Goal: Check status: Check status

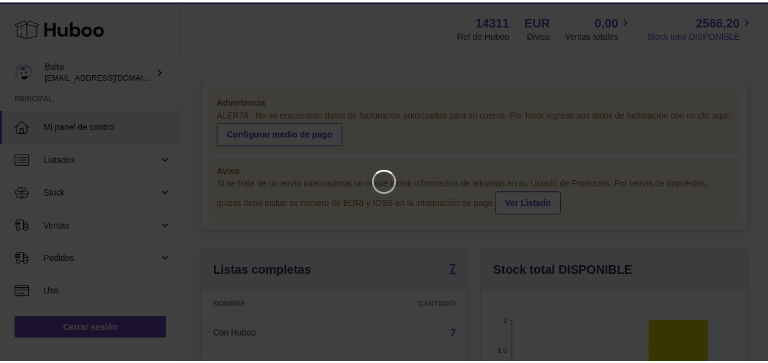
scroll to position [191, 270]
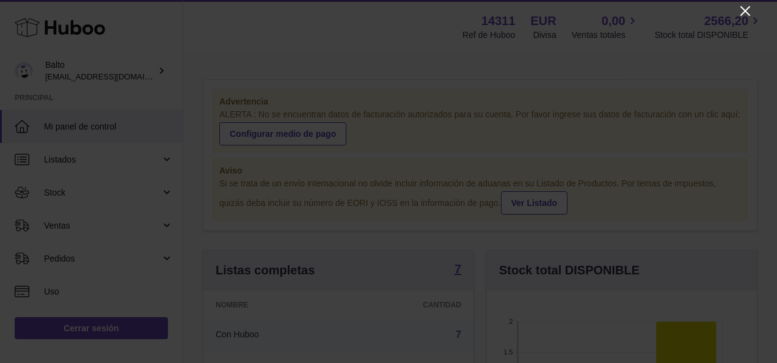
click at [746, 16] on icon "Close" at bounding box center [745, 11] width 15 height 15
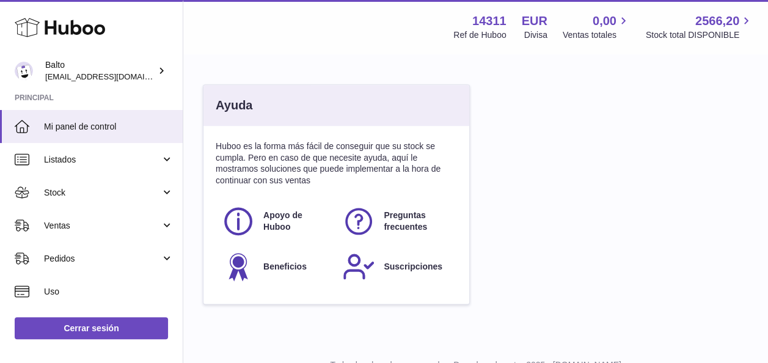
scroll to position [733, 0]
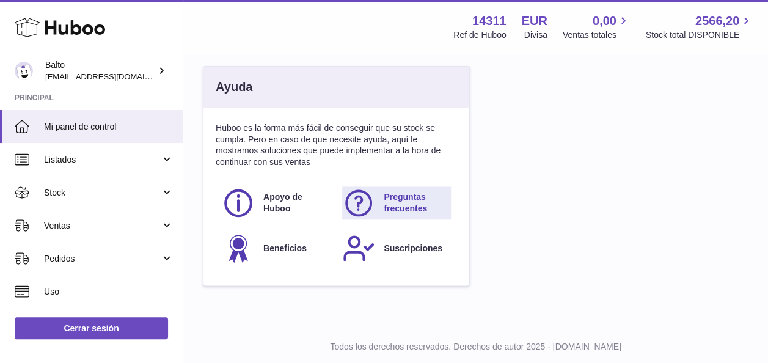
click at [414, 204] on span "Preguntas frecuentes" at bounding box center [416, 202] width 65 height 23
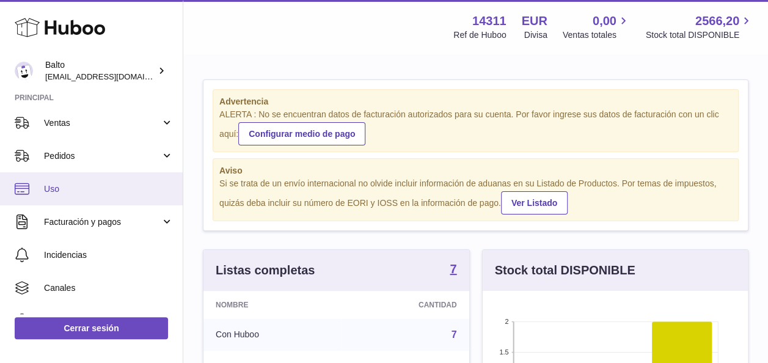
scroll to position [122, 0]
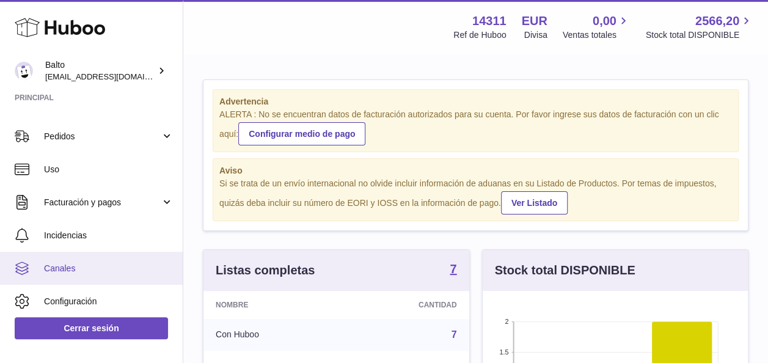
click at [90, 265] on span "Canales" at bounding box center [108, 269] width 129 height 12
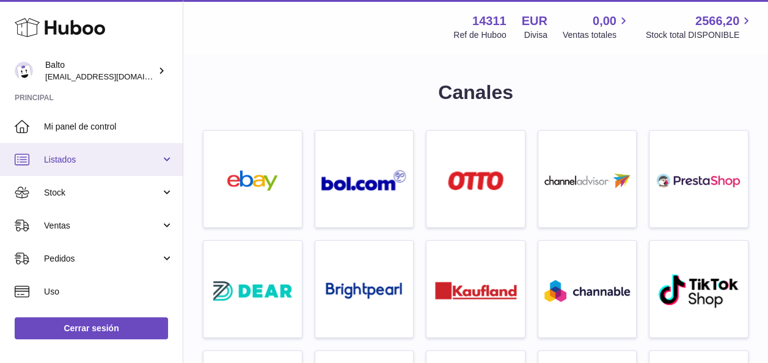
click at [101, 161] on span "Listados" at bounding box center [102, 160] width 117 height 12
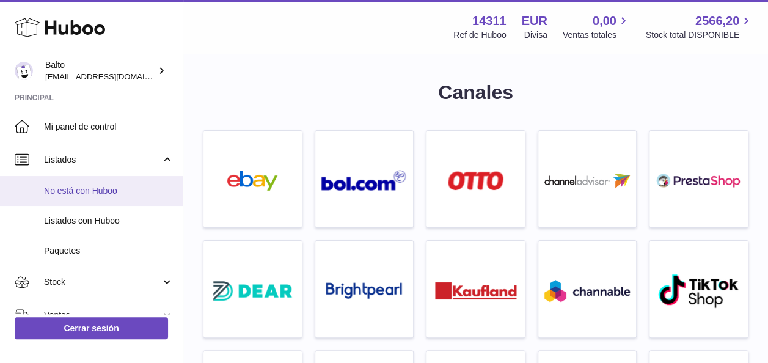
click at [93, 194] on span "No está con Huboo" at bounding box center [108, 191] width 129 height 12
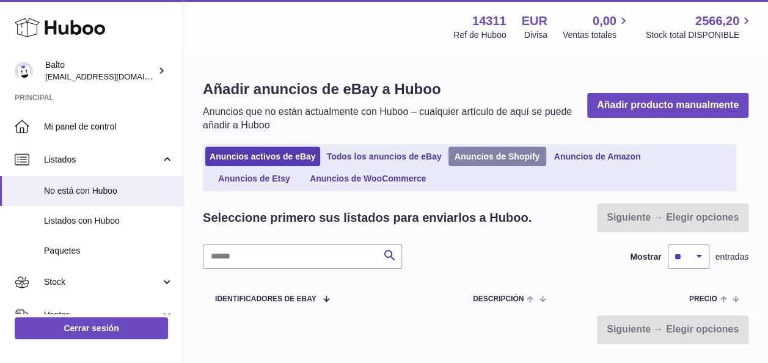
click at [498, 159] on link "Anuncios de Shopify" at bounding box center [497, 157] width 98 height 20
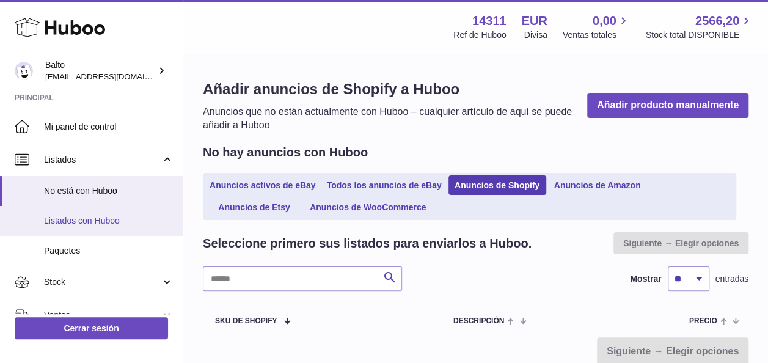
click at [111, 224] on span "Listados con Huboo" at bounding box center [108, 221] width 129 height 12
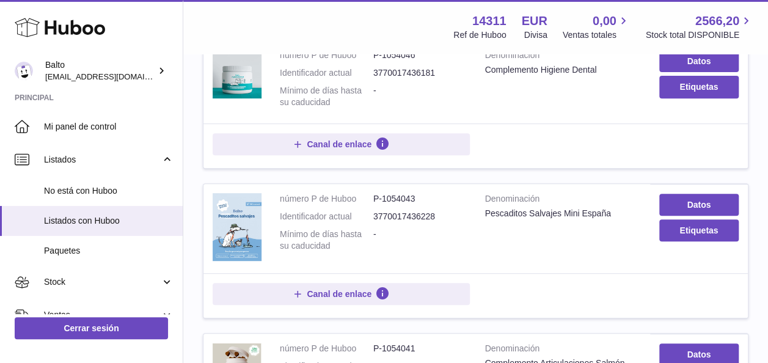
scroll to position [183, 0]
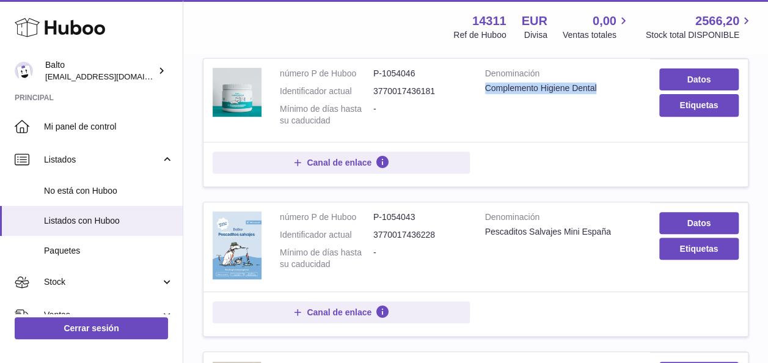
drag, startPoint x: 611, startPoint y: 87, endPoint x: 478, endPoint y: 86, distance: 133.8
click at [478, 86] on td "Denominación Complemento Higiene Dental" at bounding box center [563, 100] width 174 height 83
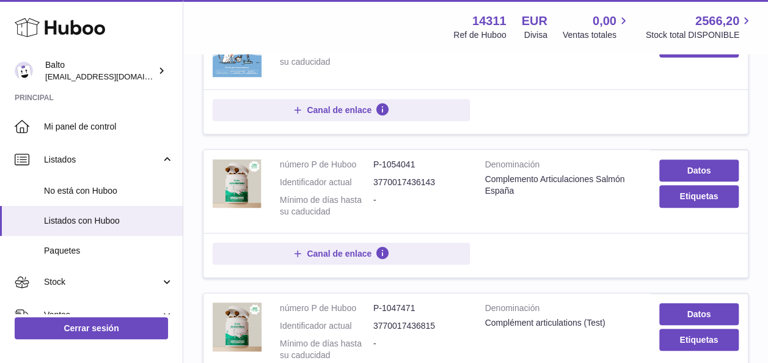
scroll to position [428, 0]
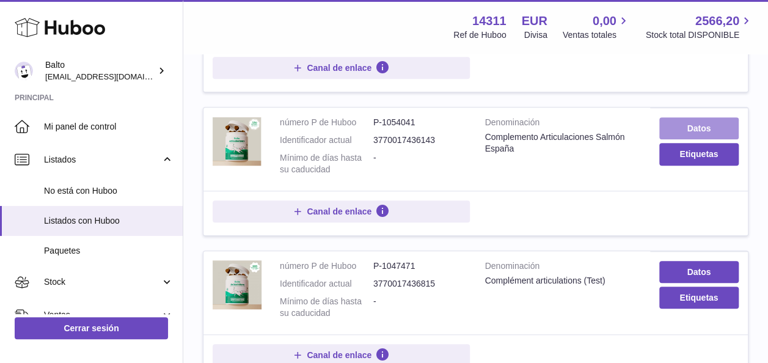
click at [719, 128] on link "Datos" at bounding box center [698, 128] width 79 height 22
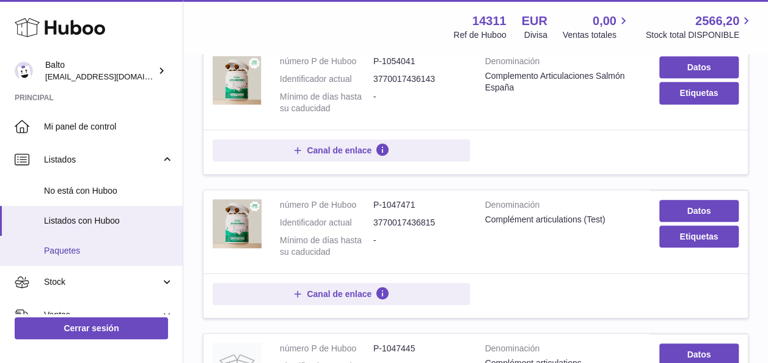
click at [51, 252] on span "Paquetes" at bounding box center [108, 251] width 129 height 12
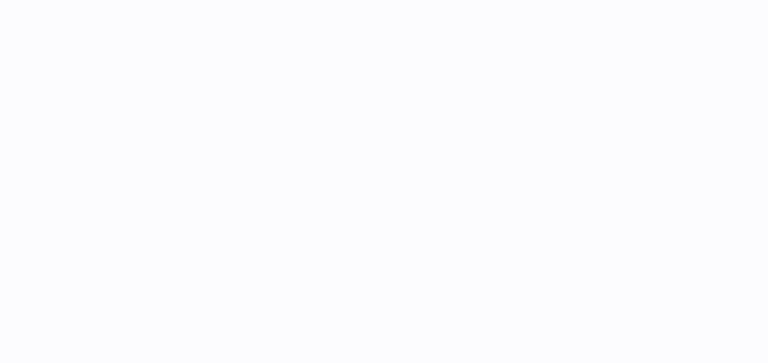
select select
select select "****"
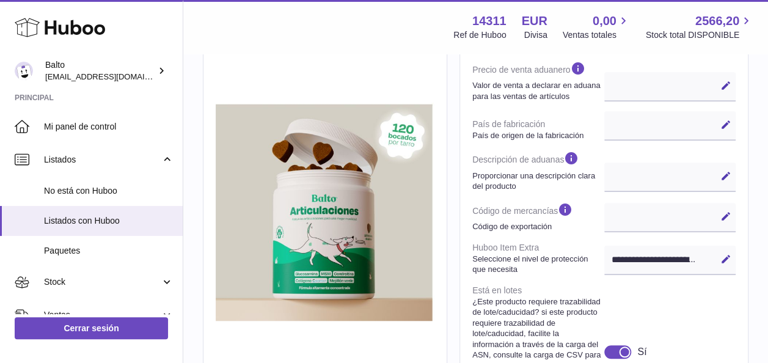
scroll to position [366, 0]
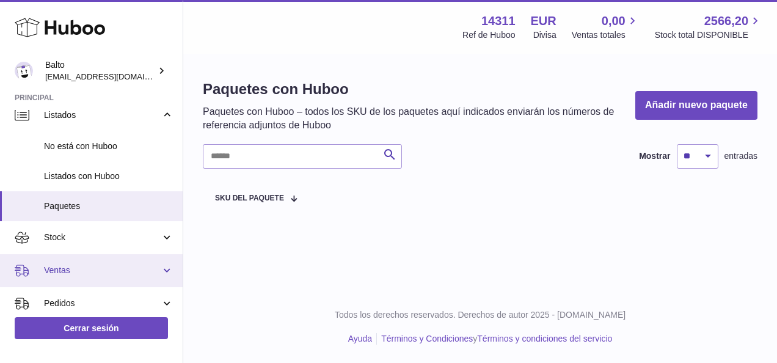
scroll to position [61, 0]
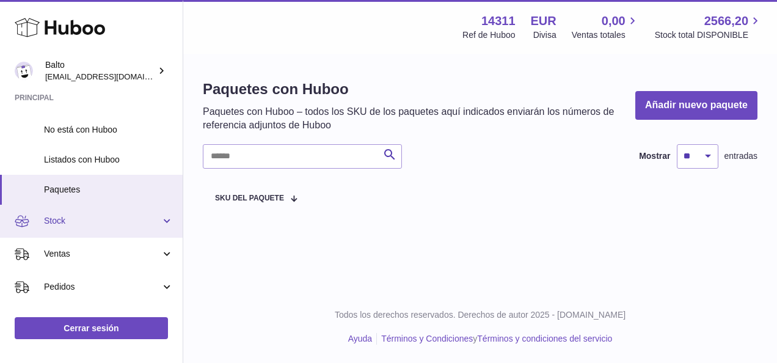
click at [111, 225] on span "Stock" at bounding box center [102, 221] width 117 height 12
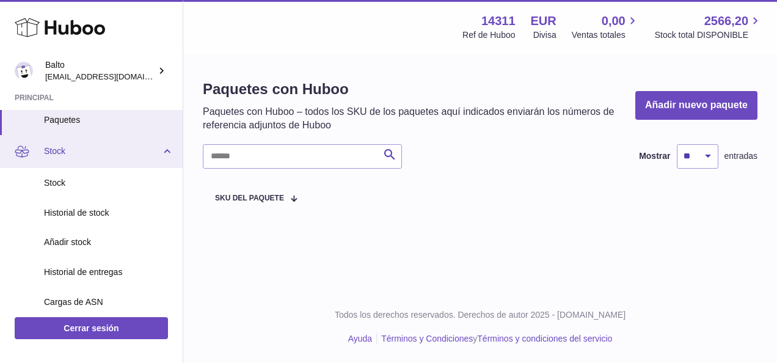
scroll to position [122, 0]
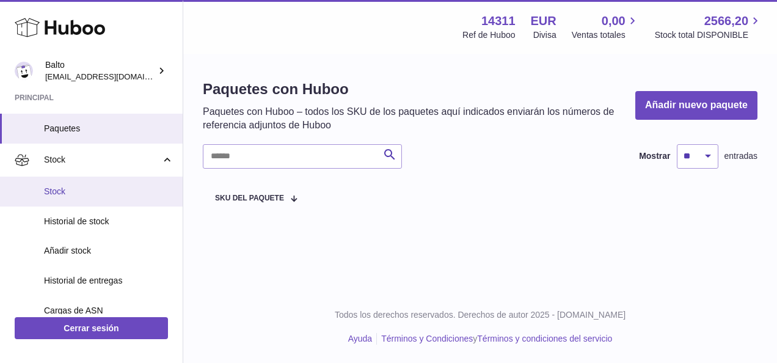
click at [75, 191] on span "Stock" at bounding box center [108, 192] width 129 height 12
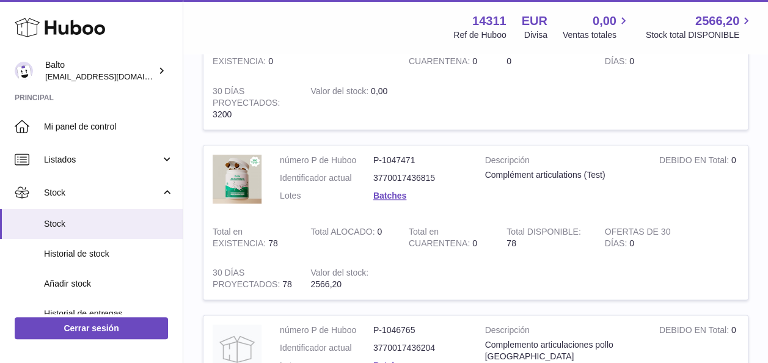
scroll to position [672, 0]
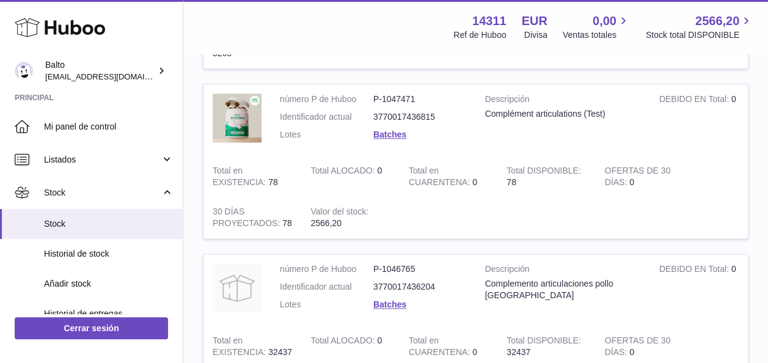
drag, startPoint x: 521, startPoint y: 177, endPoint x: 500, endPoint y: 180, distance: 20.9
click at [500, 180] on td "Total DISPONIBLE 78" at bounding box center [546, 177] width 98 height 42
drag, startPoint x: 500, startPoint y: 180, endPoint x: 513, endPoint y: 189, distance: 15.8
click at [513, 189] on td "Total DISPONIBLE 78" at bounding box center [546, 177] width 98 height 42
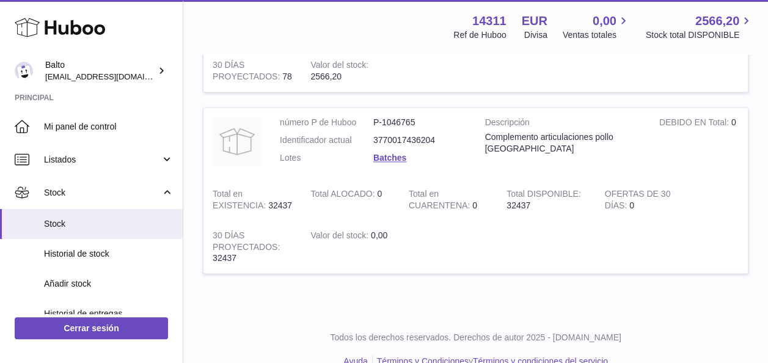
scroll to position [839, 0]
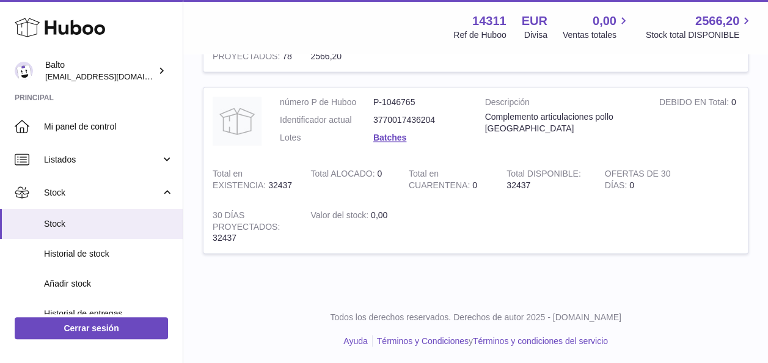
drag, startPoint x: 530, startPoint y: 183, endPoint x: 501, endPoint y: 183, distance: 29.3
click at [501, 183] on td "Total DISPONIBLE 32437" at bounding box center [546, 180] width 98 height 42
drag, startPoint x: 501, startPoint y: 183, endPoint x: 528, endPoint y: 186, distance: 27.6
click at [528, 186] on td "Total DISPONIBLE 32437" at bounding box center [546, 180] width 98 height 42
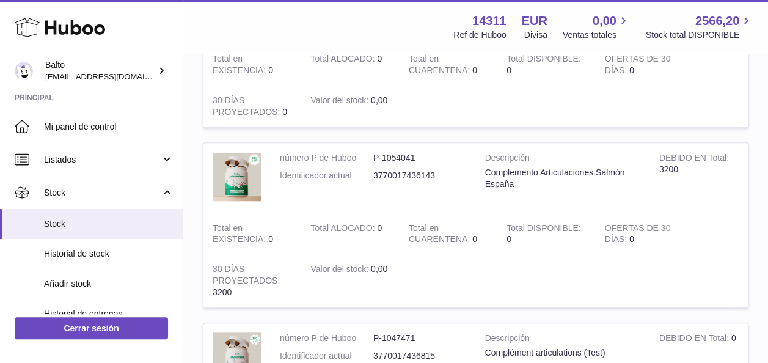
scroll to position [411, 0]
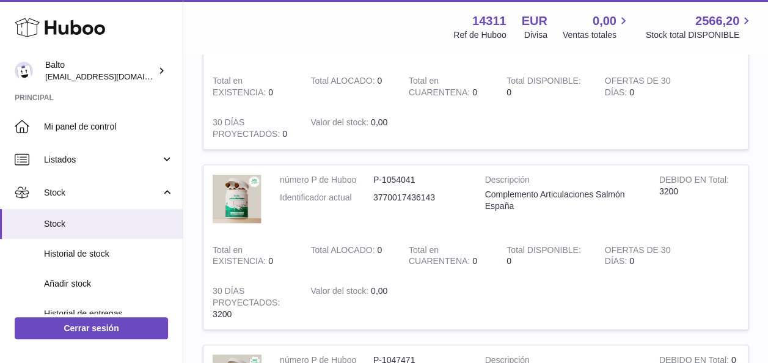
drag, startPoint x: 589, startPoint y: 246, endPoint x: 573, endPoint y: 246, distance: 15.9
click at [573, 246] on td "Total DISPONIBLE 0" at bounding box center [546, 256] width 98 height 42
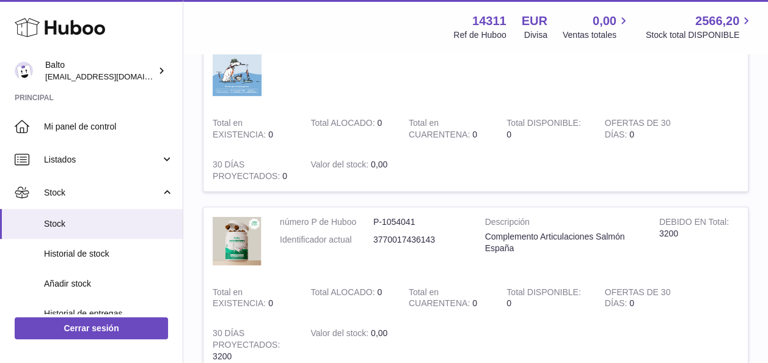
scroll to position [350, 0]
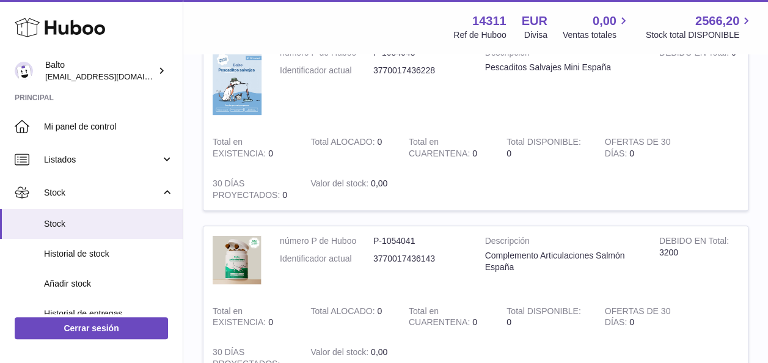
drag, startPoint x: 591, startPoint y: 136, endPoint x: 570, endPoint y: 139, distance: 21.0
click at [570, 139] on td "Total DISPONIBLE 0" at bounding box center [546, 148] width 98 height 42
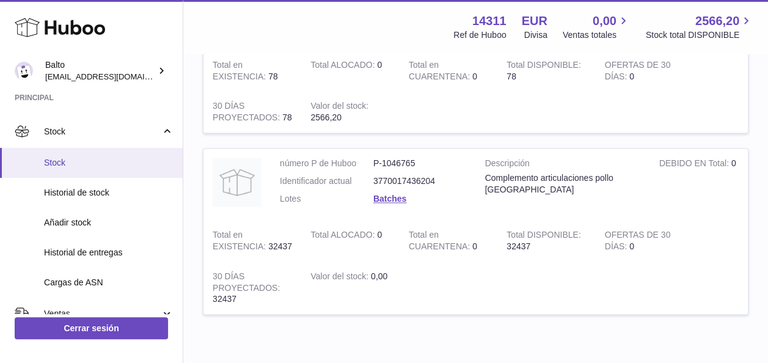
scroll to position [0, 0]
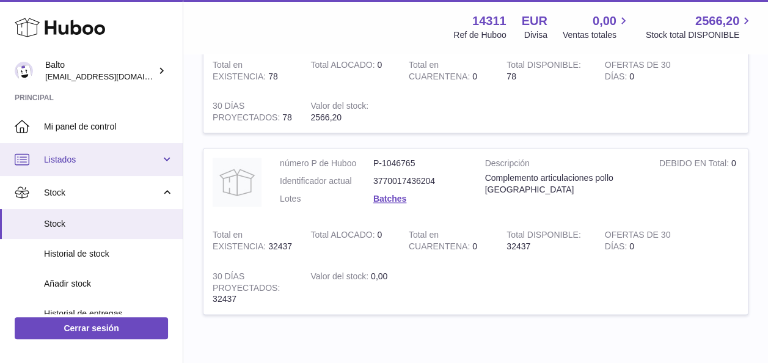
click at [109, 167] on link "Listados" at bounding box center [91, 159] width 183 height 33
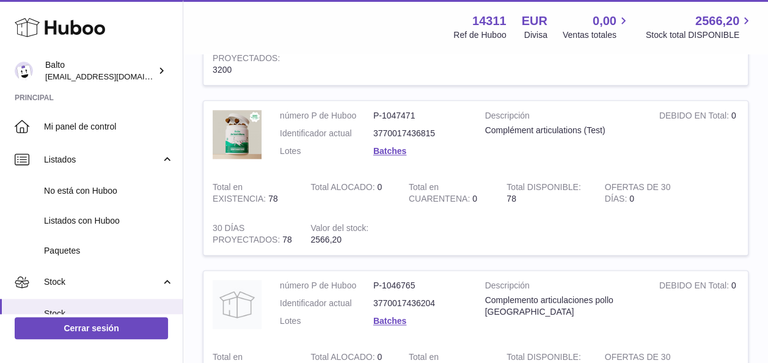
scroll to position [716, 0]
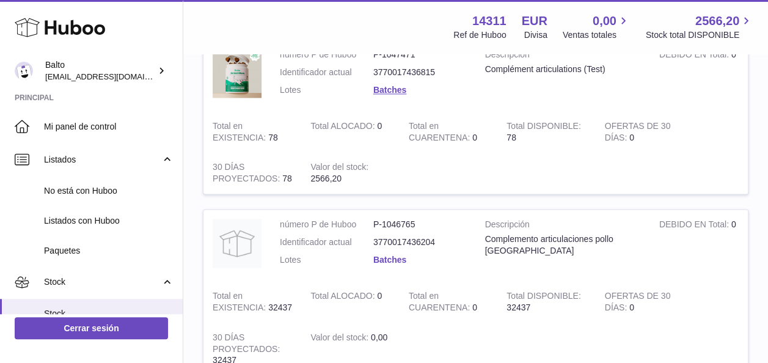
click at [393, 260] on link "Batches" at bounding box center [389, 260] width 33 height 10
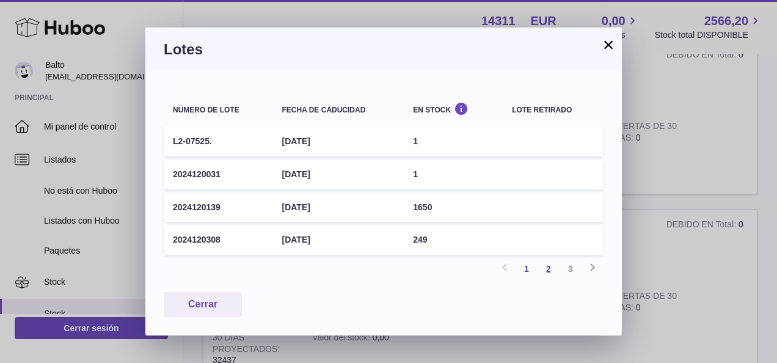
drag, startPoint x: 550, startPoint y: 263, endPoint x: 542, endPoint y: 257, distance: 9.5
click at [550, 264] on link "2" at bounding box center [548, 269] width 22 height 22
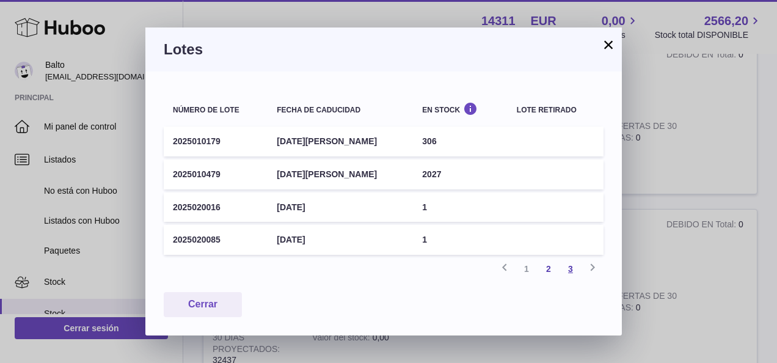
click at [573, 268] on link "3" at bounding box center [570, 269] width 22 height 22
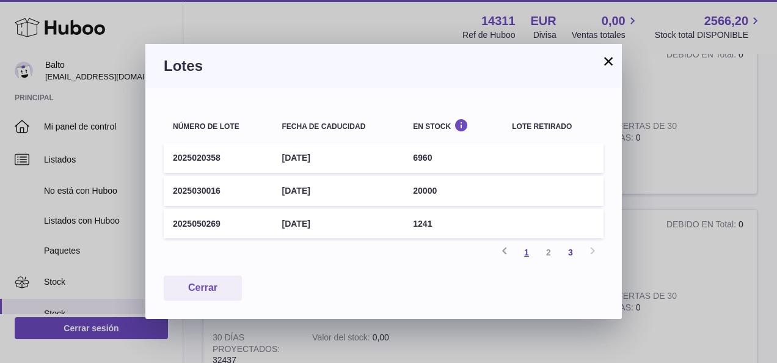
click at [525, 252] on link "1" at bounding box center [527, 252] width 22 height 22
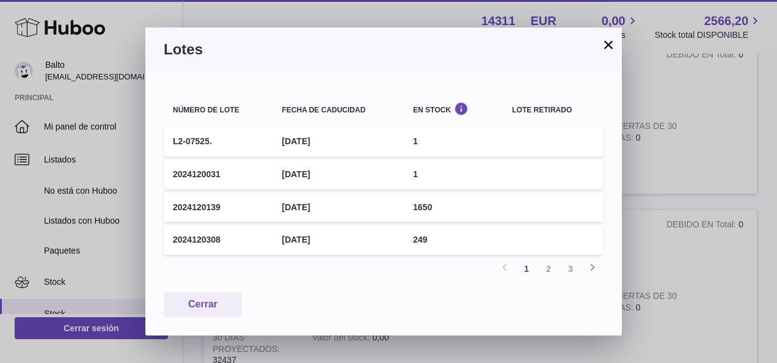
click at [604, 43] on button "×" at bounding box center [608, 44] width 15 height 15
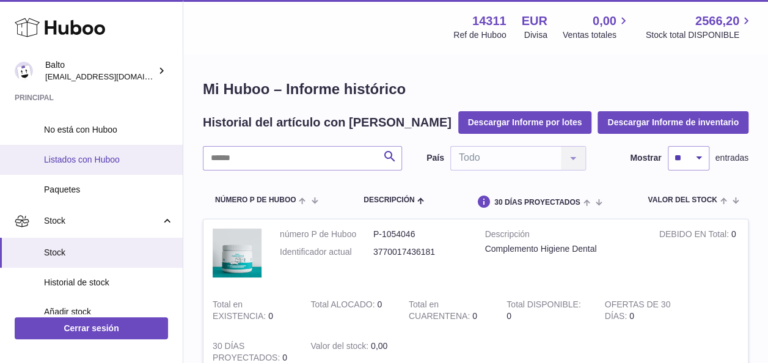
scroll to position [122, 0]
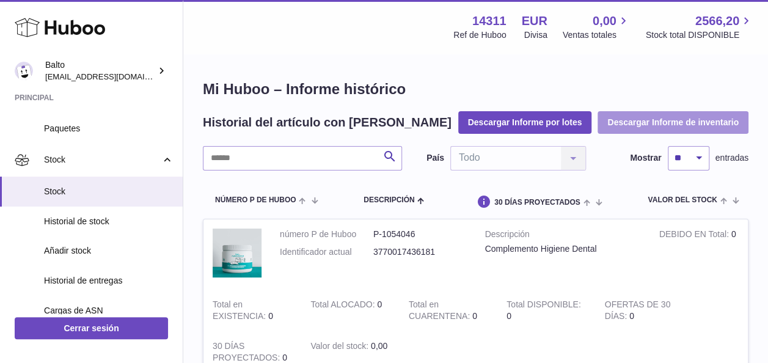
click at [644, 128] on button "Descargar Informe de inventario" at bounding box center [672, 122] width 151 height 22
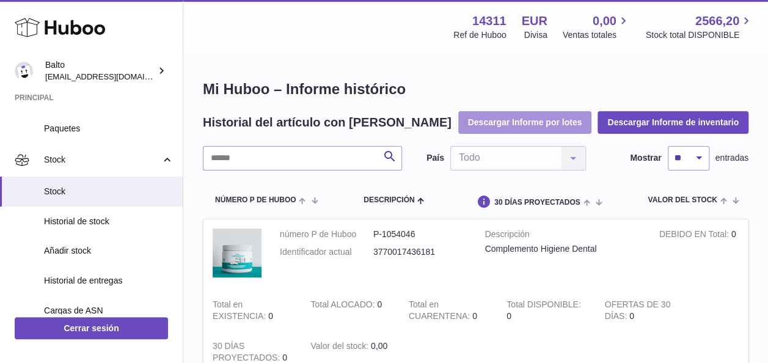
click at [541, 123] on button "Descargar Informe por lotes" at bounding box center [525, 122] width 134 height 22
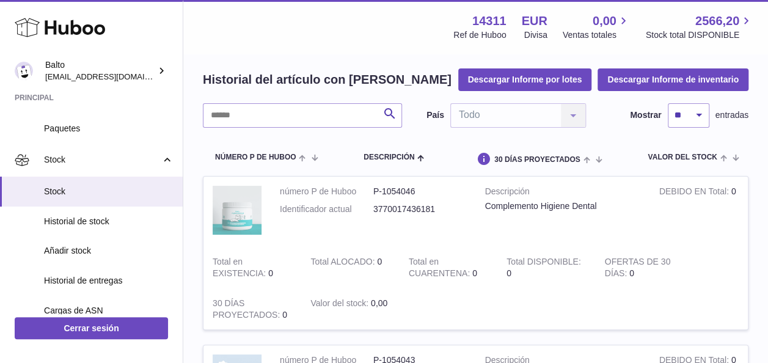
scroll to position [61, 0]
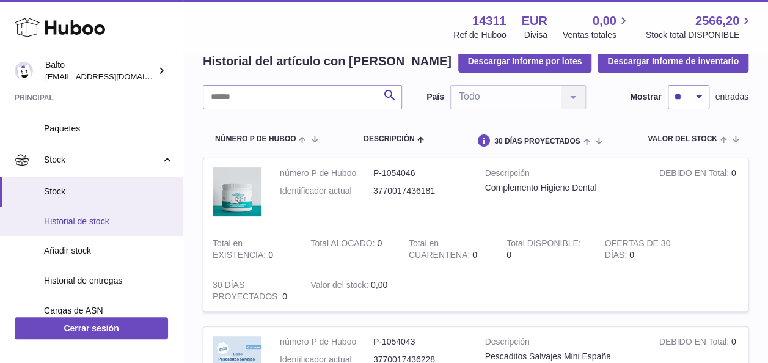
click at [99, 218] on span "Historial de stock" at bounding box center [108, 222] width 129 height 12
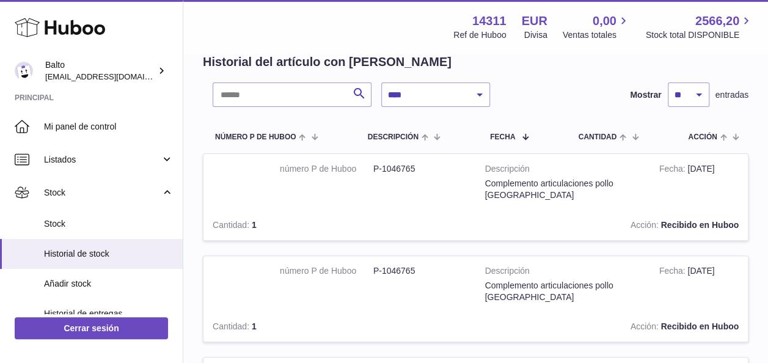
scroll to position [122, 0]
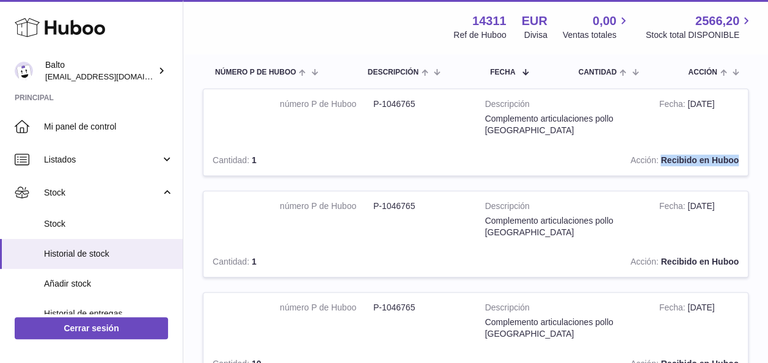
drag, startPoint x: 657, startPoint y: 160, endPoint x: 737, endPoint y: 161, distance: 79.4
click at [737, 161] on strong "Recibido en Huboo" at bounding box center [699, 160] width 78 height 10
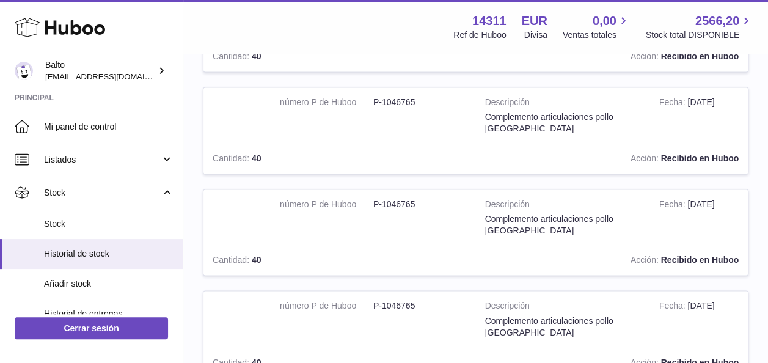
scroll to position [855, 0]
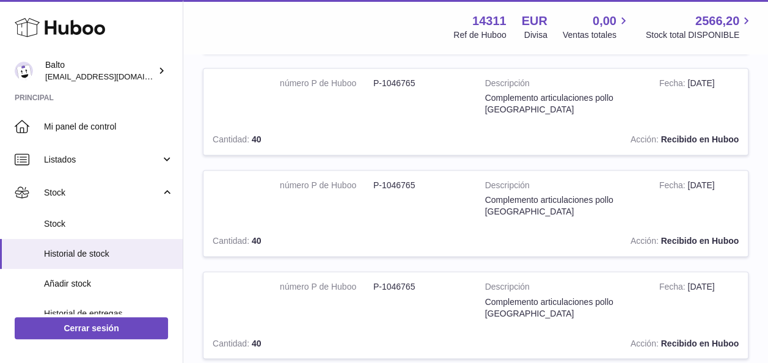
drag, startPoint x: 690, startPoint y: 181, endPoint x: 693, endPoint y: 192, distance: 10.7
click at [693, 192] on td "Fecha [DATE]" at bounding box center [699, 198] width 98 height 56
click at [409, 181] on dd "P-1046765" at bounding box center [419, 186] width 93 height 12
drag, startPoint x: 409, startPoint y: 181, endPoint x: 449, endPoint y: 186, distance: 39.9
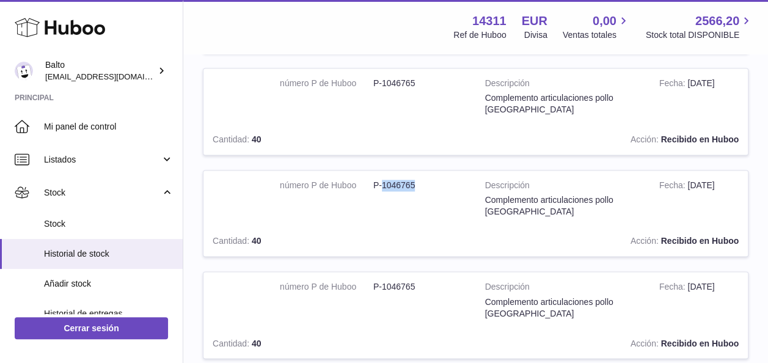
click at [449, 186] on dd "P-1046765" at bounding box center [419, 186] width 93 height 12
drag, startPoint x: 517, startPoint y: 208, endPoint x: 483, endPoint y: 195, distance: 35.7
click at [483, 195] on td "Descripción Complemento articulaciones pollo [GEOGRAPHIC_DATA]" at bounding box center [563, 198] width 174 height 56
drag, startPoint x: 483, startPoint y: 195, endPoint x: 422, endPoint y: 188, distance: 61.5
click at [422, 188] on dl "número P de Huboo P-1046765" at bounding box center [373, 189] width 187 height 18
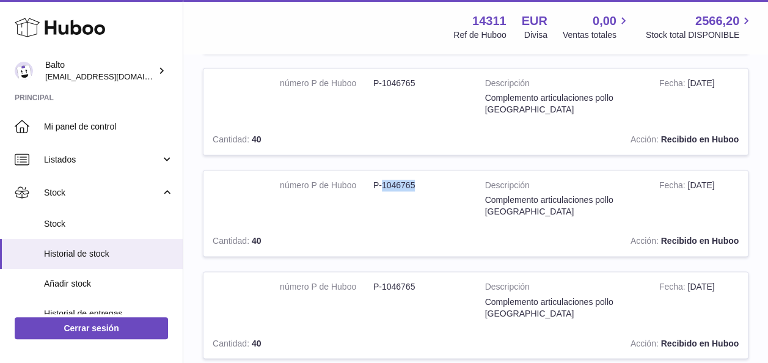
drag, startPoint x: 415, startPoint y: 181, endPoint x: 382, endPoint y: 182, distance: 33.0
click at [382, 182] on dd "P-1046765" at bounding box center [419, 186] width 93 height 12
drag, startPoint x: 382, startPoint y: 182, endPoint x: 424, endPoint y: 184, distance: 41.6
click at [424, 184] on dd "P-1046765" at bounding box center [419, 186] width 93 height 12
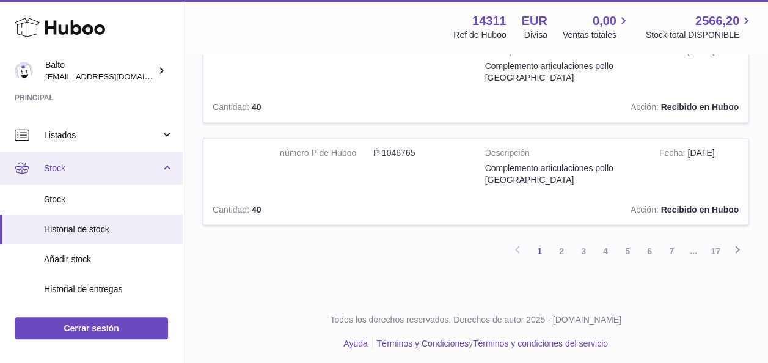
scroll to position [61, 0]
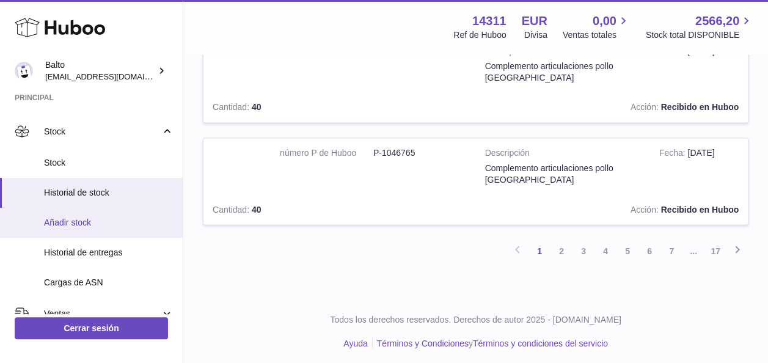
click at [92, 227] on span "Añadir stock" at bounding box center [108, 223] width 129 height 12
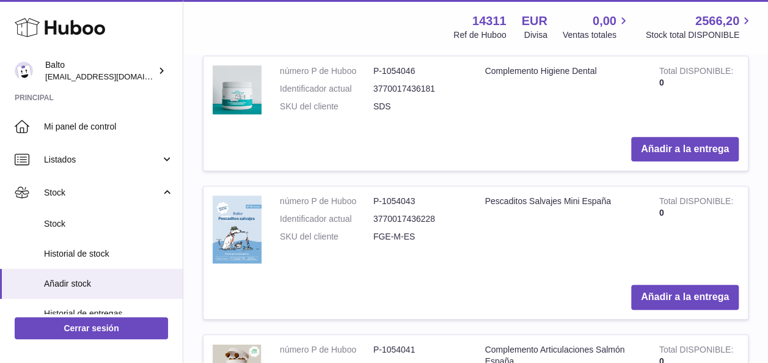
scroll to position [366, 0]
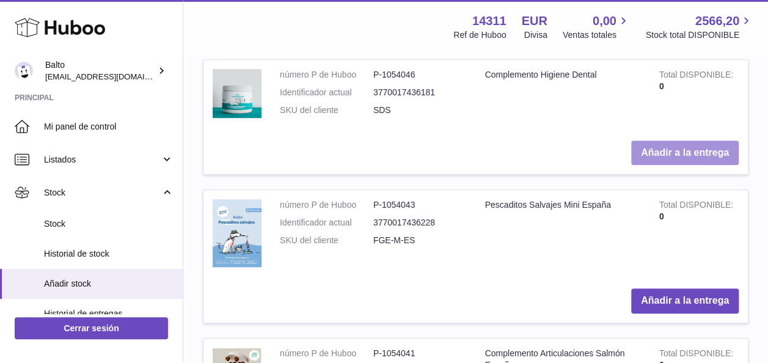
click at [642, 154] on button "Añadir a la entrega" at bounding box center [684, 152] width 107 height 25
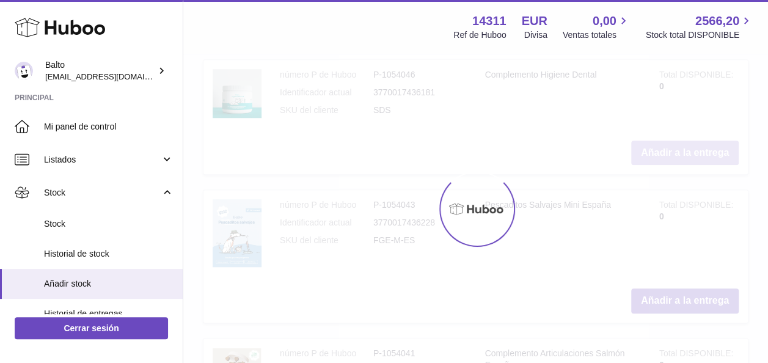
scroll to position [542, 0]
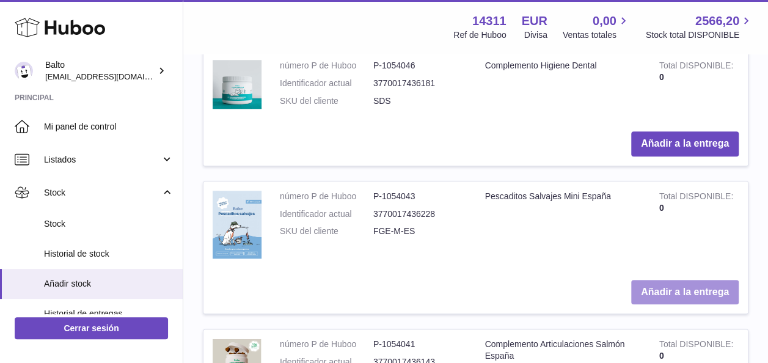
click at [673, 294] on button "Añadir a la entrega" at bounding box center [684, 292] width 107 height 25
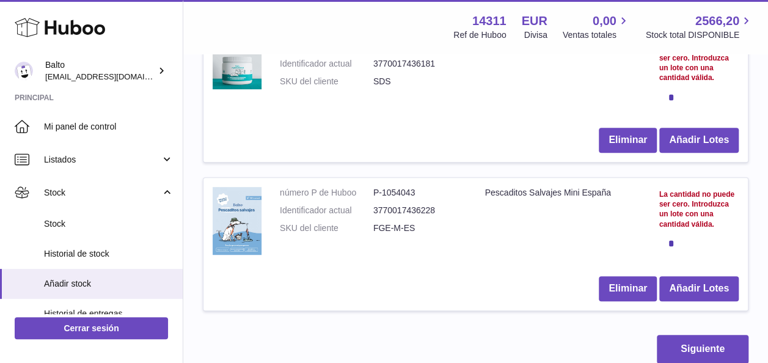
scroll to position [210, 0]
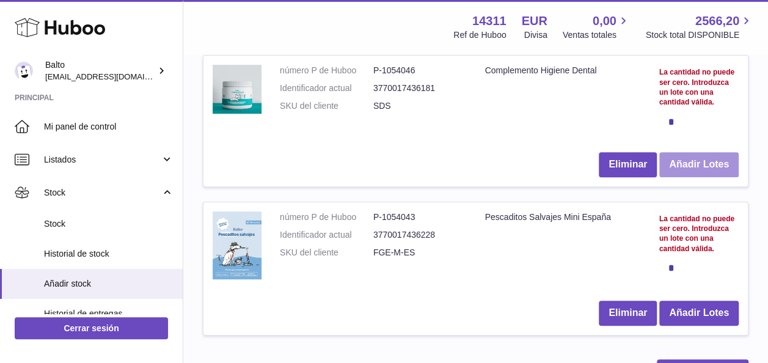
click at [696, 170] on button "Añadir Lotes" at bounding box center [698, 164] width 79 height 25
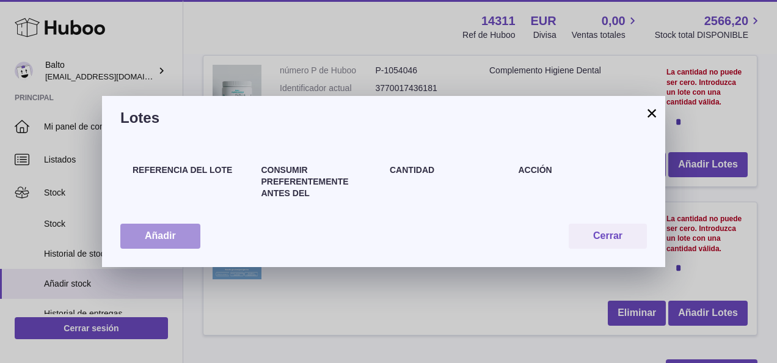
click at [189, 228] on button "Añadir" at bounding box center [160, 236] width 80 height 25
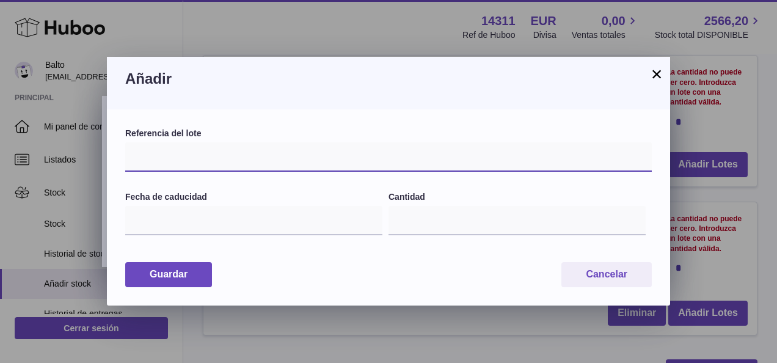
click at [192, 156] on input "text" at bounding box center [388, 156] width 526 height 29
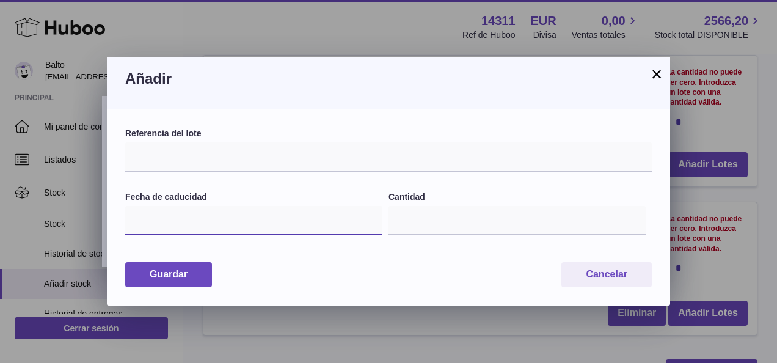
click at [192, 211] on input "text" at bounding box center [253, 220] width 257 height 29
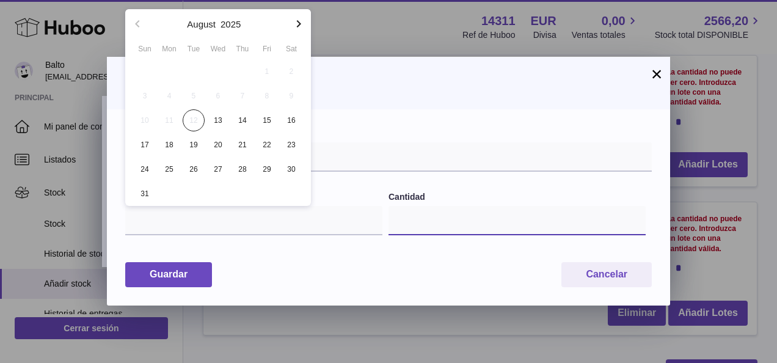
click at [441, 225] on input "*" at bounding box center [516, 220] width 257 height 29
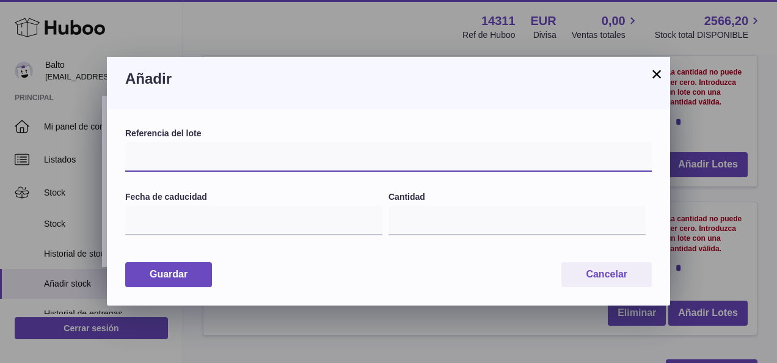
click at [205, 166] on input "text" at bounding box center [388, 156] width 526 height 29
type input "****"
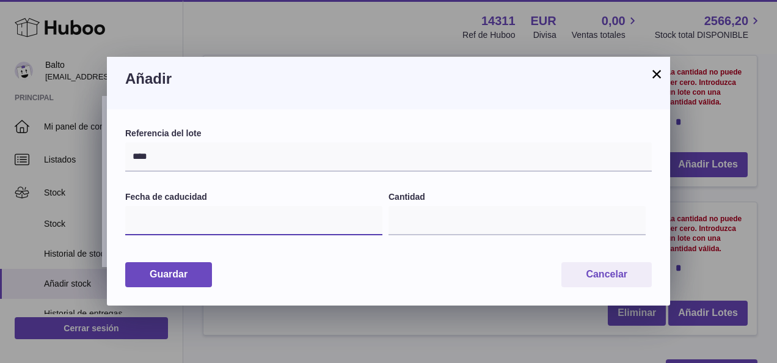
click at [199, 211] on input "text" at bounding box center [253, 220] width 257 height 29
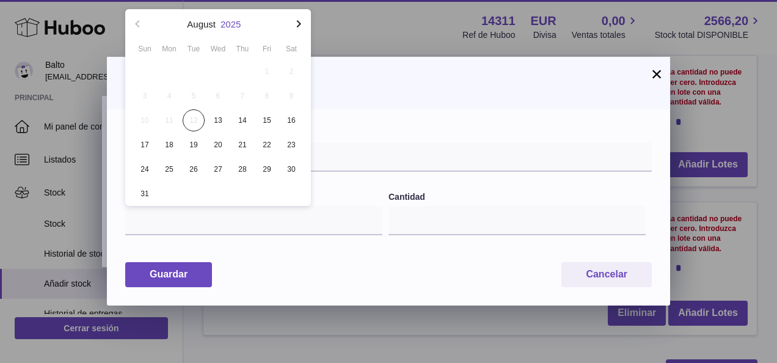
click at [235, 20] on button "2025" at bounding box center [230, 24] width 20 height 9
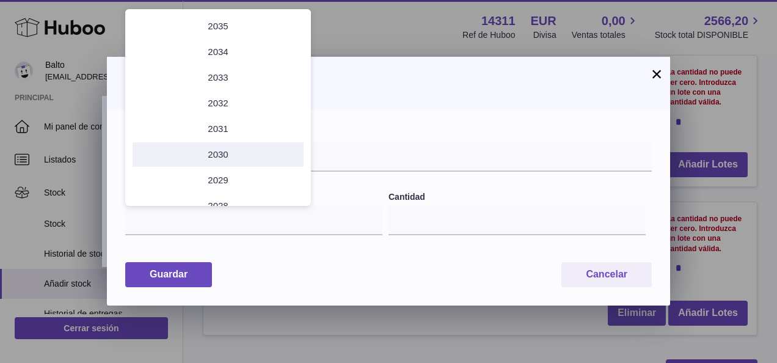
click at [219, 150] on li "2030" at bounding box center [218, 154] width 171 height 24
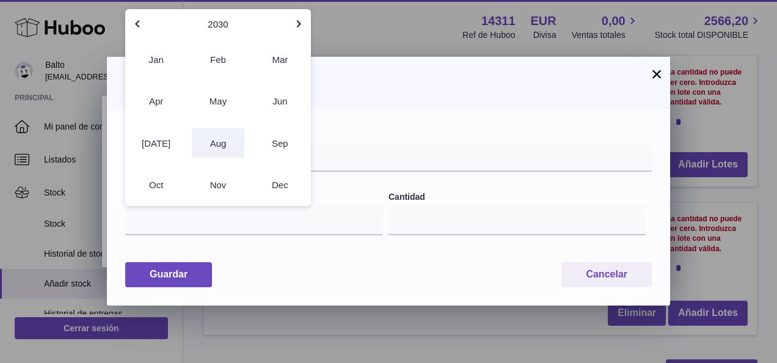
click at [222, 139] on button "Aug" at bounding box center [218, 142] width 52 height 29
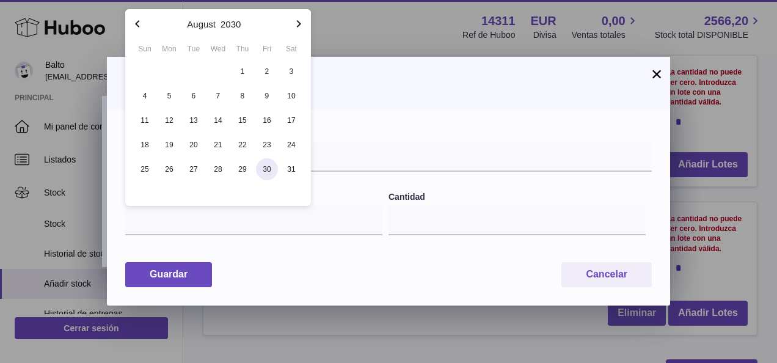
click at [269, 169] on span "30" at bounding box center [267, 169] width 22 height 22
type input "**********"
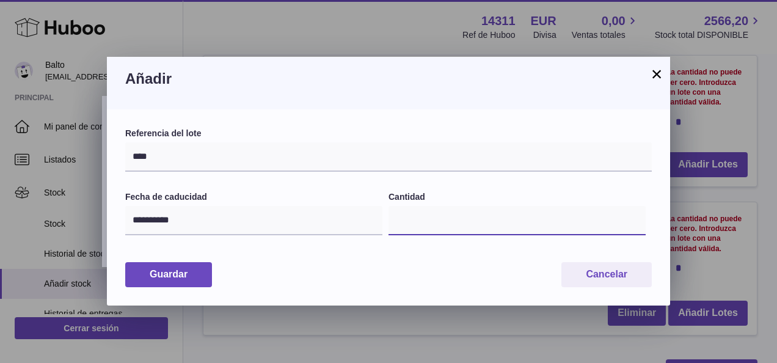
click at [415, 215] on input "*" at bounding box center [516, 220] width 257 height 29
type input "***"
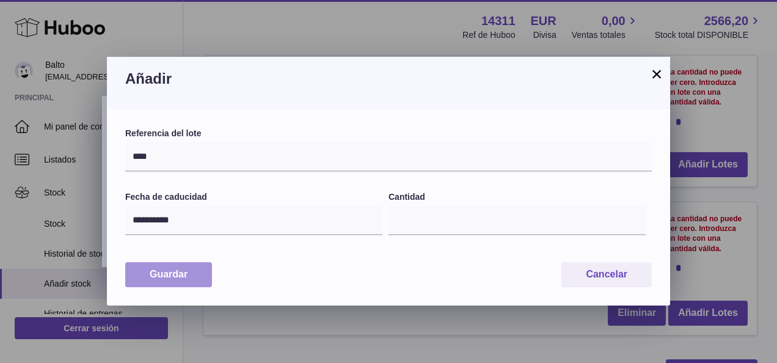
click at [165, 275] on button "Guardar" at bounding box center [168, 274] width 87 height 25
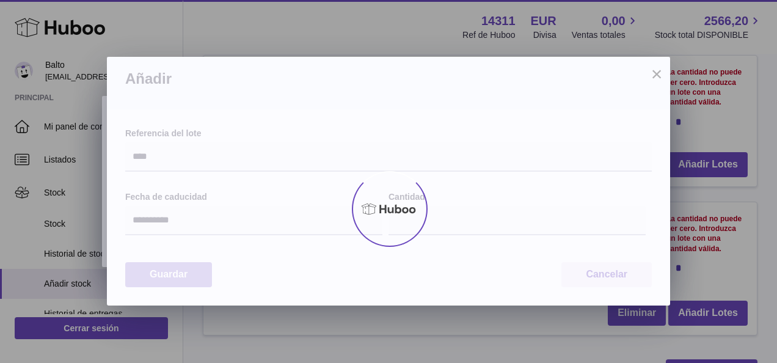
type input "***"
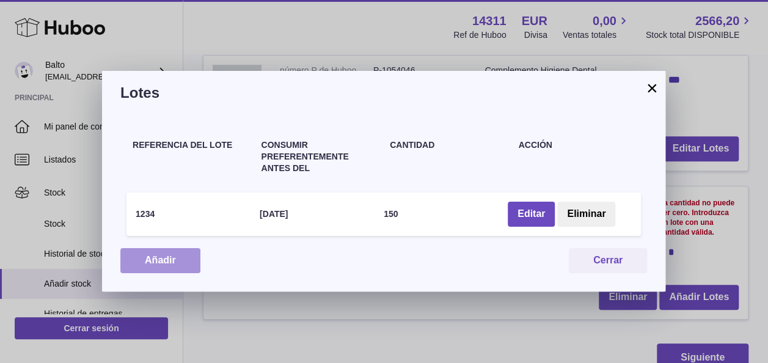
click at [177, 258] on button "Añadir" at bounding box center [160, 260] width 80 height 25
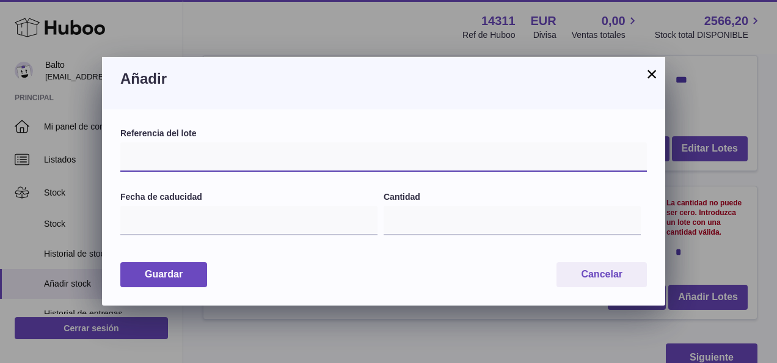
click at [184, 162] on input "text" at bounding box center [383, 156] width 526 height 29
type input "****"
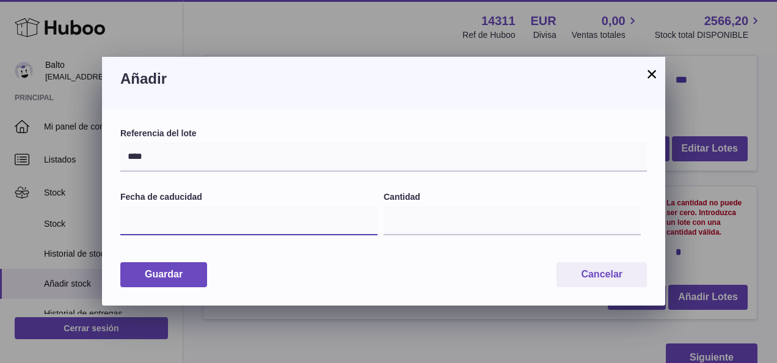
click at [188, 220] on input "text" at bounding box center [248, 220] width 257 height 29
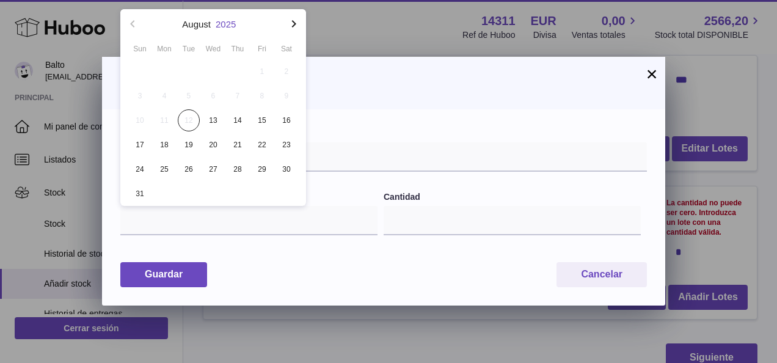
click at [236, 20] on button "2025" at bounding box center [226, 24] width 20 height 9
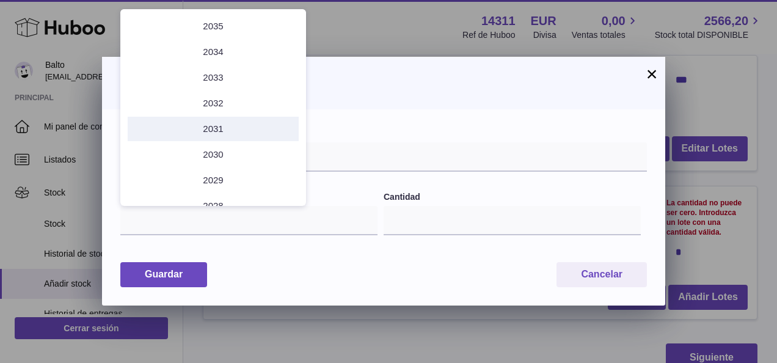
click at [221, 128] on li "2031" at bounding box center [213, 129] width 171 height 24
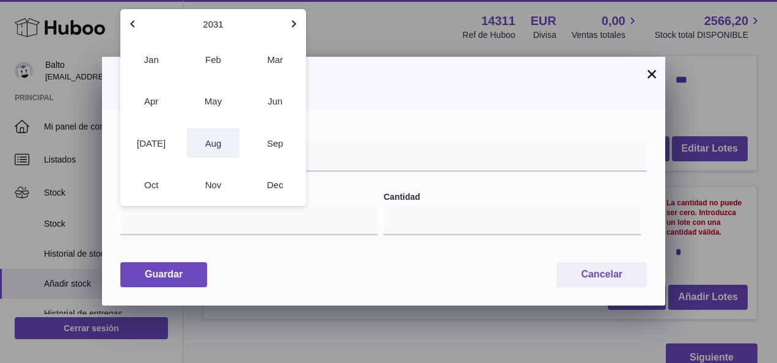
click at [220, 145] on button "Aug" at bounding box center [213, 142] width 52 height 29
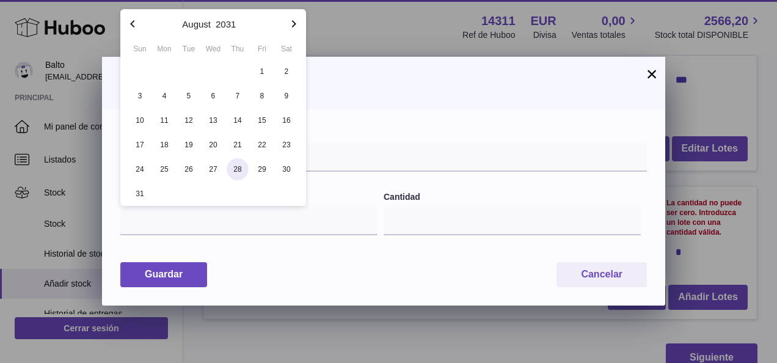
click at [242, 170] on span "28" at bounding box center [238, 169] width 22 height 22
type input "**********"
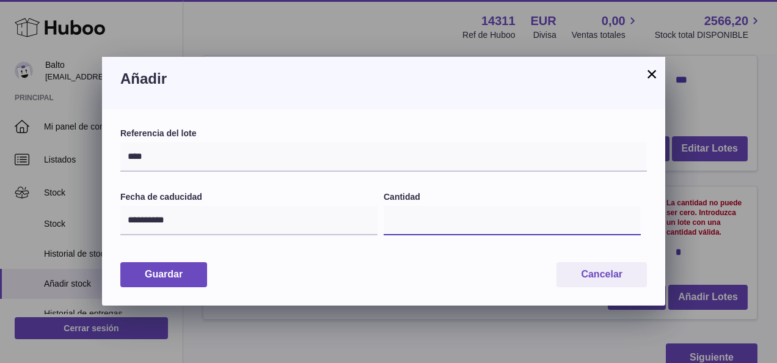
click at [408, 224] on input "*" at bounding box center [512, 220] width 257 height 29
type input "***"
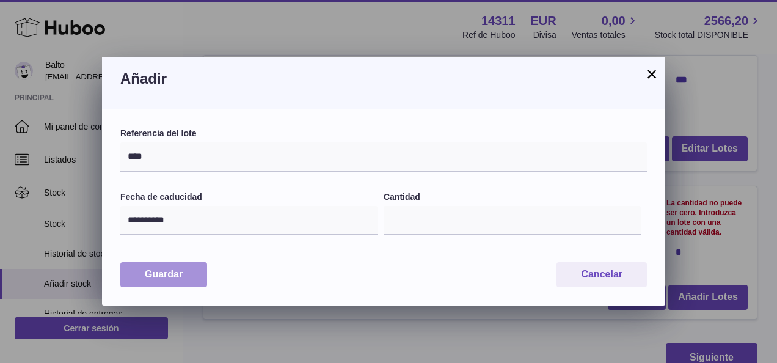
click at [172, 273] on button "Guardar" at bounding box center [163, 274] width 87 height 25
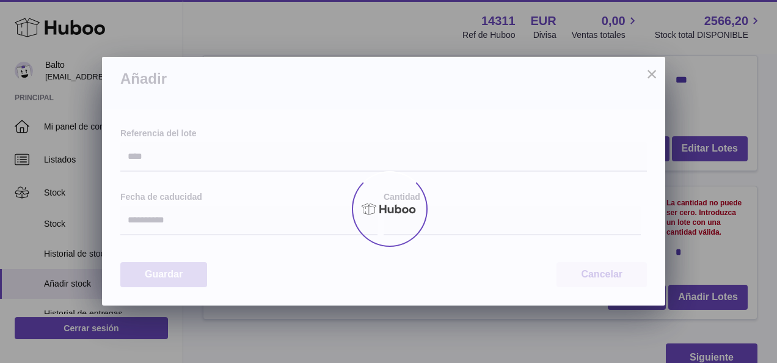
type input "***"
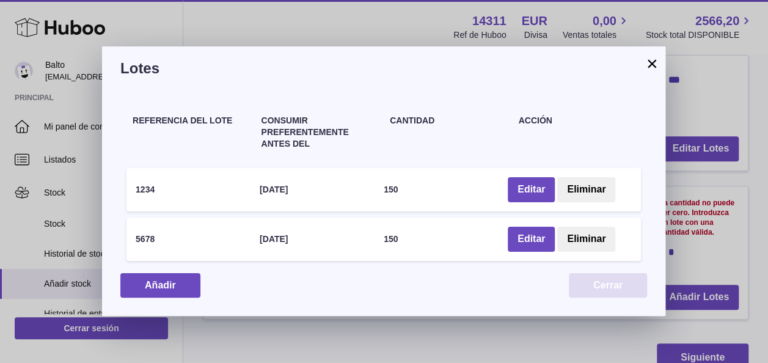
click at [605, 288] on button "Cerrar" at bounding box center [608, 285] width 78 height 25
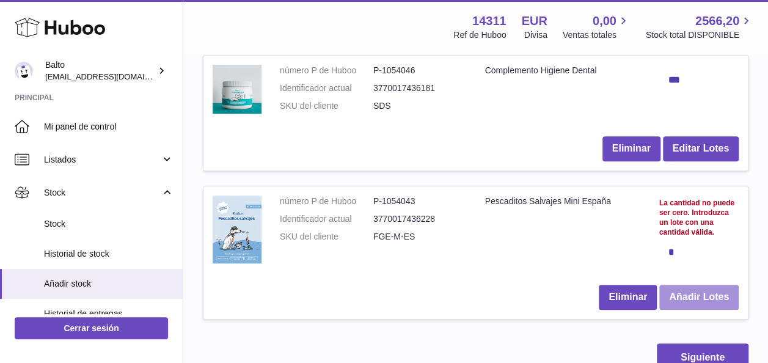
click at [700, 310] on button "Añadir Lotes" at bounding box center [698, 297] width 79 height 25
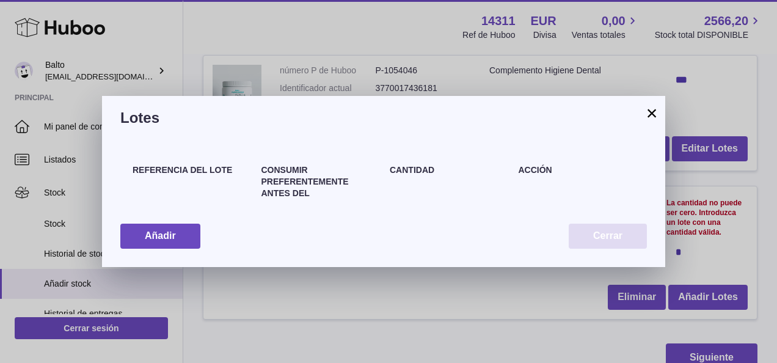
click at [602, 237] on button "Cerrar" at bounding box center [608, 236] width 78 height 25
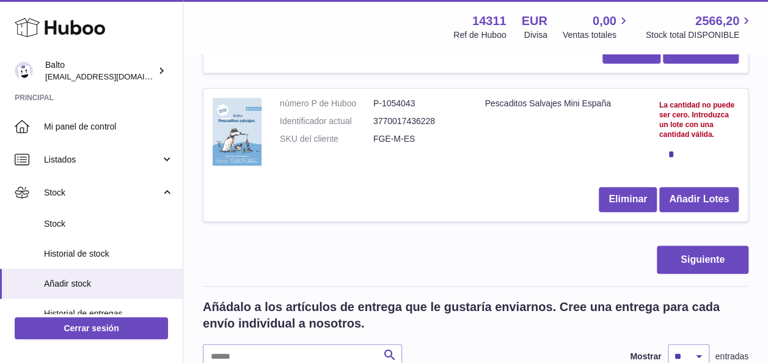
scroll to position [332, 0]
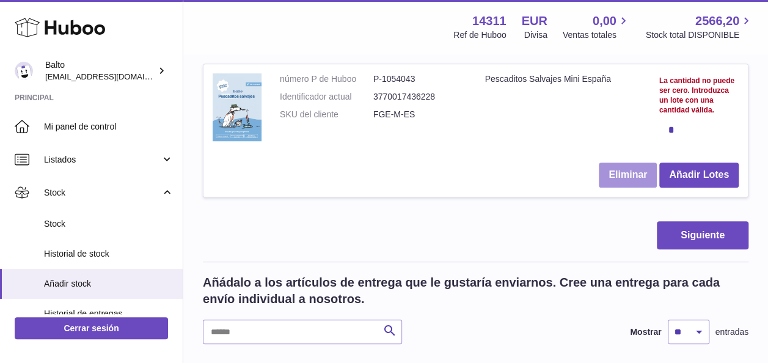
click at [625, 188] on button "Eliminar" at bounding box center [628, 174] width 58 height 25
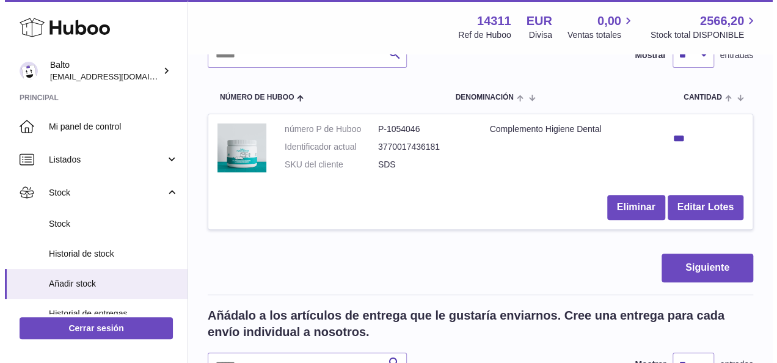
scroll to position [149, 0]
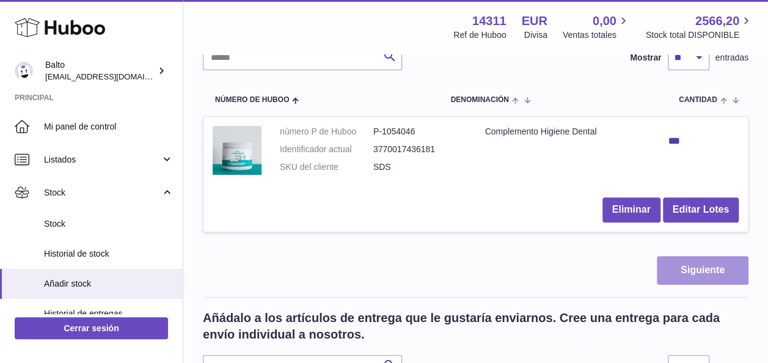
click at [677, 268] on button "Siguiente" at bounding box center [703, 270] width 92 height 29
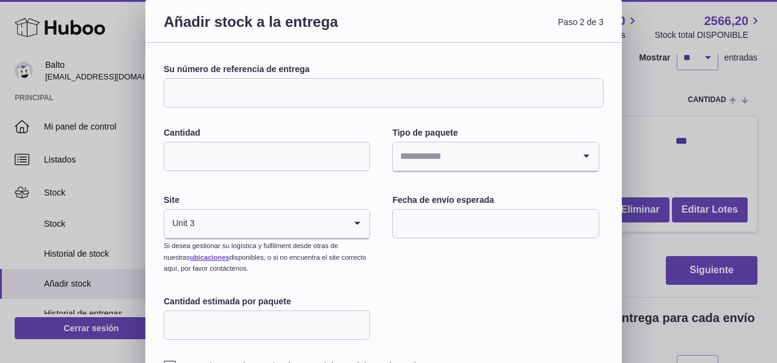
click at [279, 98] on input "Su número de referencia de entrega" at bounding box center [384, 92] width 440 height 29
click at [268, 153] on input "Cantidad" at bounding box center [267, 156] width 206 height 29
click at [450, 153] on input "Search for option" at bounding box center [483, 156] width 181 height 28
click at [308, 193] on div "Su número de referencia de entrega Cantidad Tipo de paquete Loading... Desconoc…" at bounding box center [384, 218] width 440 height 308
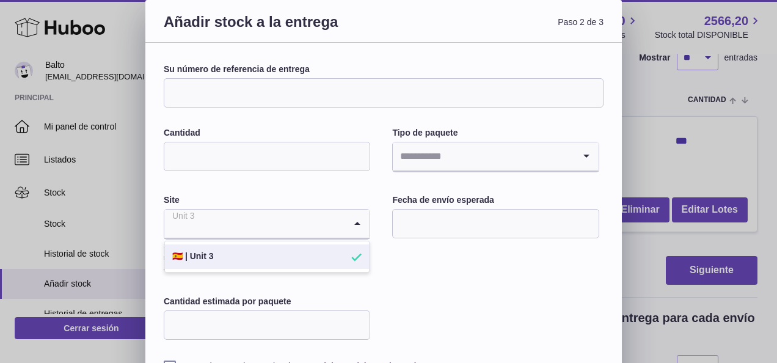
click at [285, 220] on input "Search for option" at bounding box center [254, 224] width 181 height 28
click at [407, 257] on div "Su número de referencia de entrega Cantidad Tipo de paquete Loading... Site Uni…" at bounding box center [384, 218] width 440 height 308
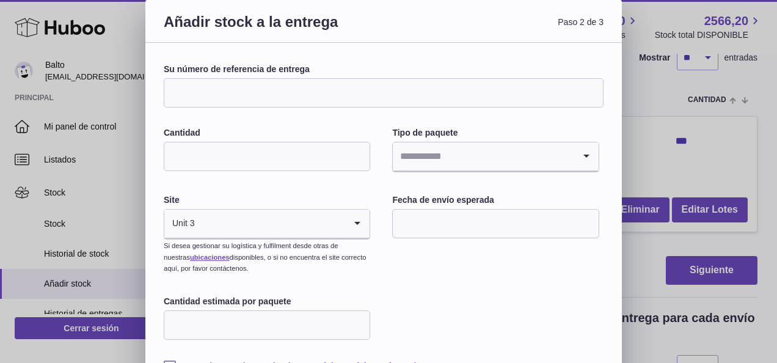
click at [440, 219] on input "text" at bounding box center [495, 223] width 206 height 29
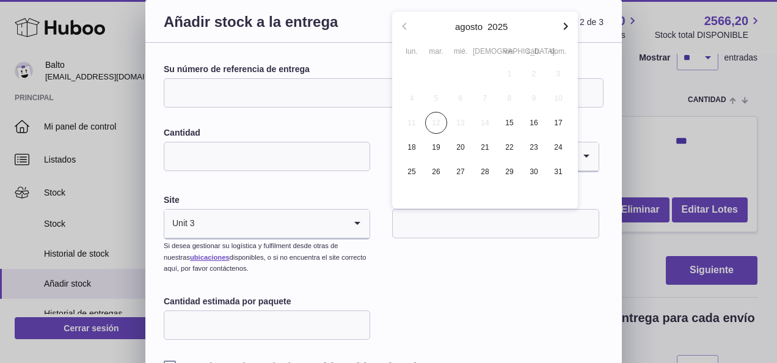
click at [511, 261] on div "Su número de referencia de entrega Cantidad Tipo de paquete Loading... Site Uni…" at bounding box center [384, 218] width 440 height 308
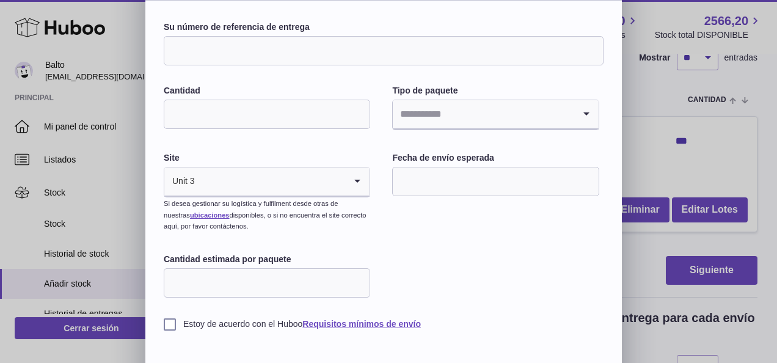
scroll to position [84, 0]
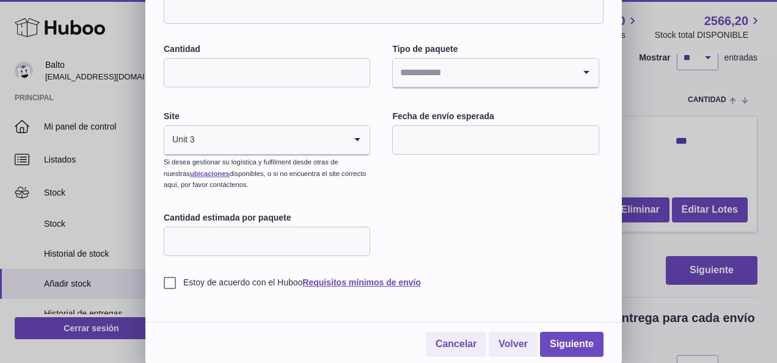
click at [247, 244] on input "Cantidad estimada por paquete" at bounding box center [267, 241] width 206 height 29
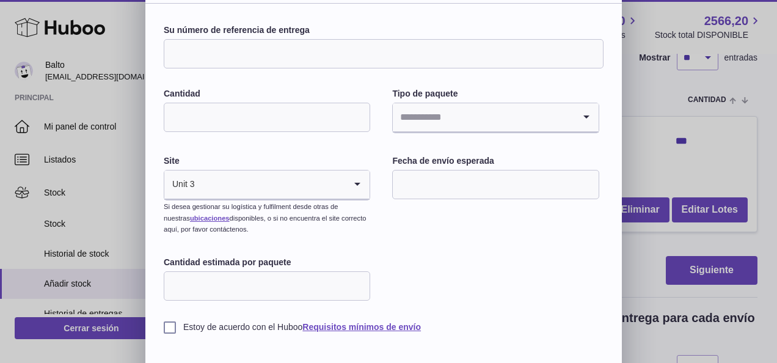
scroll to position [23, 0]
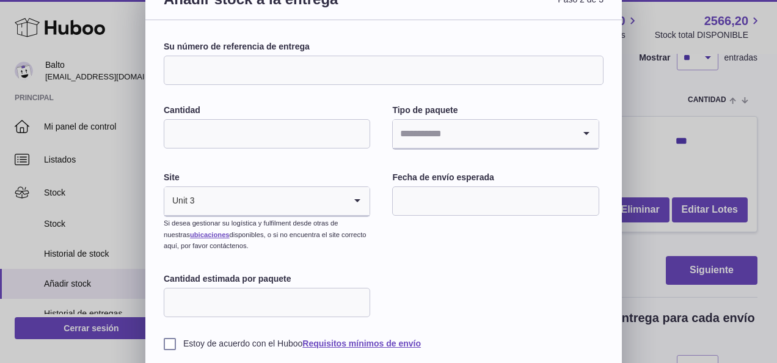
click at [259, 139] on input "Cantidad" at bounding box center [267, 133] width 206 height 29
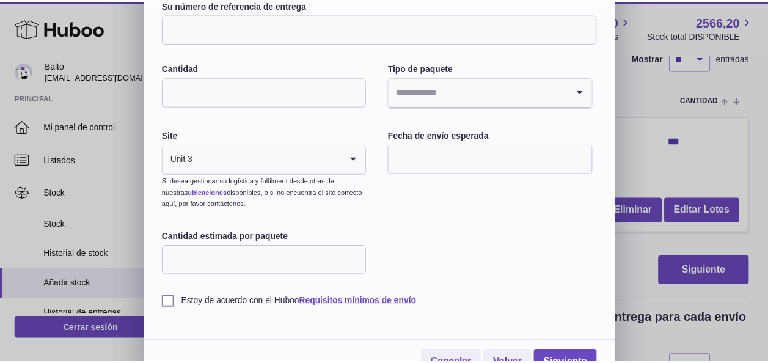
scroll to position [84, 0]
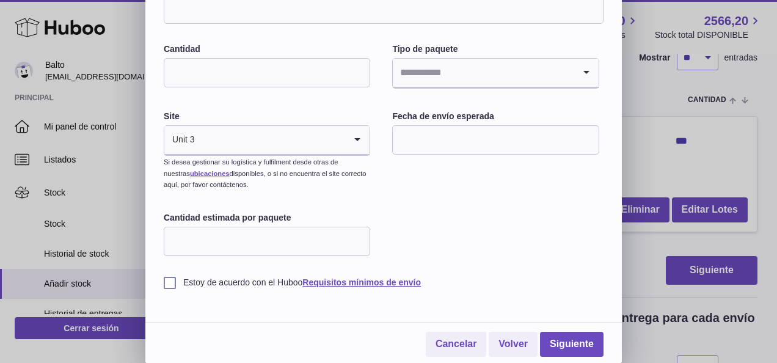
click at [173, 284] on label "Estoy de acuerdo con el Huboo Requisitos mínimos de envío" at bounding box center [384, 283] width 440 height 12
click at [465, 347] on link "Cancelar" at bounding box center [456, 344] width 61 height 25
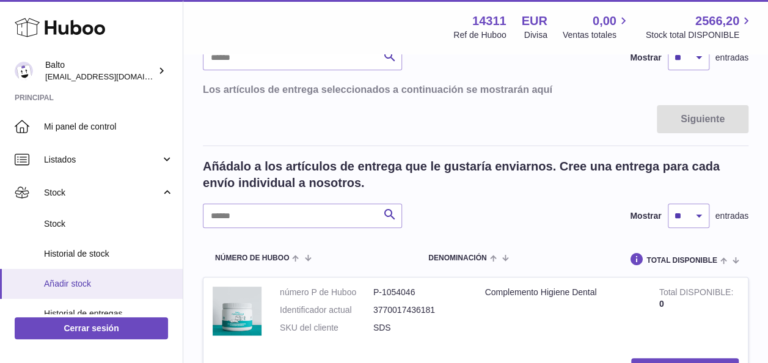
scroll to position [61, 0]
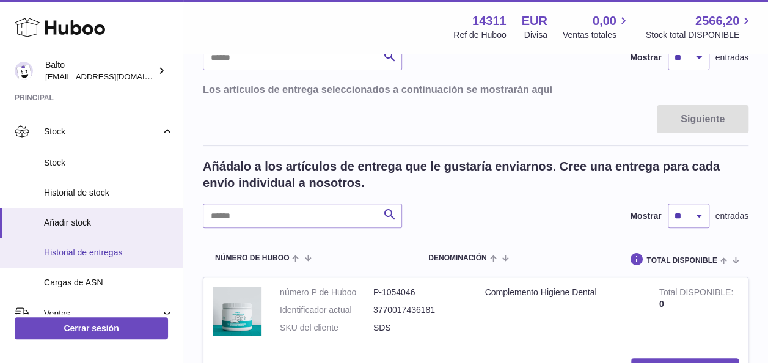
click at [78, 251] on span "Historial de entregas" at bounding box center [108, 253] width 129 height 12
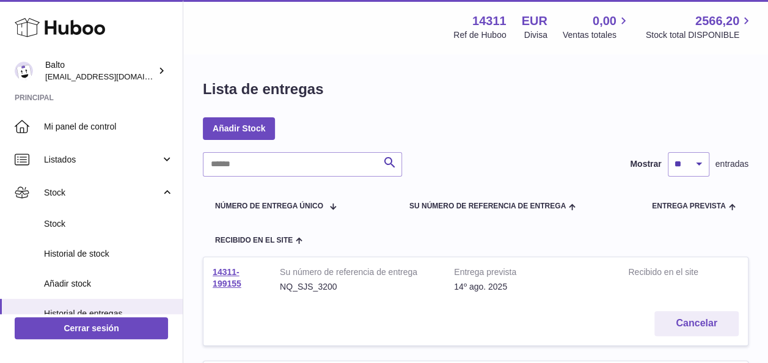
scroll to position [61, 0]
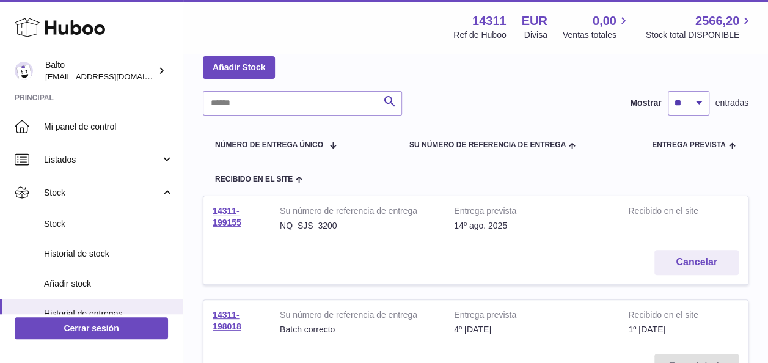
drag, startPoint x: 512, startPoint y: 188, endPoint x: 447, endPoint y: 188, distance: 65.4
click at [447, 196] on td "Entrega prevista 14º ago. 2025" at bounding box center [532, 218] width 174 height 45
click at [224, 206] on link "14311-199155" at bounding box center [227, 216] width 29 height 21
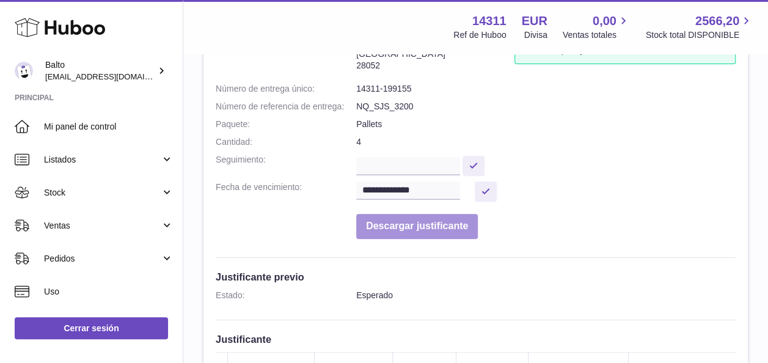
scroll to position [61, 0]
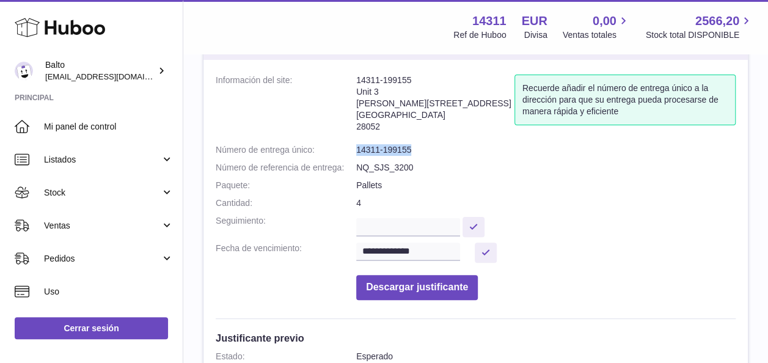
drag, startPoint x: 349, startPoint y: 150, endPoint x: 407, endPoint y: 149, distance: 58.0
click at [407, 149] on dl "**********" at bounding box center [476, 190] width 520 height 231
drag, startPoint x: 407, startPoint y: 149, endPoint x: 366, endPoint y: 149, distance: 40.9
click at [366, 149] on dd "14311-199155" at bounding box center [545, 150] width 379 height 12
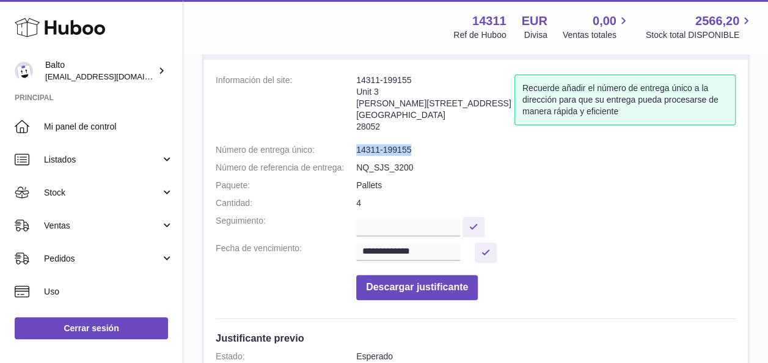
click at [366, 149] on dd "14311-199155" at bounding box center [545, 150] width 379 height 12
click at [363, 148] on dd "14311-199155" at bounding box center [545, 150] width 379 height 12
drag, startPoint x: 376, startPoint y: 149, endPoint x: 355, endPoint y: 149, distance: 20.2
click at [355, 149] on dl "**********" at bounding box center [476, 190] width 520 height 231
drag, startPoint x: 355, startPoint y: 149, endPoint x: 393, endPoint y: 150, distance: 37.3
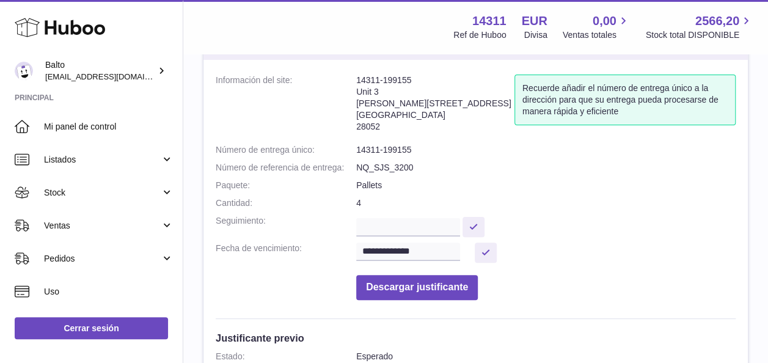
click at [393, 150] on dd "14311-199155" at bounding box center [545, 150] width 379 height 12
drag, startPoint x: 403, startPoint y: 150, endPoint x: 380, endPoint y: 148, distance: 23.2
click at [380, 148] on dd "14311-199155" at bounding box center [545, 150] width 379 height 12
drag, startPoint x: 380, startPoint y: 148, endPoint x: 419, endPoint y: 151, distance: 39.2
click at [419, 151] on dd "14311-199155" at bounding box center [545, 150] width 379 height 12
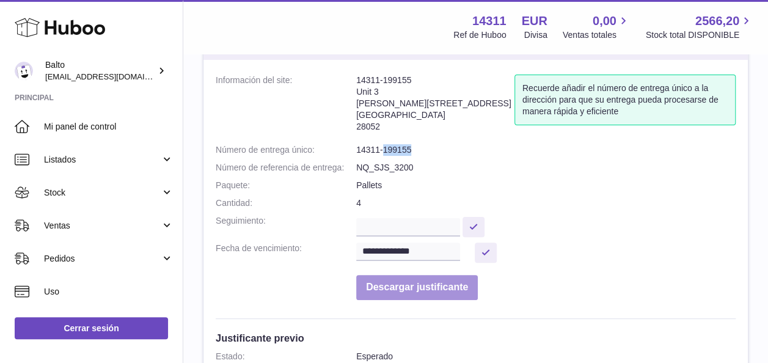
click at [434, 300] on button "Descargar justificante" at bounding box center [417, 287] width 122 height 25
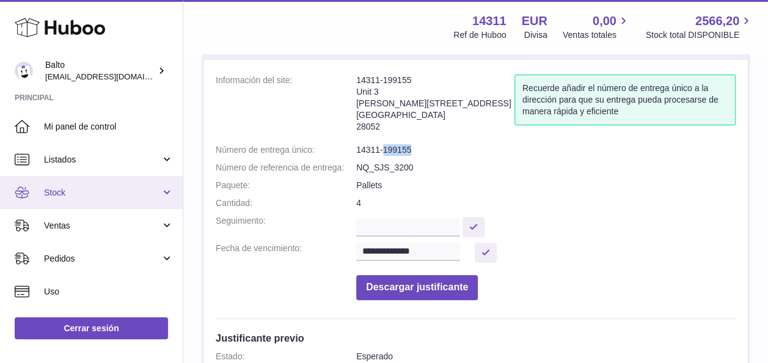
click at [104, 199] on link "Stock" at bounding box center [91, 192] width 183 height 33
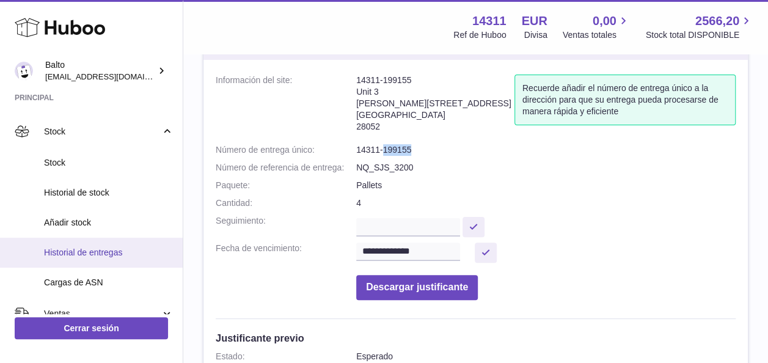
click at [83, 250] on span "Historial de entregas" at bounding box center [108, 253] width 129 height 12
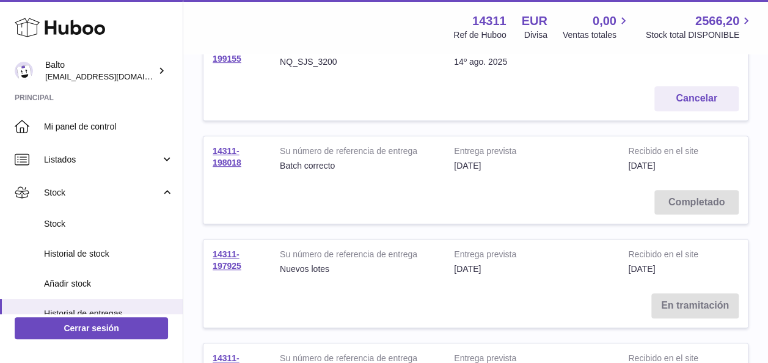
scroll to position [244, 0]
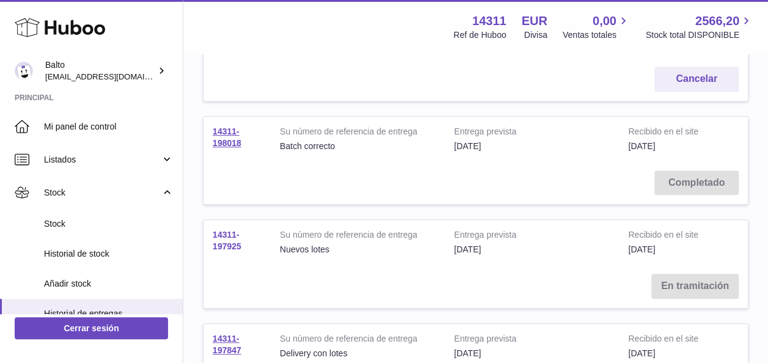
click at [228, 230] on link "14311-197925" at bounding box center [227, 240] width 29 height 21
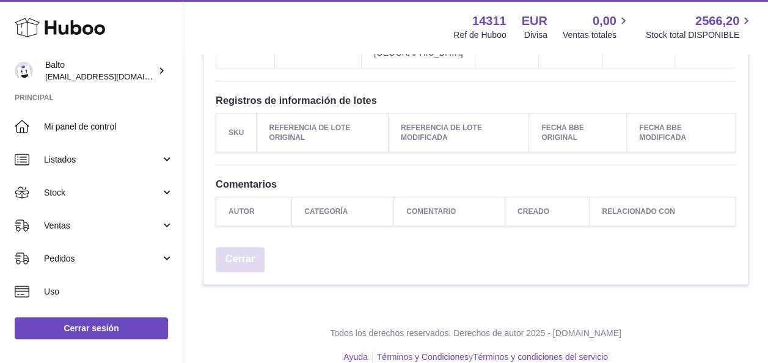
scroll to position [766, 0]
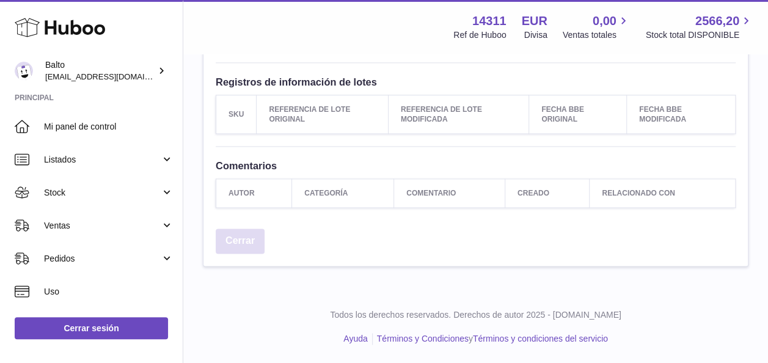
click at [237, 247] on link "Cerrar" at bounding box center [240, 240] width 49 height 25
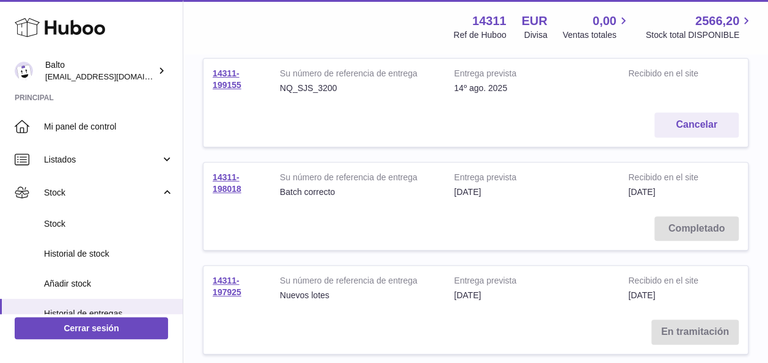
scroll to position [244, 0]
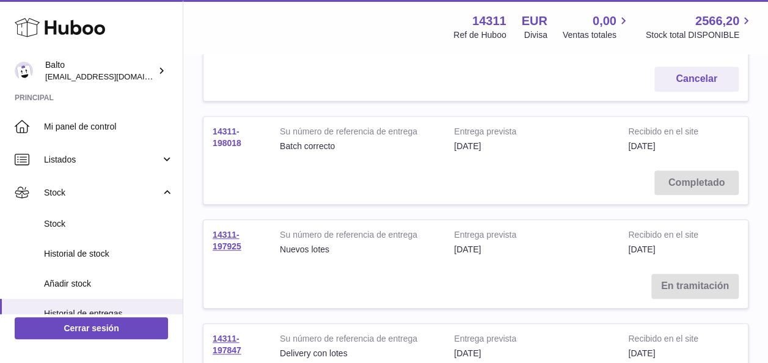
click at [230, 126] on link "14311-198018" at bounding box center [227, 136] width 29 height 21
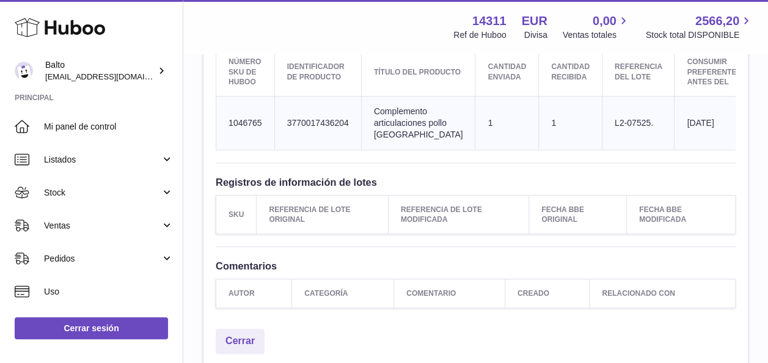
scroll to position [550, 0]
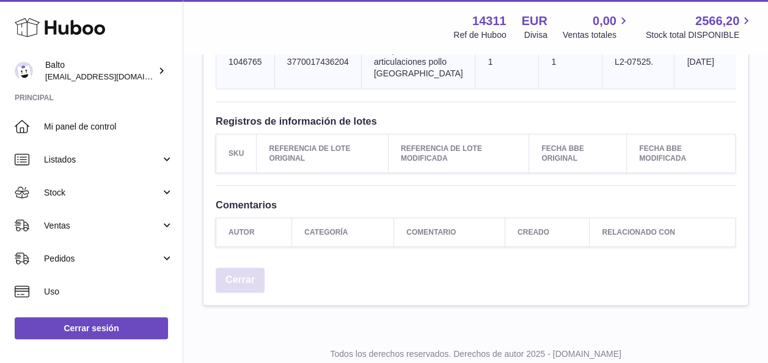
click at [230, 293] on link "Cerrar" at bounding box center [240, 280] width 49 height 25
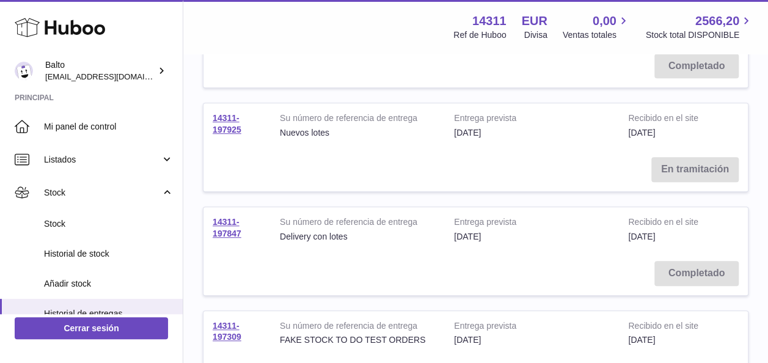
scroll to position [428, 0]
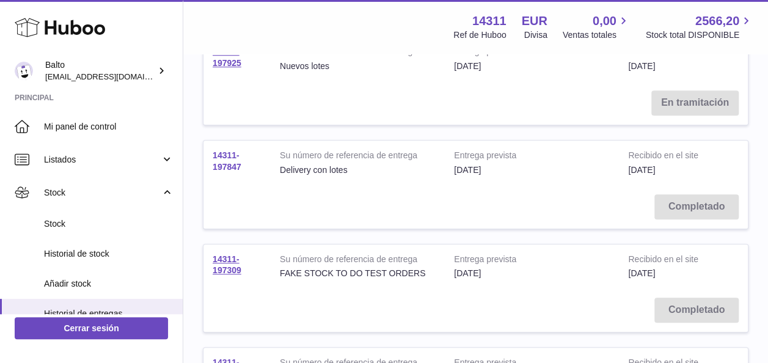
click at [224, 150] on link "14311-197847" at bounding box center [227, 160] width 29 height 21
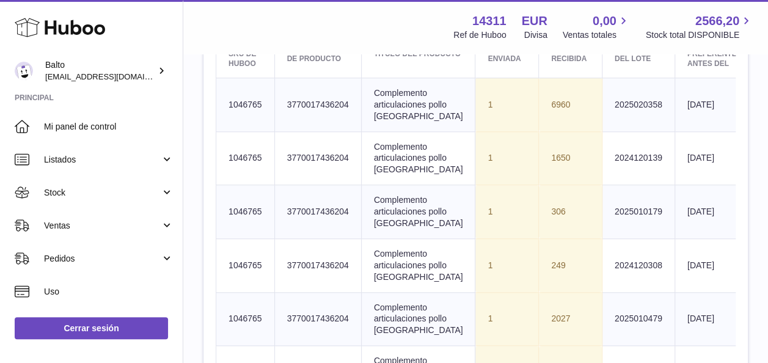
scroll to position [489, 0]
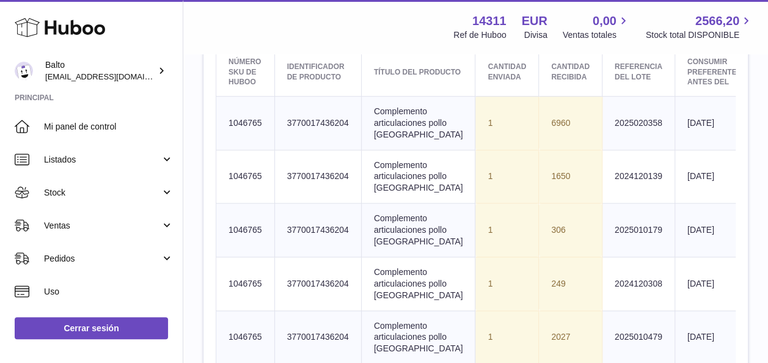
drag, startPoint x: 543, startPoint y: 129, endPoint x: 528, endPoint y: 130, distance: 15.3
click at [539, 130] on td "6960" at bounding box center [571, 123] width 64 height 54
drag, startPoint x: 530, startPoint y: 130, endPoint x: 556, endPoint y: 134, distance: 27.2
click at [556, 134] on td "6960" at bounding box center [571, 123] width 64 height 54
drag, startPoint x: 533, startPoint y: 134, endPoint x: 525, endPoint y: 134, distance: 7.9
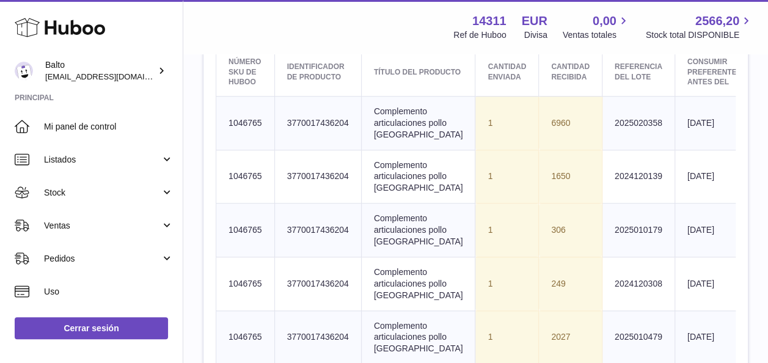
click at [539, 134] on td "6960" at bounding box center [571, 123] width 64 height 54
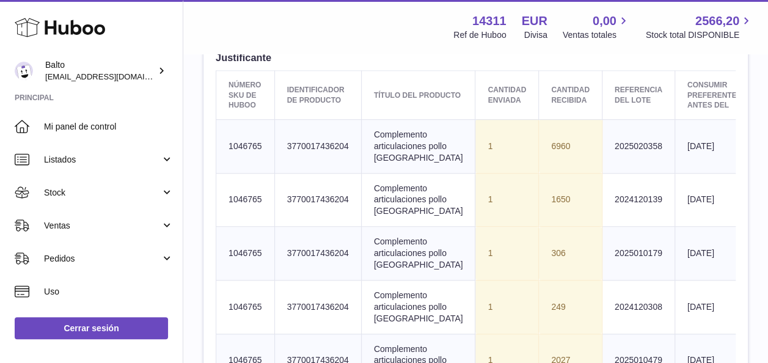
scroll to position [445, 0]
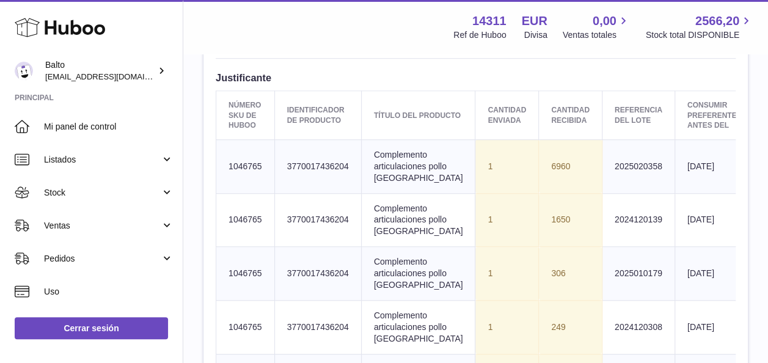
click at [241, 169] on td "Número SKU de Huboo 1046765" at bounding box center [245, 166] width 59 height 54
drag, startPoint x: 553, startPoint y: 177, endPoint x: 508, endPoint y: 177, distance: 45.2
click at [508, 177] on tr "Número SKU de Huboo 1046765 delivery.detail.column.clientIdentifier 37700174362…" at bounding box center [724, 166] width 1016 height 54
drag, startPoint x: 508, startPoint y: 177, endPoint x: 547, endPoint y: 180, distance: 39.2
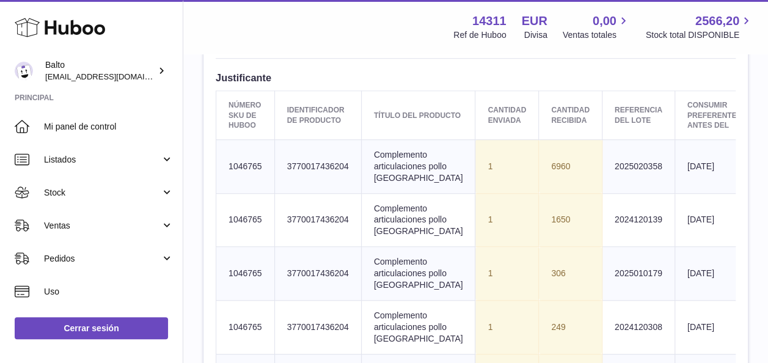
click at [547, 180] on td "6960" at bounding box center [571, 166] width 64 height 54
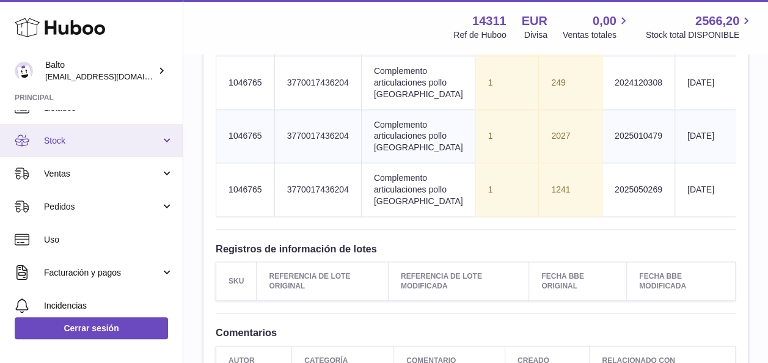
scroll to position [61, 0]
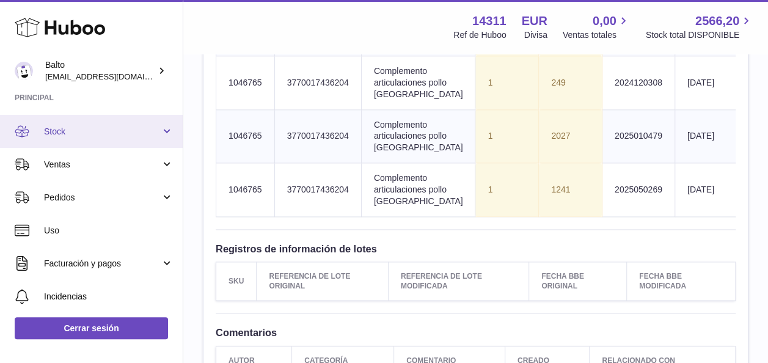
click at [112, 139] on link "Stock" at bounding box center [91, 131] width 183 height 33
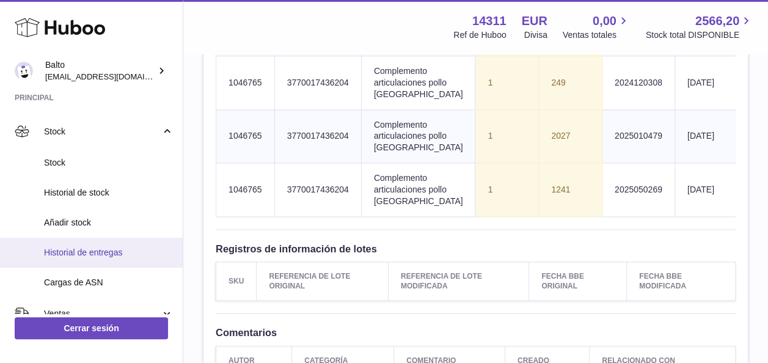
click at [112, 247] on span "Historial de entregas" at bounding box center [108, 253] width 129 height 12
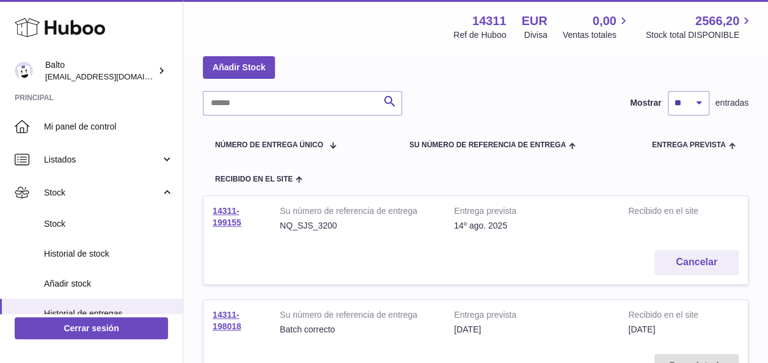
scroll to position [122, 0]
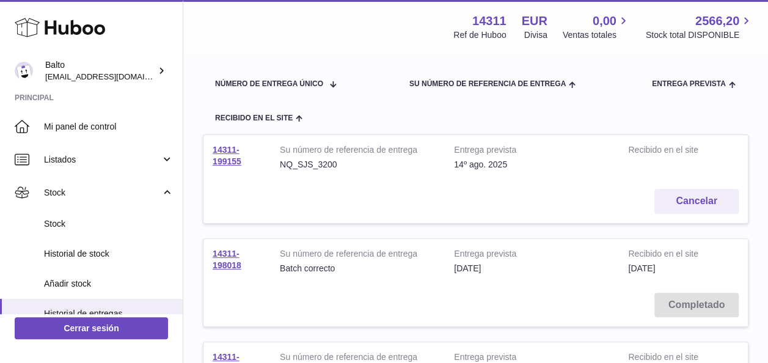
drag, startPoint x: 682, startPoint y: 232, endPoint x: 622, endPoint y: 229, distance: 59.3
click at [622, 239] on td "Recibido en el site [DATE]" at bounding box center [668, 261] width 98 height 45
drag, startPoint x: 622, startPoint y: 229, endPoint x: 701, endPoint y: 235, distance: 78.4
click at [701, 239] on td "Recibido en el site 1º jul. 2025" at bounding box center [668, 261] width 98 height 45
drag, startPoint x: 632, startPoint y: 113, endPoint x: 710, endPoint y: 114, distance: 78.2
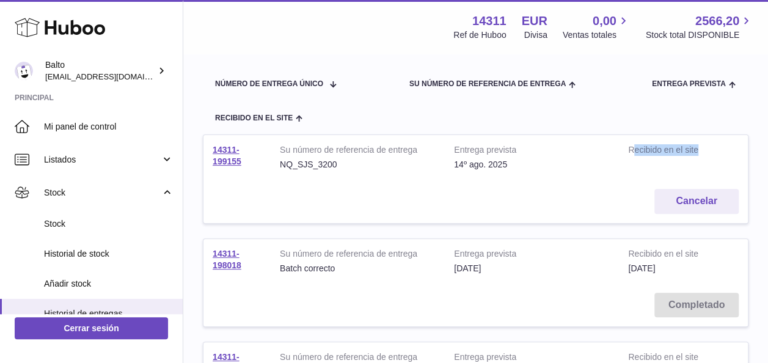
click at [710, 135] on td "Recibido en el site" at bounding box center [668, 157] width 98 height 45
drag, startPoint x: 710, startPoint y: 114, endPoint x: 710, endPoint y: 134, distance: 20.2
click at [710, 135] on td "Recibido en el site" at bounding box center [668, 157] width 98 height 45
click at [652, 135] on td "Recibido en el site" at bounding box center [668, 157] width 98 height 45
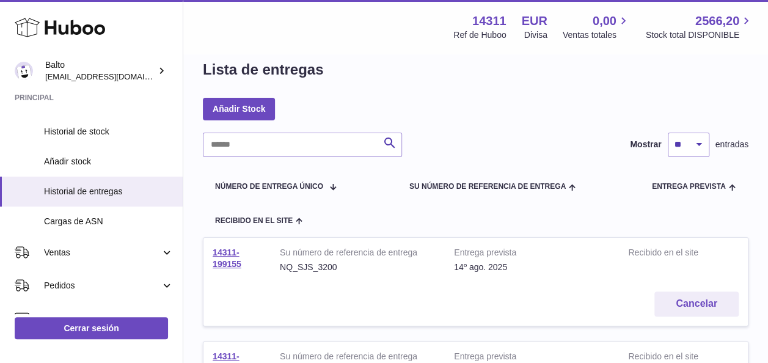
scroll to position [0, 0]
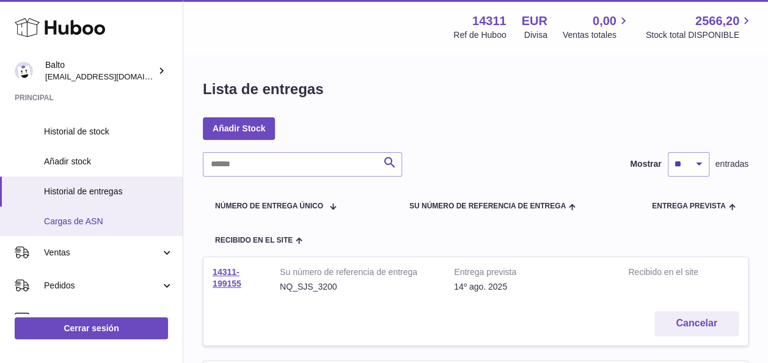
click at [76, 224] on span "Cargas de ASN" at bounding box center [108, 222] width 129 height 12
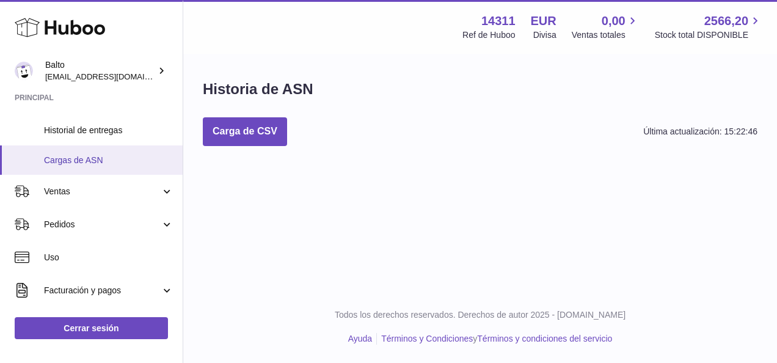
scroll to position [244, 0]
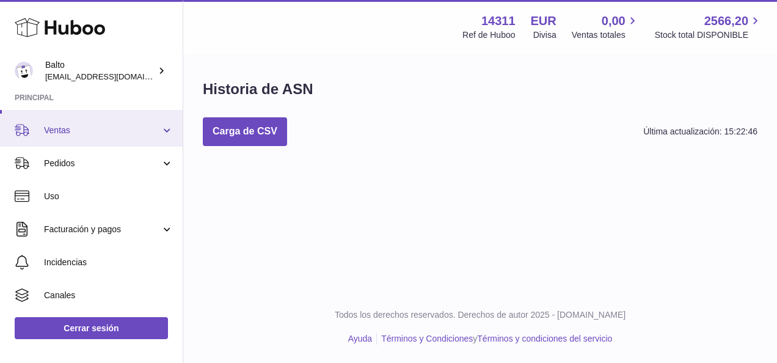
click at [97, 137] on link "Ventas" at bounding box center [91, 130] width 183 height 33
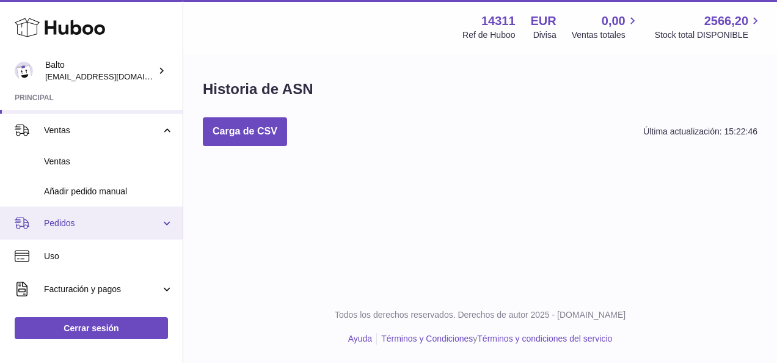
click at [95, 222] on span "Pedidos" at bounding box center [102, 223] width 117 height 12
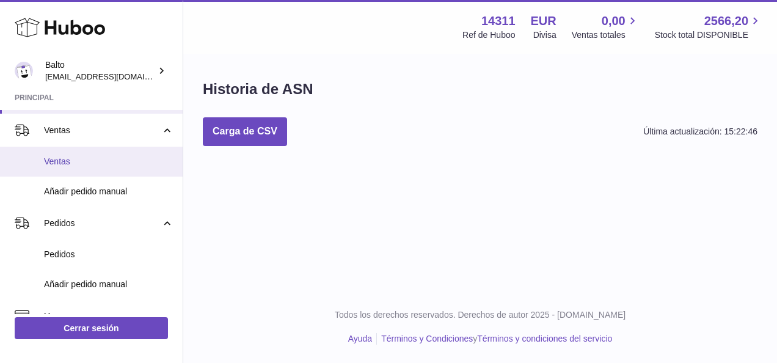
click at [81, 164] on span "Ventas" at bounding box center [108, 162] width 129 height 12
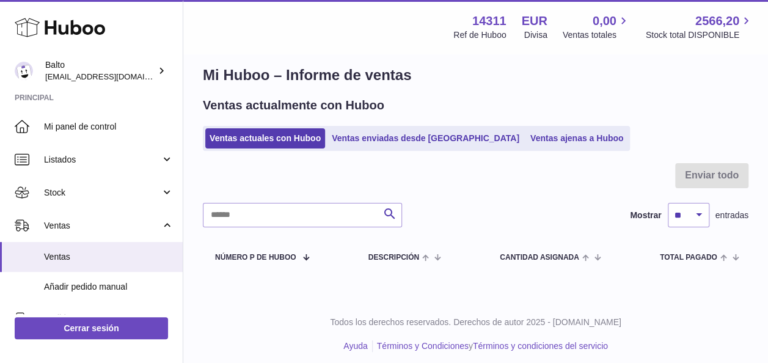
scroll to position [21, 0]
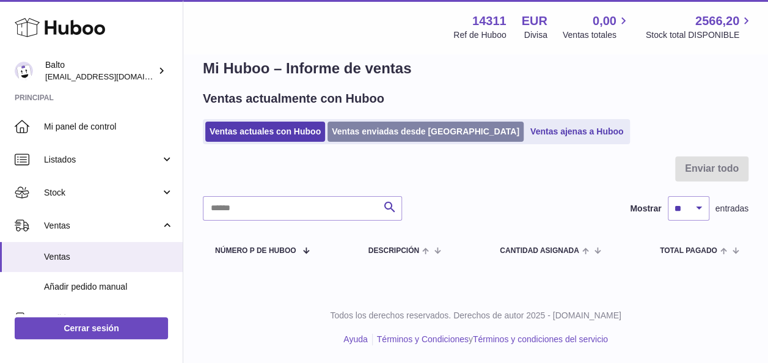
click at [439, 130] on link "Ventas enviadas desde [GEOGRAPHIC_DATA]" at bounding box center [425, 132] width 196 height 20
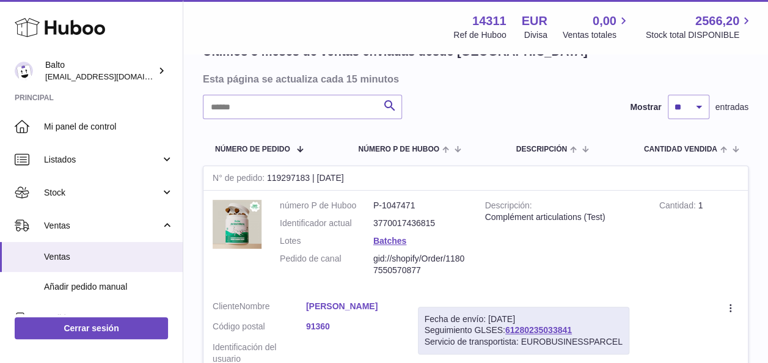
scroll to position [61, 0]
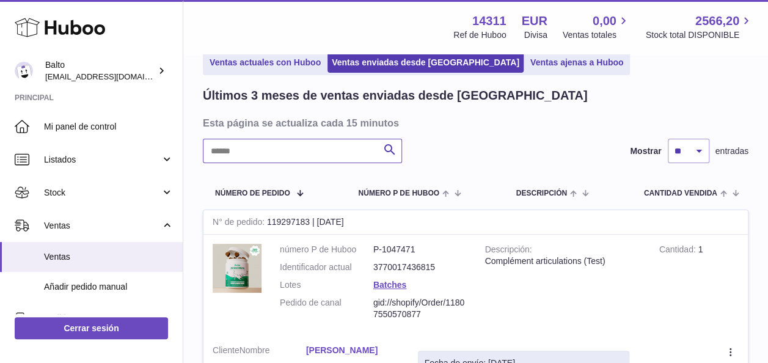
click at [307, 146] on input "text" at bounding box center [302, 151] width 199 height 24
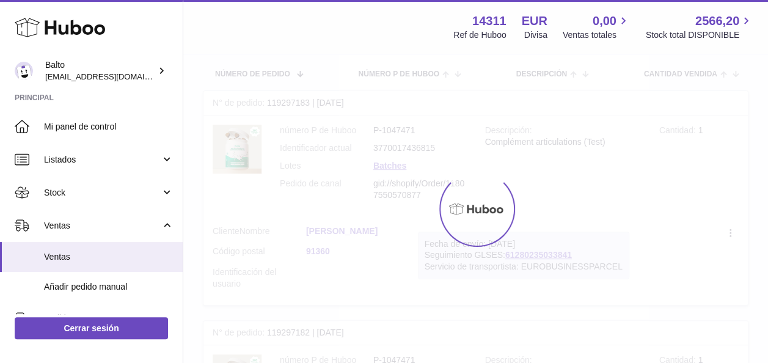
scroll to position [4, 0]
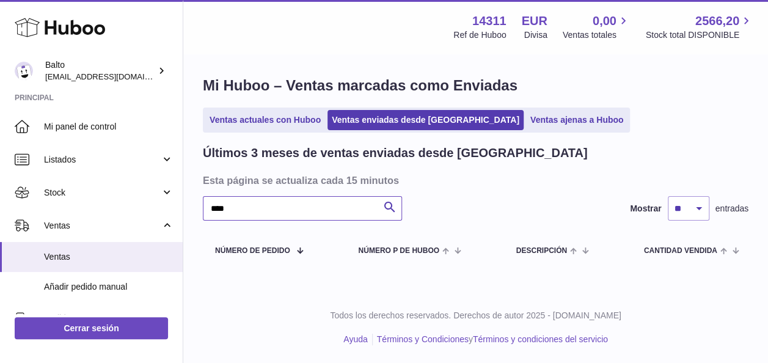
type input "****"
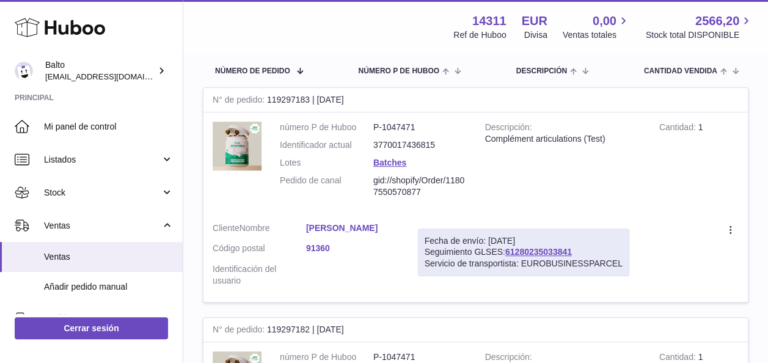
scroll to position [244, 0]
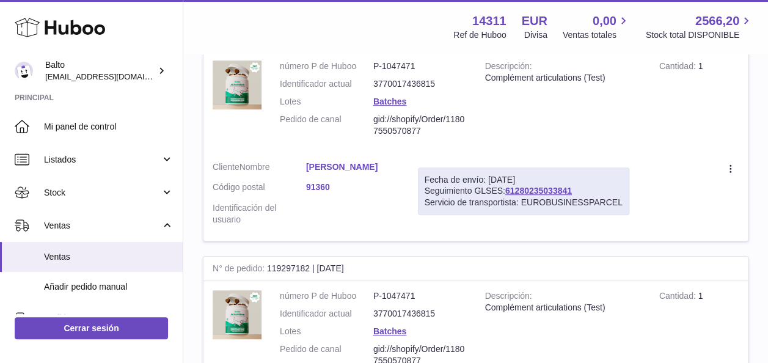
drag, startPoint x: 712, startPoint y: 63, endPoint x: 653, endPoint y: 62, distance: 59.2
click at [653, 62] on td "Cantidad 1" at bounding box center [699, 101] width 98 height 100
drag, startPoint x: 653, startPoint y: 62, endPoint x: 661, endPoint y: 123, distance: 61.7
click at [661, 123] on td "Cantidad 1" at bounding box center [699, 101] width 98 height 100
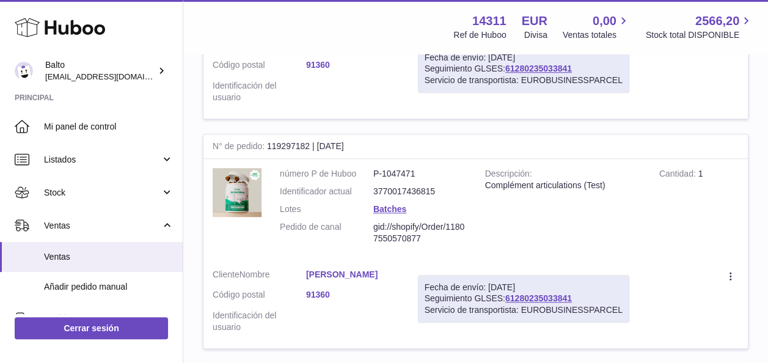
drag, startPoint x: 712, startPoint y: 174, endPoint x: 654, endPoint y: 175, distance: 58.0
click at [654, 175] on td "Cantidad 1" at bounding box center [699, 209] width 98 height 100
drag, startPoint x: 654, startPoint y: 175, endPoint x: 646, endPoint y: 206, distance: 32.0
click at [646, 206] on td "Descripción Complément articulations (Test)" at bounding box center [563, 209] width 174 height 100
click at [701, 172] on td "Cantidad 1" at bounding box center [699, 209] width 98 height 100
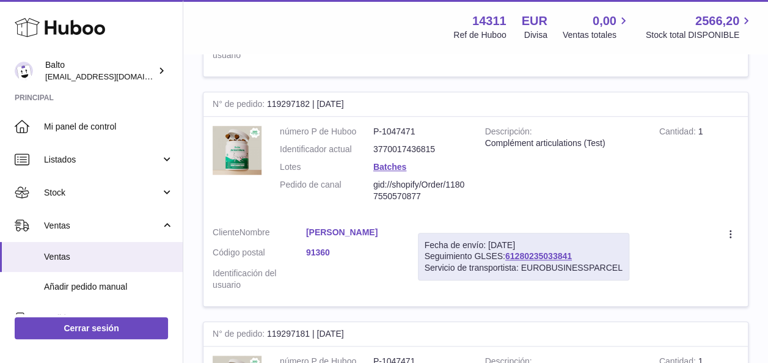
scroll to position [428, 0]
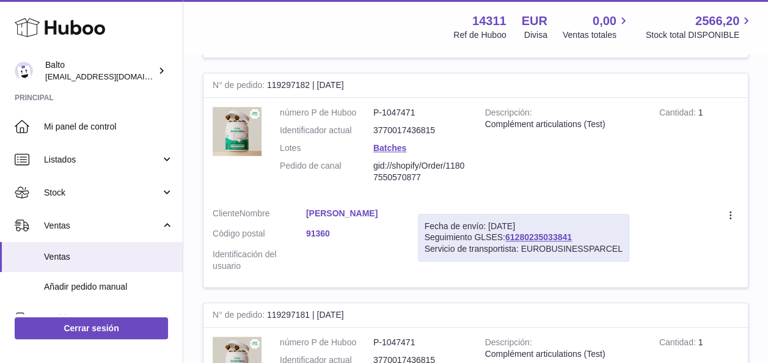
drag, startPoint x: 492, startPoint y: 226, endPoint x: 549, endPoint y: 220, distance: 57.1
click at [549, 220] on div "Fecha de envío: 19º jun. 2025" at bounding box center [523, 226] width 198 height 12
drag, startPoint x: 549, startPoint y: 220, endPoint x: 541, endPoint y: 180, distance: 41.1
click at [539, 175] on td "Descripción Complément articulations (Test)" at bounding box center [563, 148] width 174 height 100
click at [552, 232] on link "61280235033841" at bounding box center [538, 237] width 67 height 10
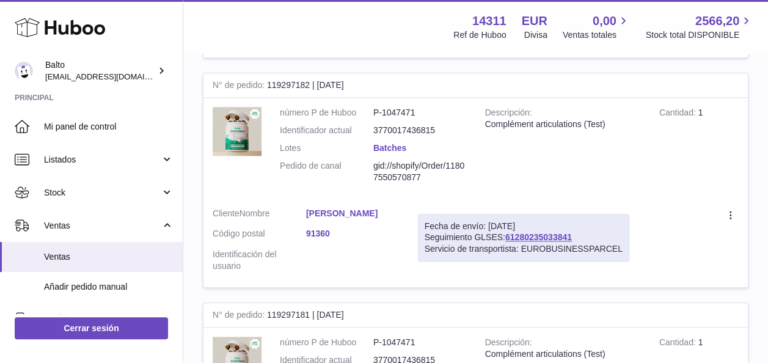
click at [395, 151] on link "Batches" at bounding box center [389, 148] width 33 height 10
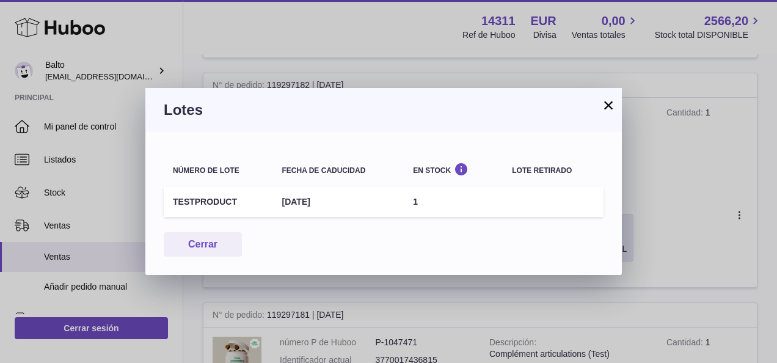
click at [605, 103] on button "×" at bounding box center [608, 105] width 15 height 15
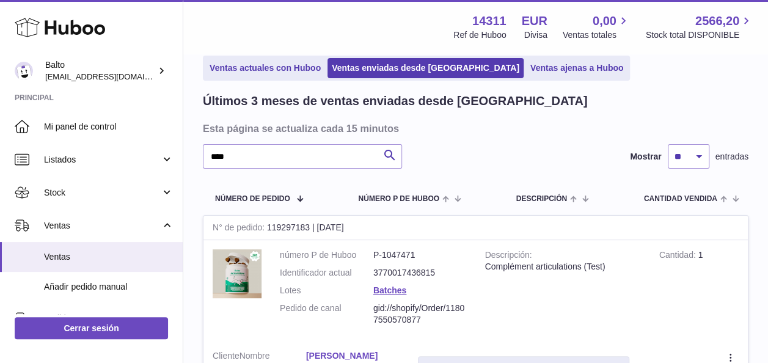
scroll to position [0, 0]
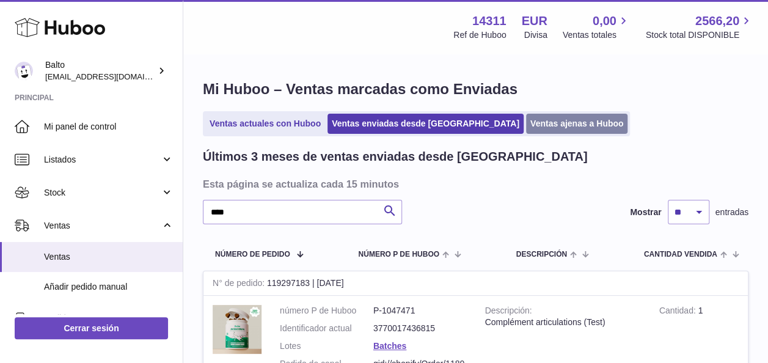
click at [529, 127] on link "Ventas ajenas a Huboo" at bounding box center [577, 124] width 102 height 20
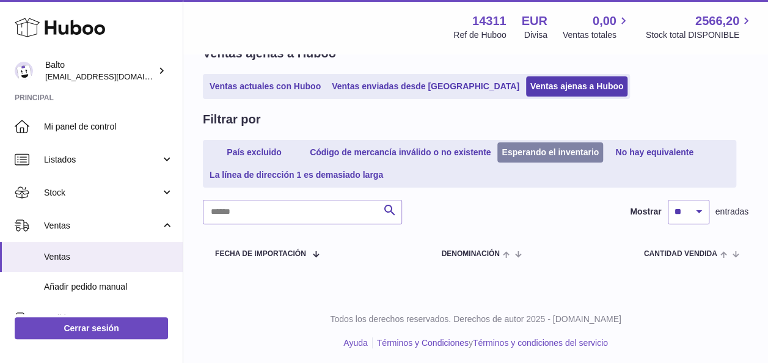
scroll to position [70, 0]
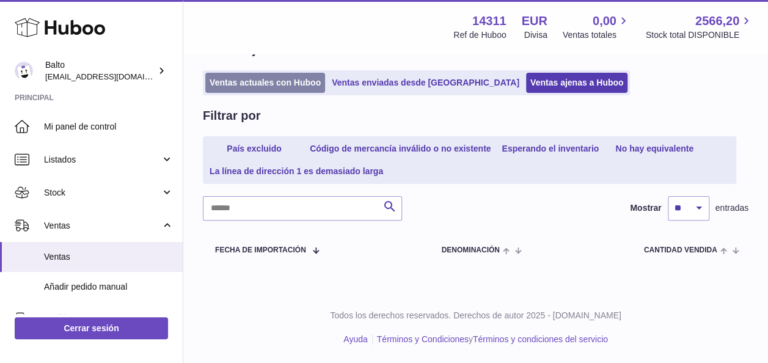
click at [231, 75] on link "Ventas actuales con Huboo" at bounding box center [265, 83] width 120 height 20
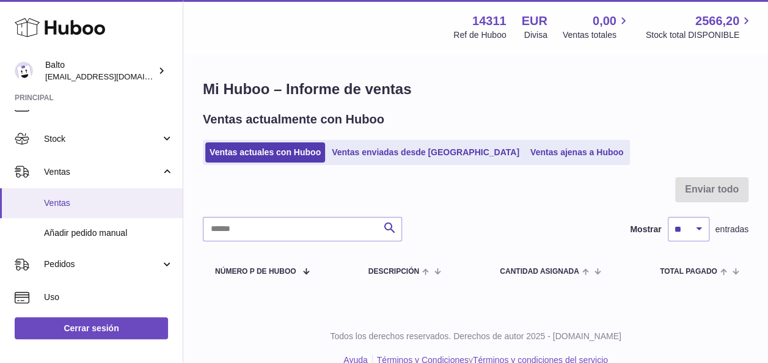
scroll to position [61, 0]
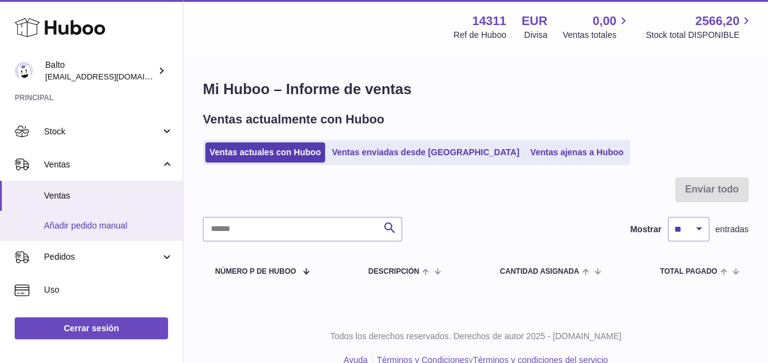
click at [82, 225] on span "Añadir pedido manual" at bounding box center [108, 226] width 129 height 12
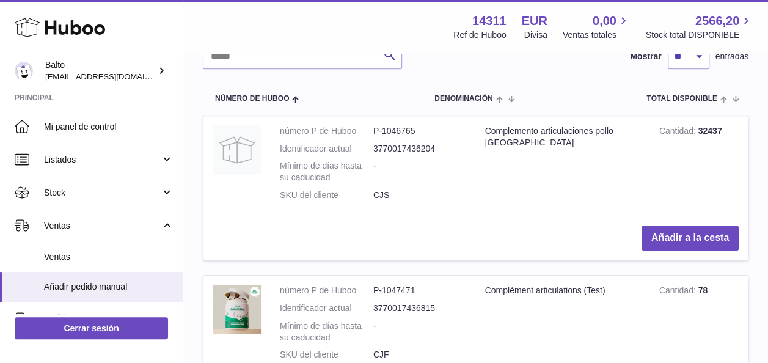
scroll to position [305, 0]
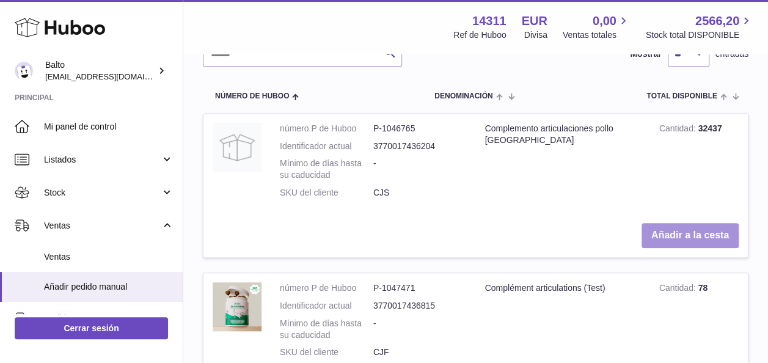
click at [647, 231] on button "Añadir a la cesta" at bounding box center [689, 235] width 97 height 25
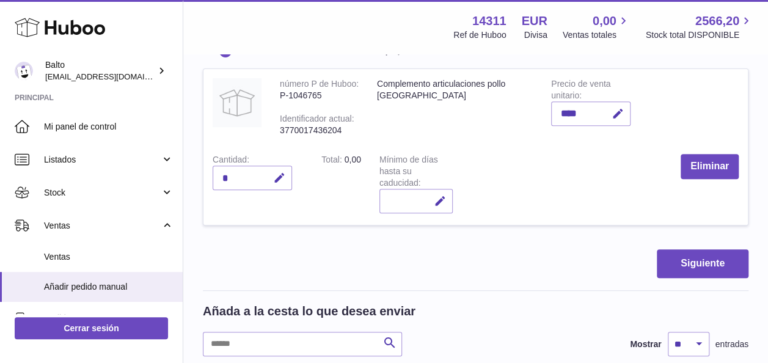
scroll to position [171, 0]
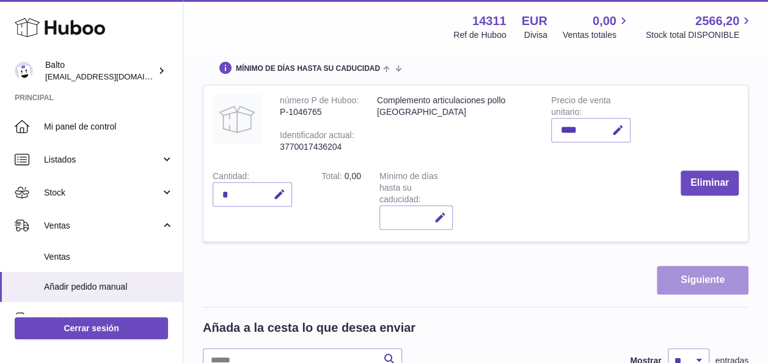
click at [693, 271] on button "Siguiente" at bounding box center [703, 280] width 92 height 29
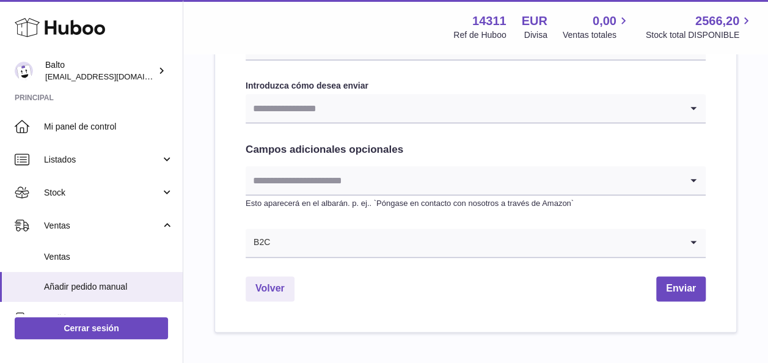
scroll to position [672, 0]
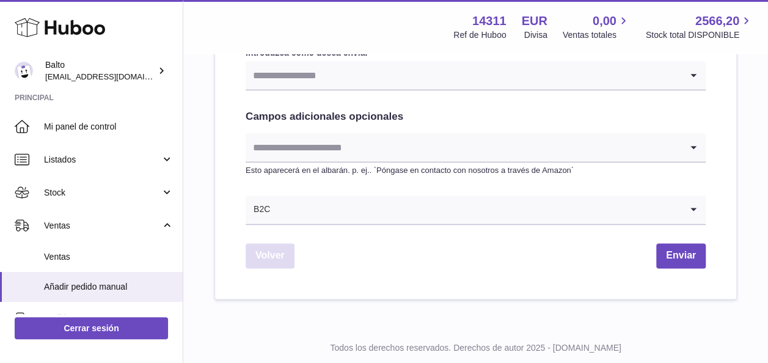
click at [261, 262] on link "Volver" at bounding box center [270, 255] width 49 height 25
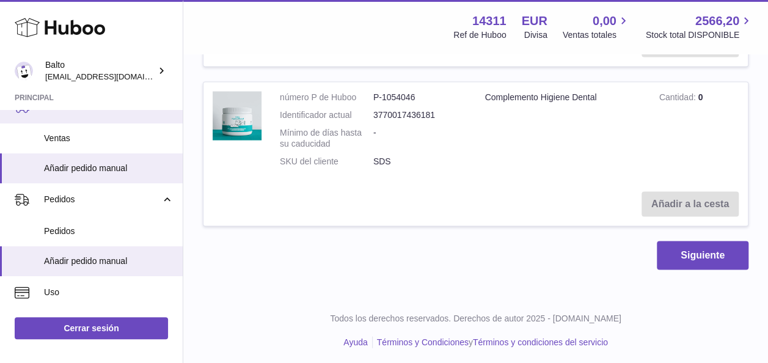
scroll to position [122, 0]
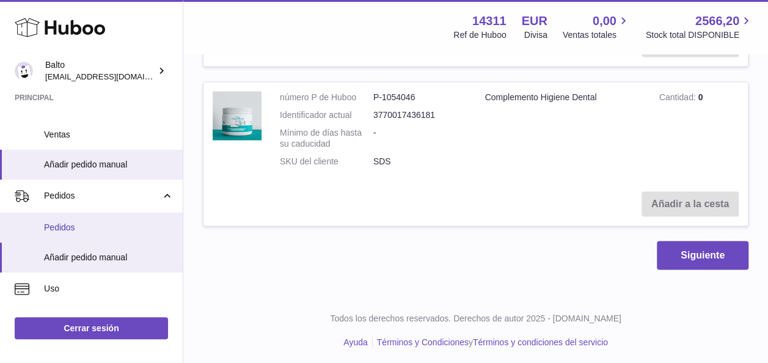
click at [89, 220] on link "Pedidos" at bounding box center [91, 228] width 183 height 30
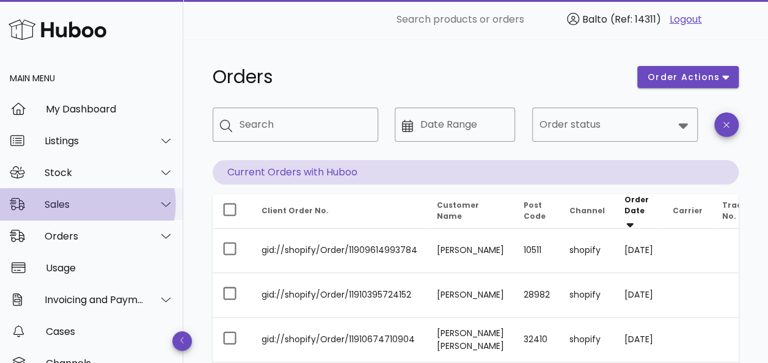
click at [78, 208] on div "Sales" at bounding box center [95, 205] width 100 height 12
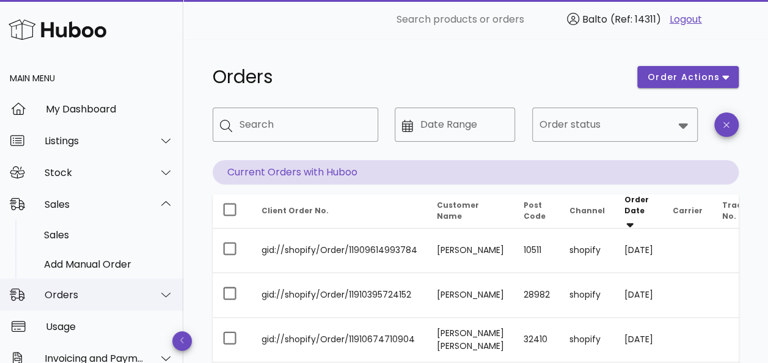
click at [99, 293] on div "Orders" at bounding box center [95, 295] width 100 height 12
click at [95, 209] on div "Sales" at bounding box center [95, 205] width 100 height 12
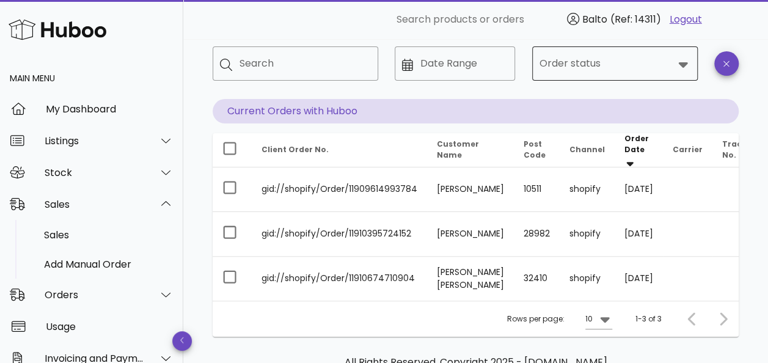
click at [621, 68] on input "Order status" at bounding box center [606, 64] width 134 height 20
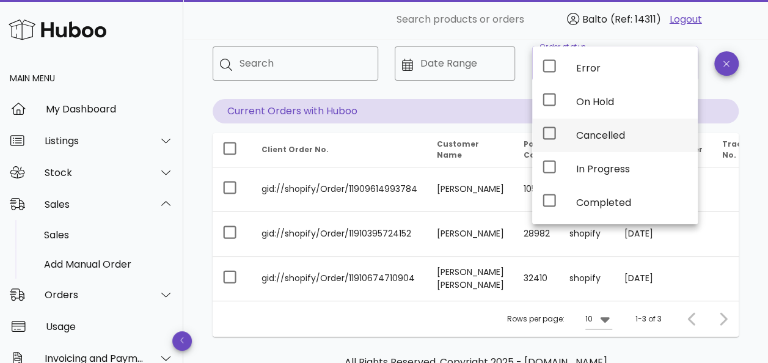
click at [626, 141] on div "Cancelled" at bounding box center [632, 135] width 112 height 26
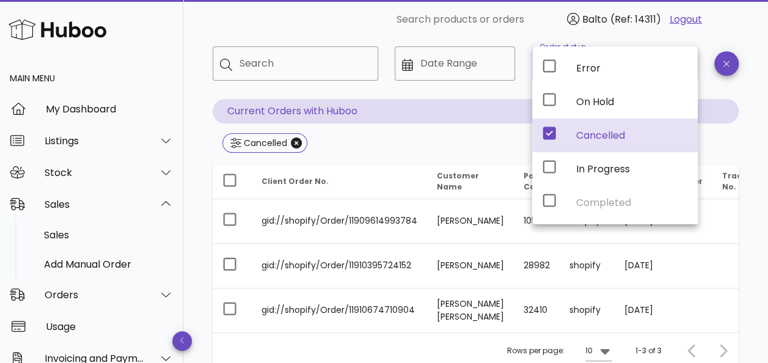
click at [428, 129] on div "​ Search ​ Date Range ​ Order status Cancelled Current Orders with Huboo Cancel…" at bounding box center [476, 100] width 526 height 109
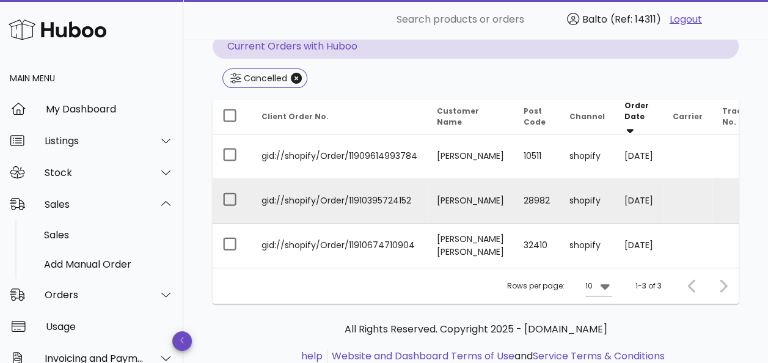
scroll to position [47, 0]
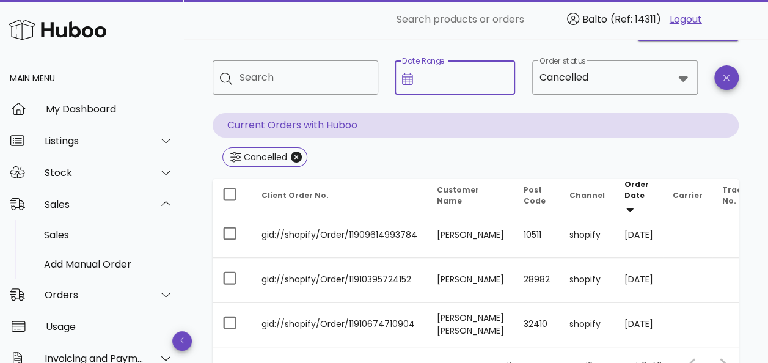
click at [434, 76] on input "Date Range" at bounding box center [464, 78] width 88 height 20
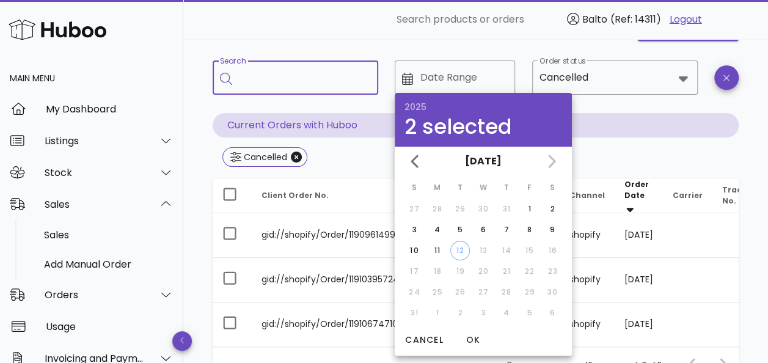
click at [291, 76] on input "Search" at bounding box center [303, 78] width 129 height 20
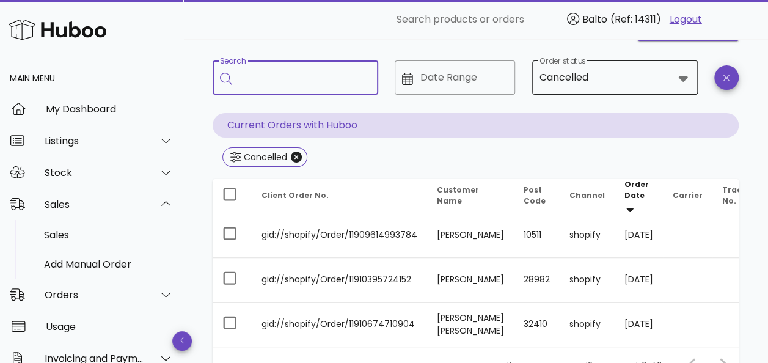
click at [582, 75] on div "Cancelled" at bounding box center [563, 77] width 49 height 11
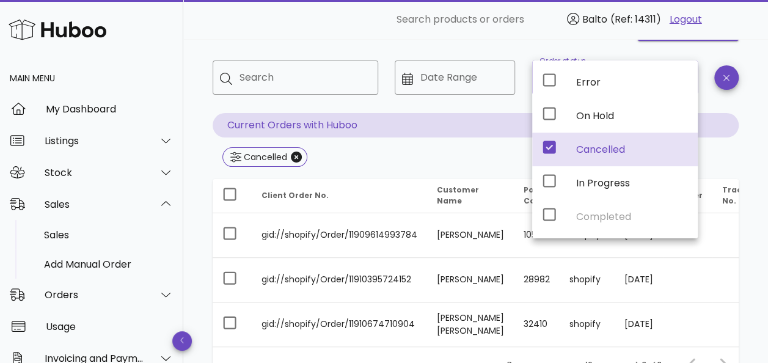
click at [577, 140] on div "Cancelled" at bounding box center [632, 149] width 112 height 26
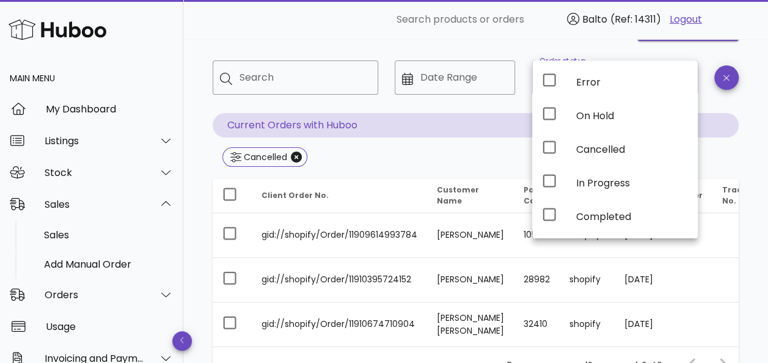
click at [485, 146] on div "​ Search ​ Date Range ​ Order status Current Orders with Huboo Cancelled" at bounding box center [476, 114] width 526 height 109
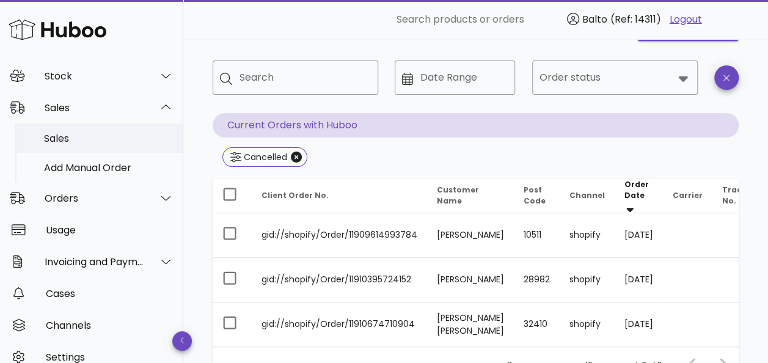
scroll to position [122, 0]
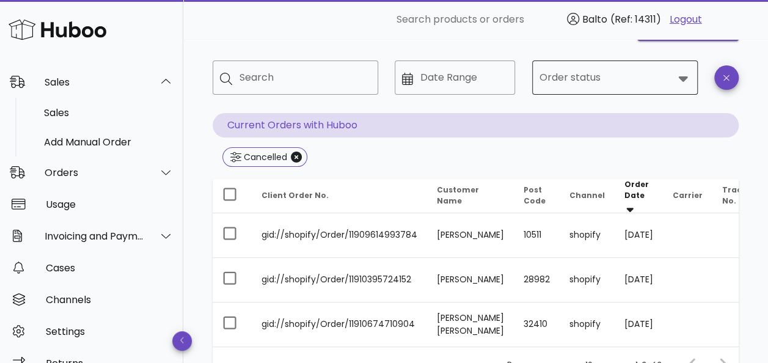
click at [637, 79] on input "Order status" at bounding box center [606, 78] width 134 height 20
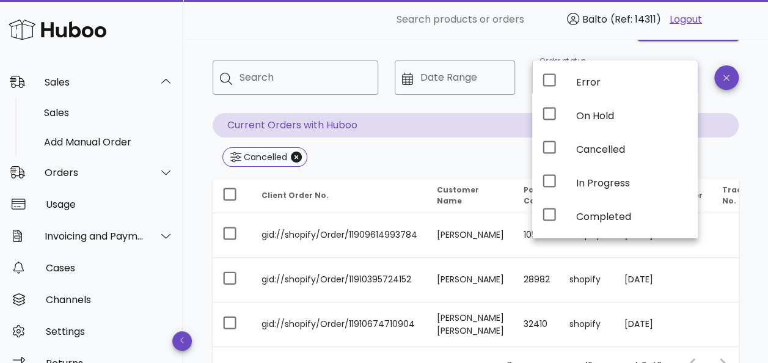
click at [424, 148] on div "Cancelled" at bounding box center [476, 158] width 526 height 22
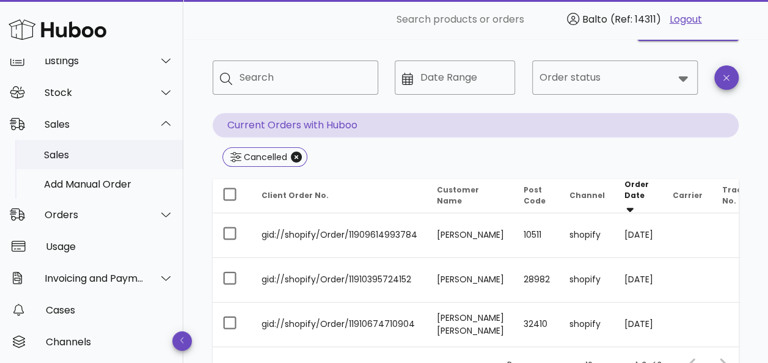
scroll to position [61, 0]
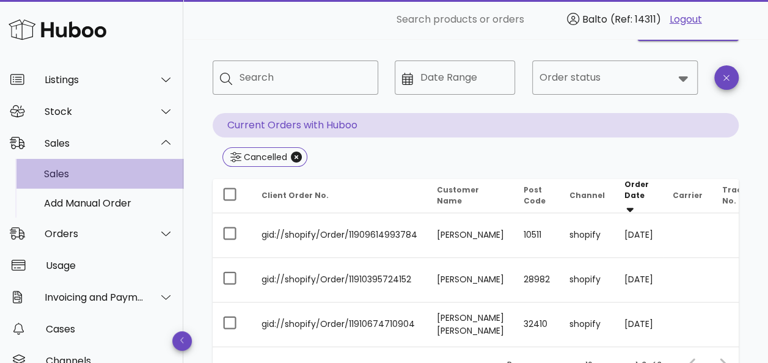
click at [67, 170] on div "Sales" at bounding box center [108, 174] width 129 height 12
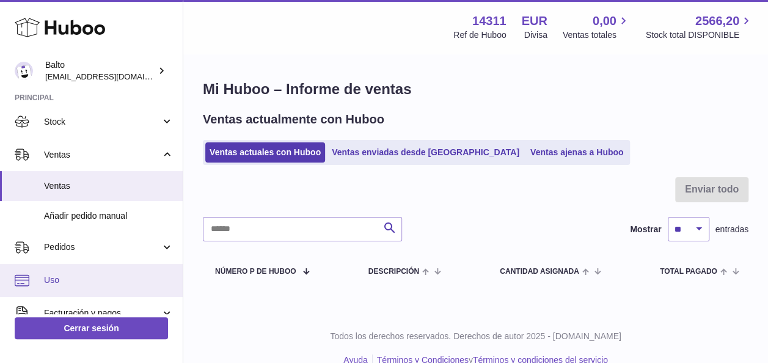
scroll to position [61, 0]
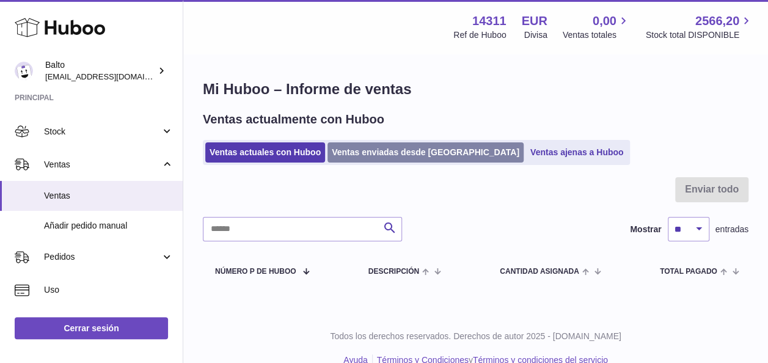
click at [431, 153] on link "Ventas enviadas desde [GEOGRAPHIC_DATA]" at bounding box center [425, 152] width 196 height 20
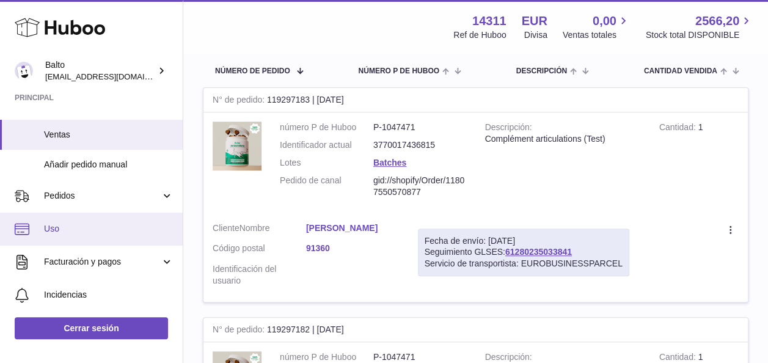
scroll to position [61, 0]
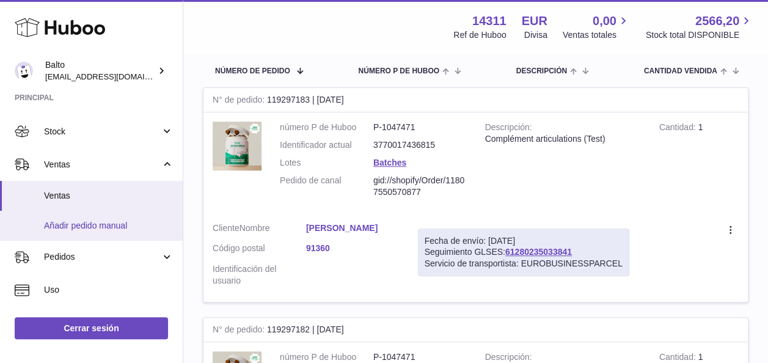
click at [93, 221] on span "Añadir pedido manual" at bounding box center [108, 226] width 129 height 12
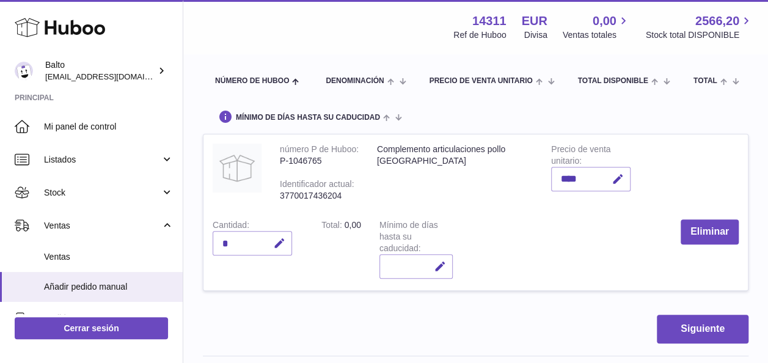
scroll to position [183, 0]
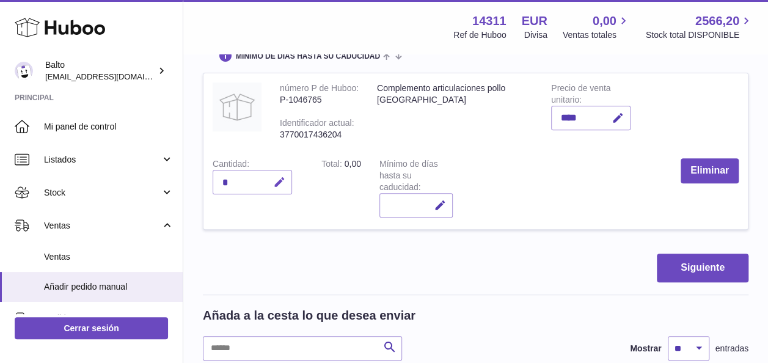
click at [285, 185] on icon "button" at bounding box center [279, 182] width 13 height 13
type input "***"
click at [285, 185] on icon "submit" at bounding box center [279, 182] width 11 height 11
click at [677, 261] on button "Siguiente" at bounding box center [703, 267] width 92 height 29
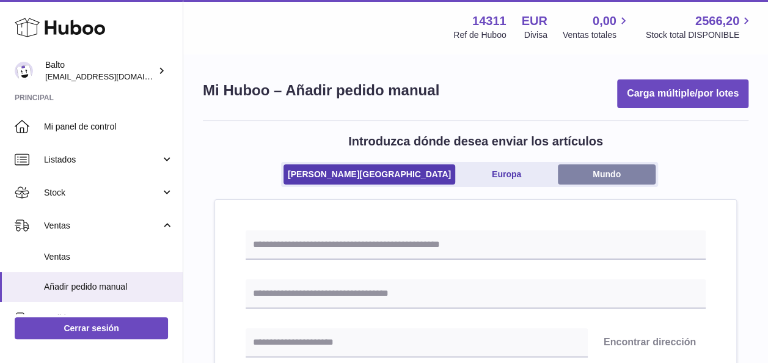
click at [559, 176] on link "Mundo" at bounding box center [607, 174] width 98 height 20
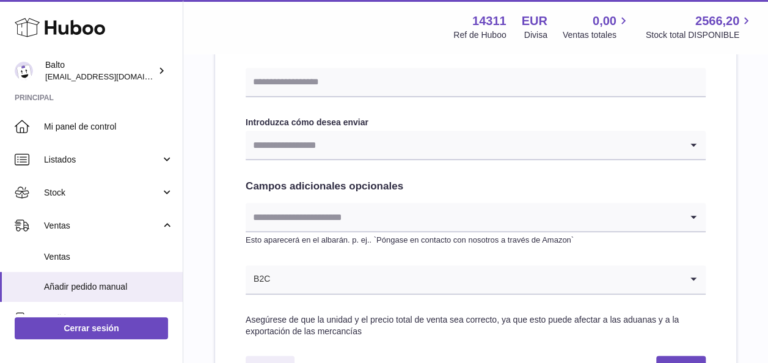
scroll to position [611, 0]
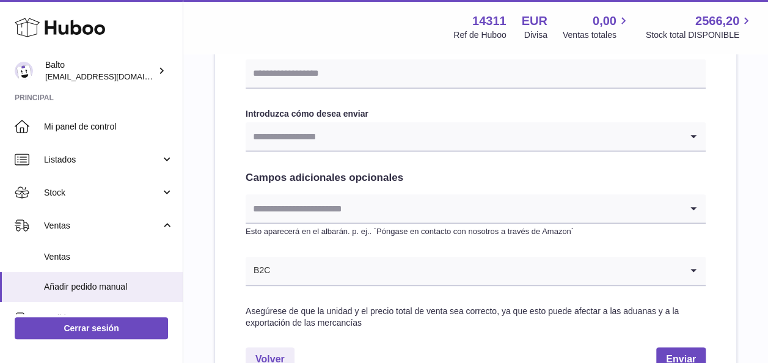
click at [399, 136] on input "Search for option" at bounding box center [463, 136] width 435 height 28
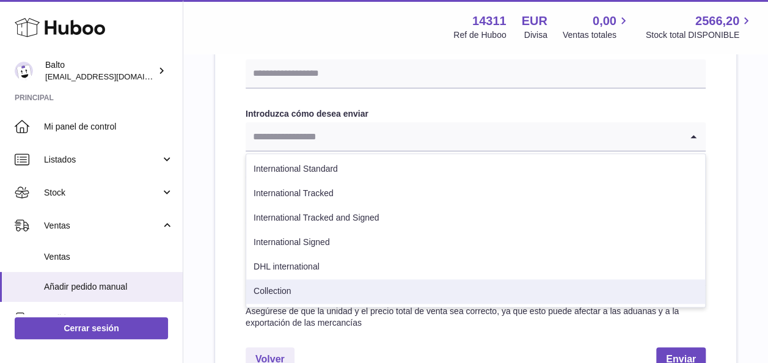
click at [343, 290] on li "Collection" at bounding box center [475, 291] width 459 height 24
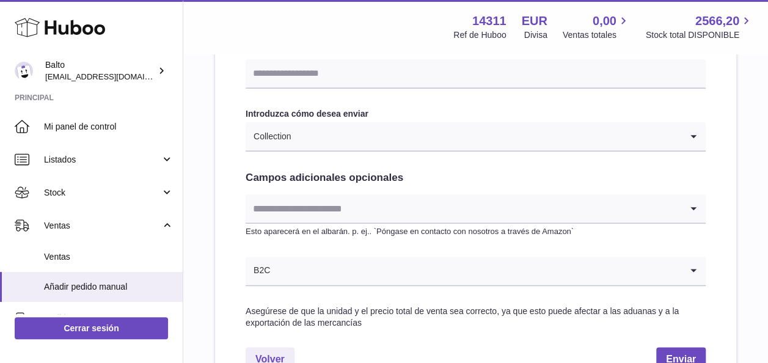
click at [356, 208] on input "Search for option" at bounding box center [463, 208] width 435 height 28
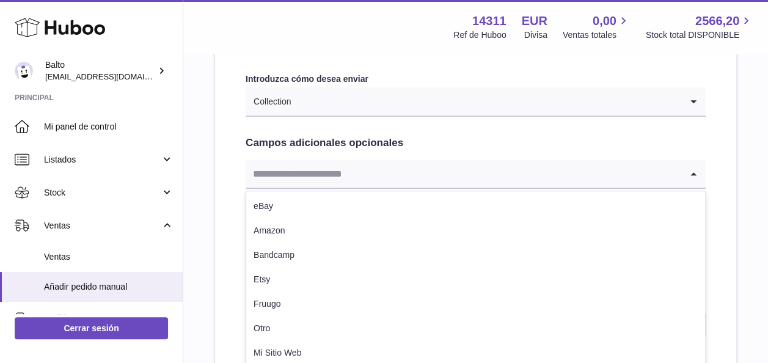
scroll to position [672, 0]
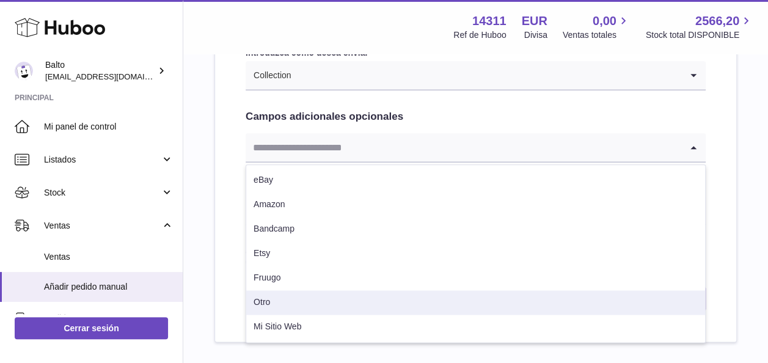
click at [312, 299] on li "Otro" at bounding box center [475, 302] width 459 height 24
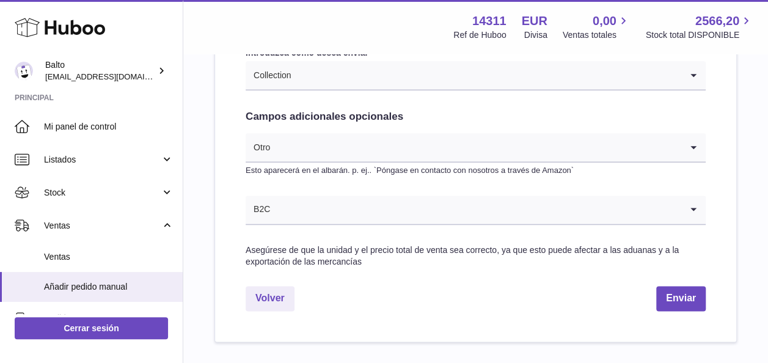
click at [310, 219] on input "Search for option" at bounding box center [476, 209] width 410 height 28
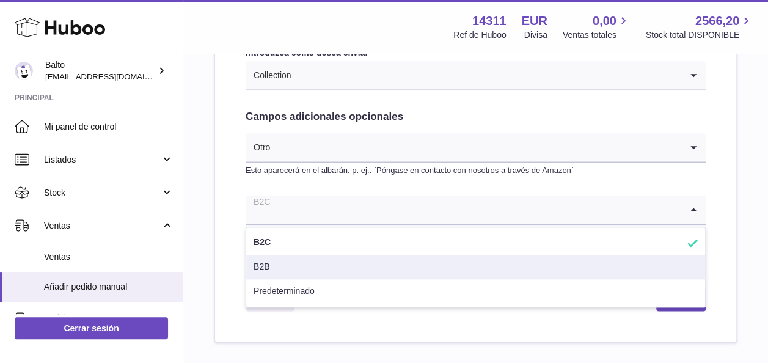
click at [309, 262] on li "B2B" at bounding box center [475, 267] width 459 height 24
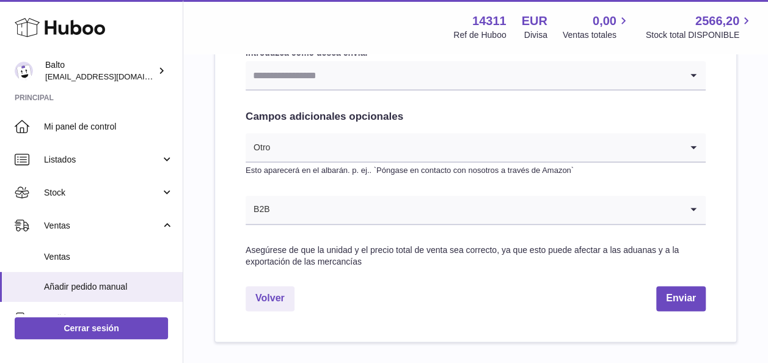
click at [328, 73] on input "Search for option" at bounding box center [463, 75] width 435 height 28
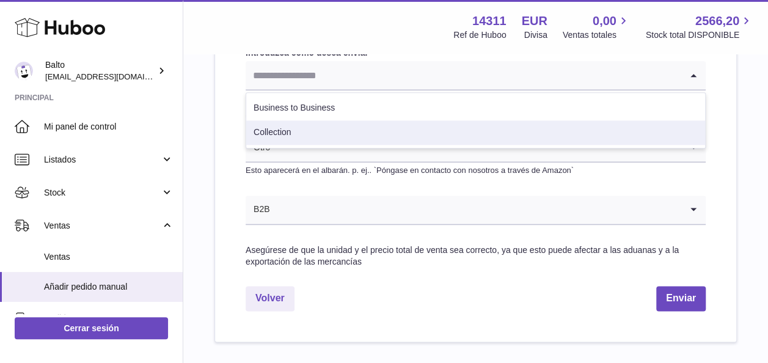
click at [327, 128] on li "Collection" at bounding box center [475, 132] width 459 height 24
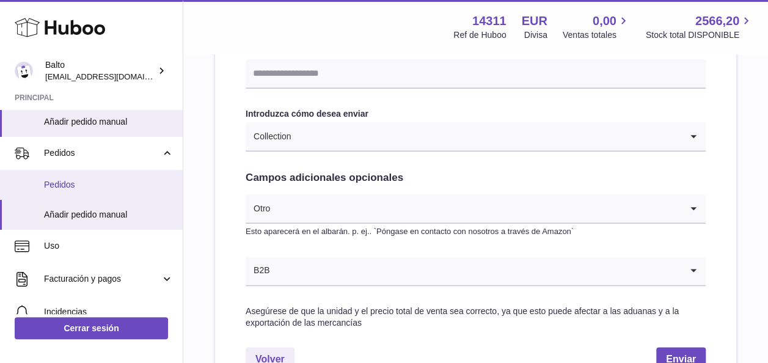
scroll to position [183, 0]
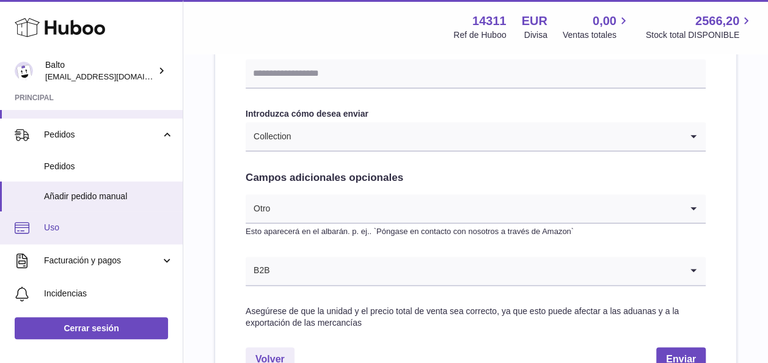
click at [79, 228] on span "Uso" at bounding box center [108, 228] width 129 height 12
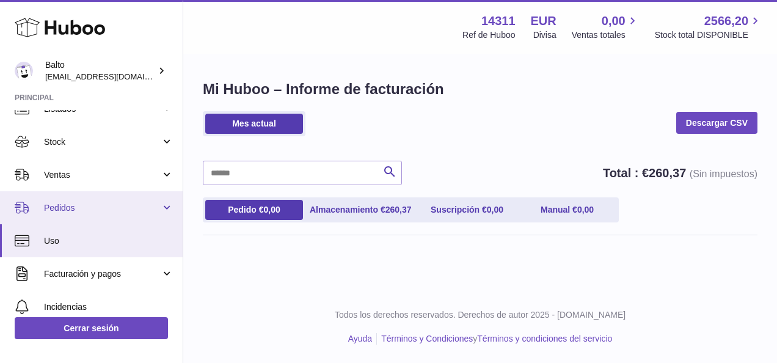
scroll to position [61, 0]
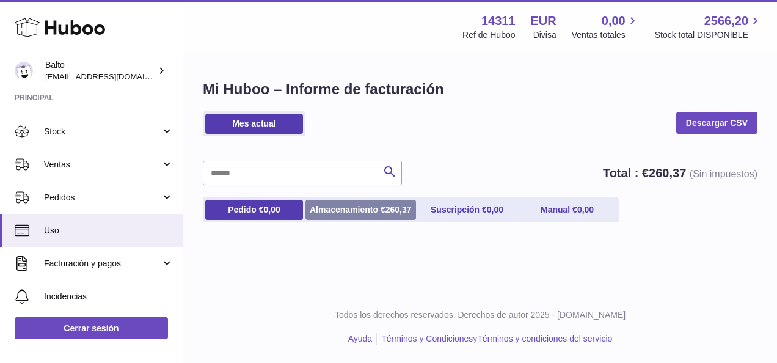
click at [346, 212] on link "Almacenamiento € 260,37" at bounding box center [360, 210] width 111 height 20
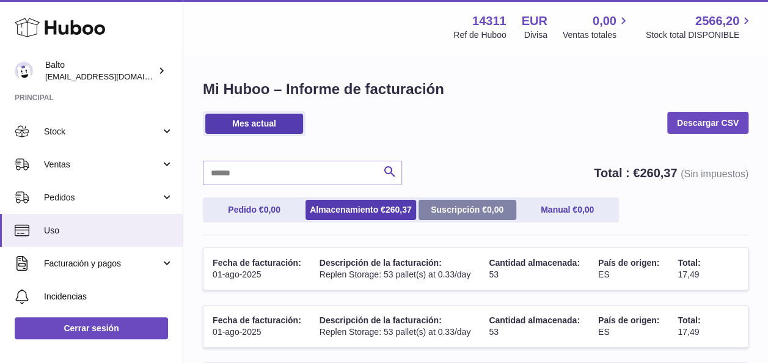
click at [483, 214] on link "Suscripción € 0,00" at bounding box center [467, 210] width 98 height 20
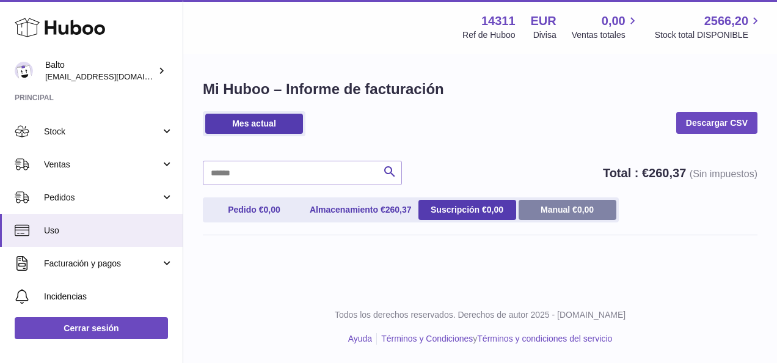
click at [561, 214] on link "Manual € 0,00" at bounding box center [568, 210] width 98 height 20
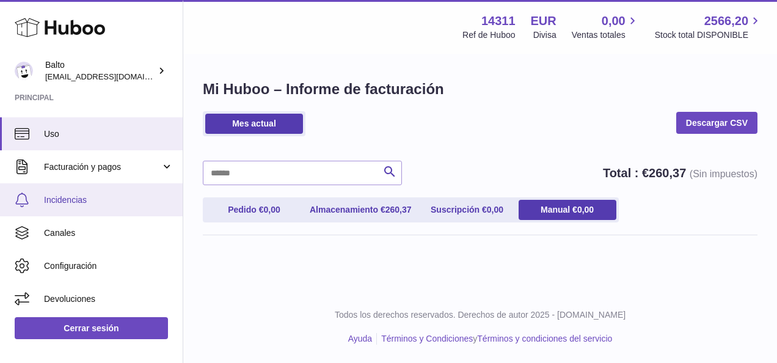
scroll to position [159, 0]
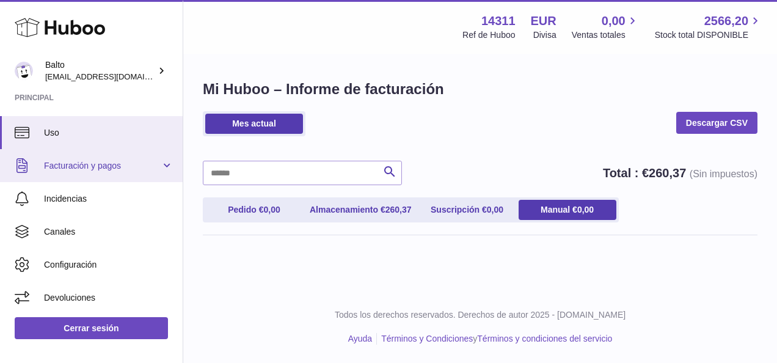
click at [115, 169] on span "Facturación y pagos" at bounding box center [102, 166] width 117 height 12
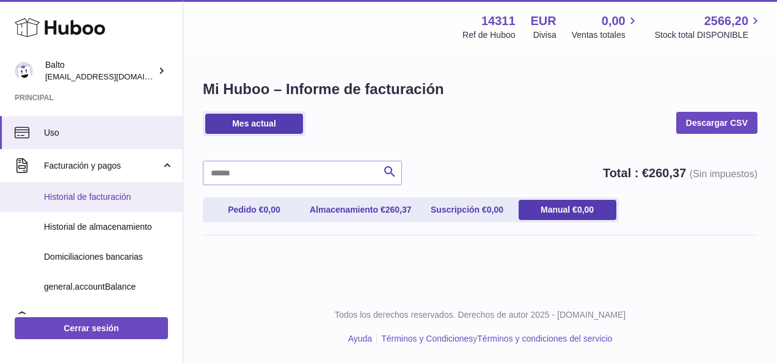
click at [125, 195] on span "Historial de facturación" at bounding box center [108, 197] width 129 height 12
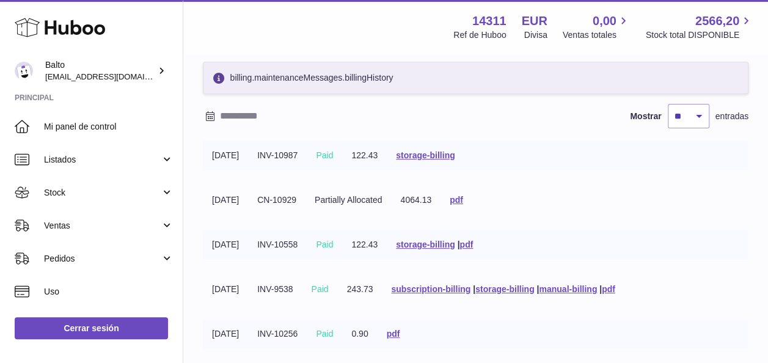
scroll to position [61, 0]
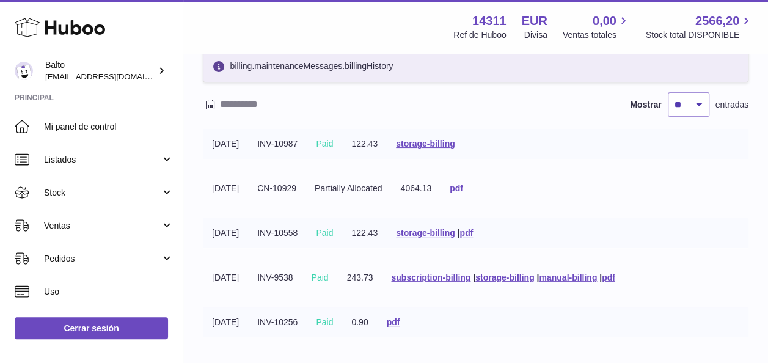
click at [463, 187] on link "pdf" at bounding box center [456, 188] width 13 height 10
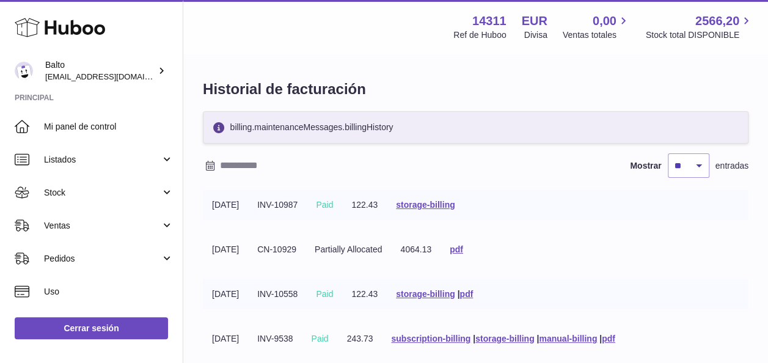
scroll to position [61, 0]
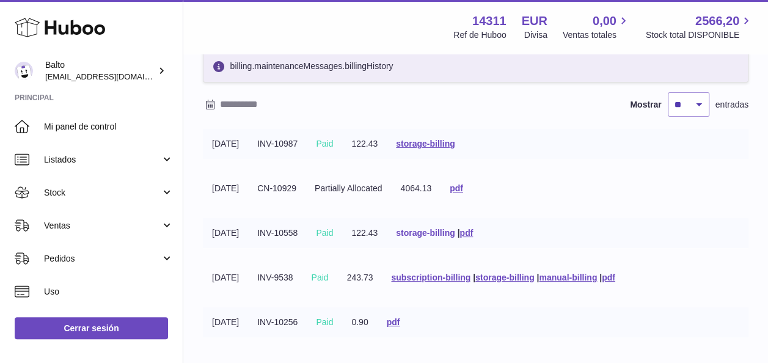
click at [450, 230] on link "storage-billing" at bounding box center [425, 233] width 59 height 10
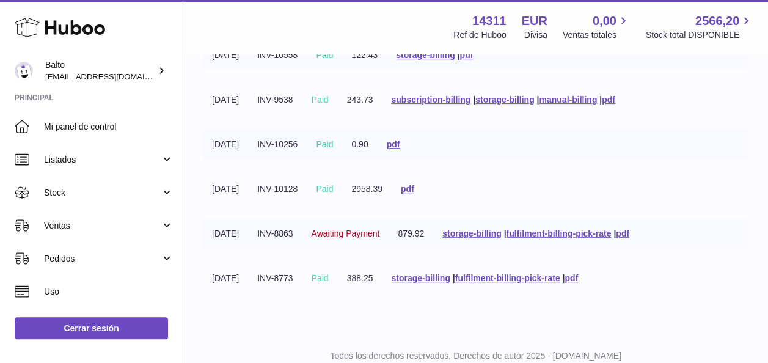
scroll to position [279, 0]
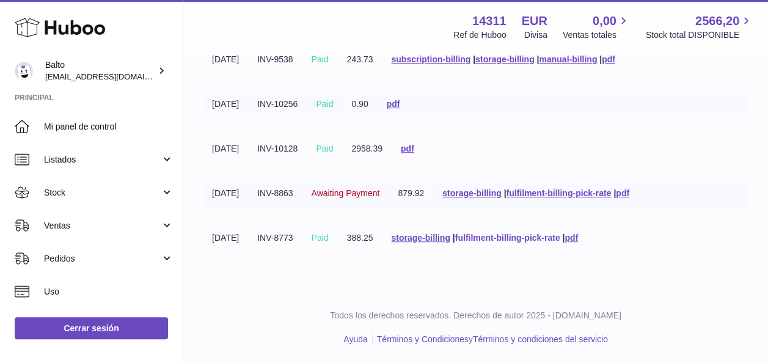
click at [551, 236] on link "fulfilment-billing-pick-rate" at bounding box center [507, 238] width 105 height 10
click at [717, 241] on tr "18-06-2025 INV-8773 Paid 388.25 storage-billing | fulfilment-billing-pick-rate …" at bounding box center [475, 238] width 545 height 30
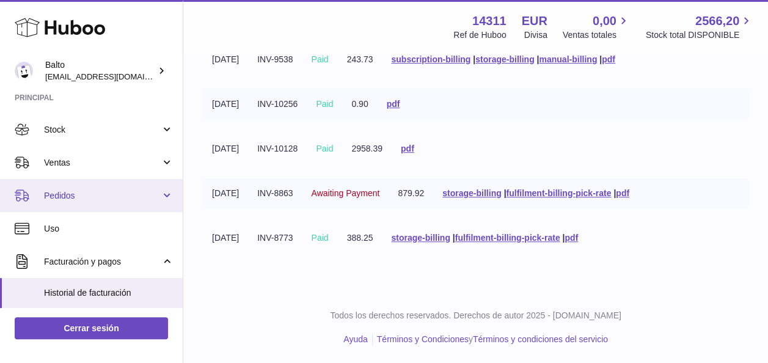
scroll to position [183, 0]
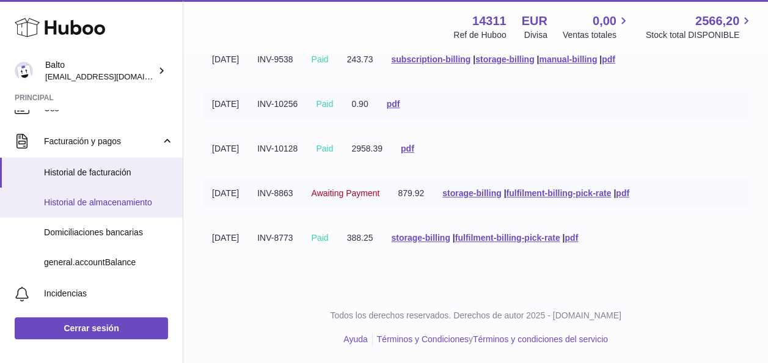
click at [127, 203] on span "Historial de almacenamiento" at bounding box center [108, 203] width 129 height 12
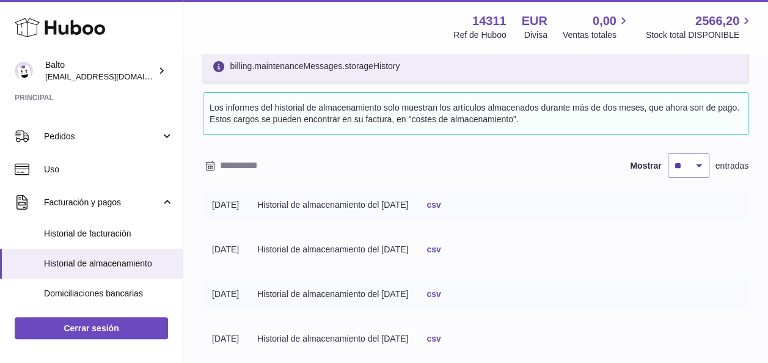
scroll to position [183, 0]
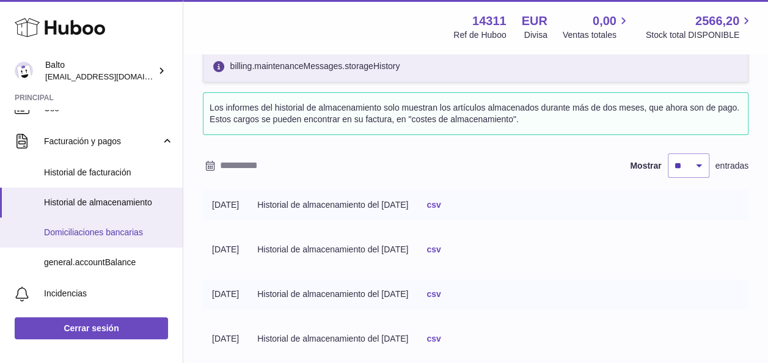
click at [101, 233] on span "Domiciliaciones bancarias" at bounding box center [108, 233] width 129 height 12
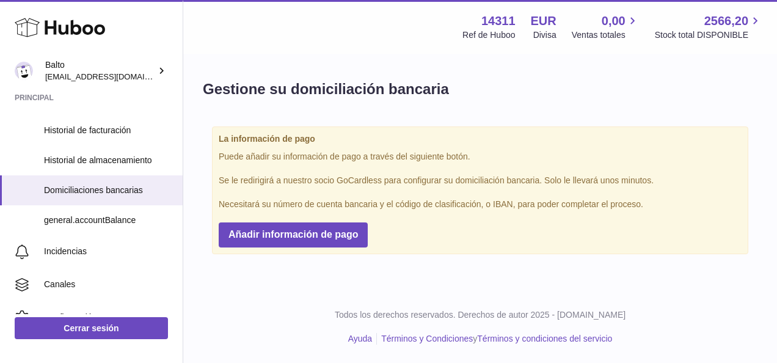
scroll to position [244, 0]
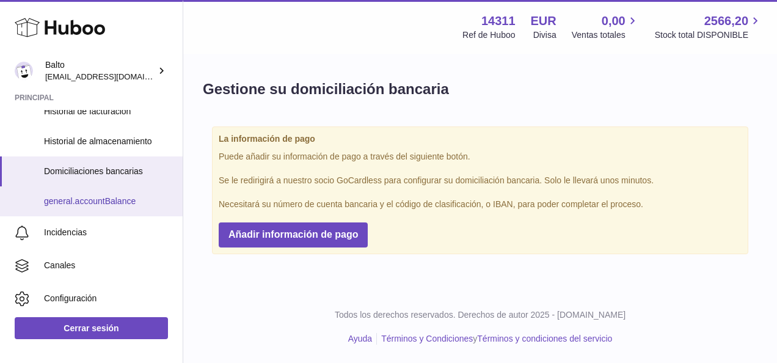
click at [68, 203] on span "general.accountBalance" at bounding box center [108, 201] width 129 height 12
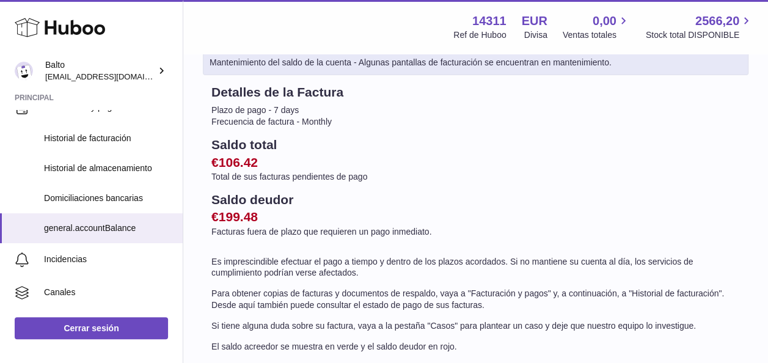
scroll to position [244, 0]
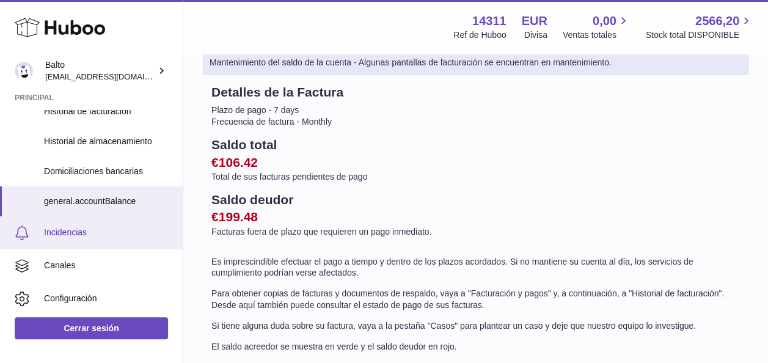
click at [68, 230] on span "Incidencias" at bounding box center [108, 233] width 129 height 12
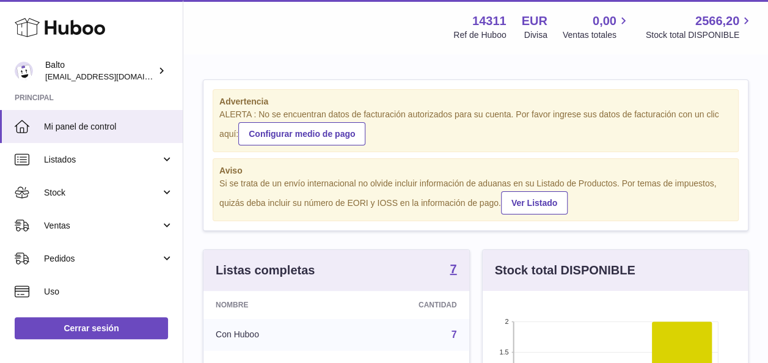
scroll to position [191, 265]
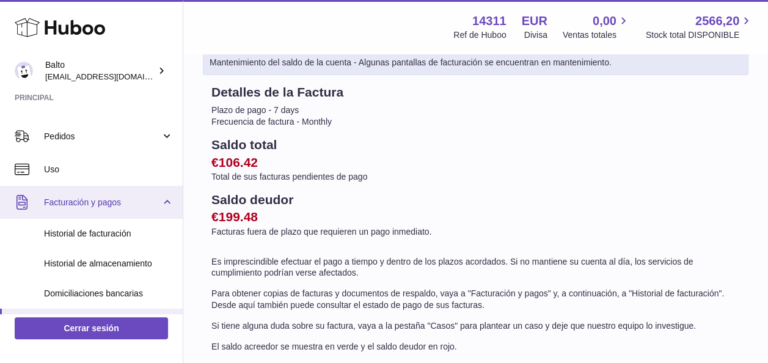
scroll to position [278, 0]
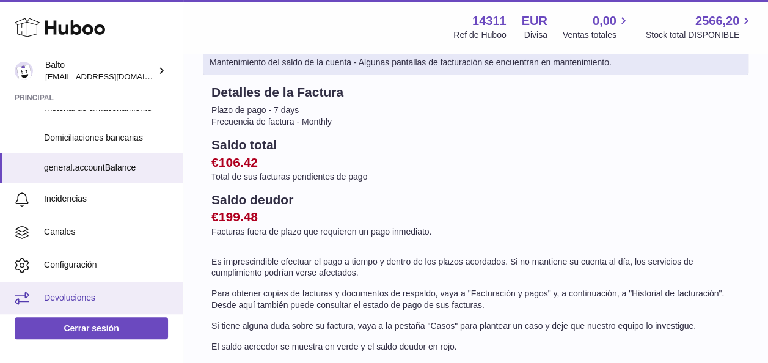
click at [81, 287] on link "Devoluciones" at bounding box center [91, 298] width 183 height 33
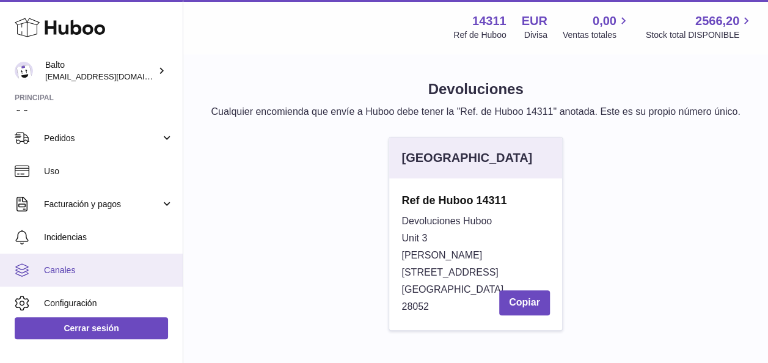
scroll to position [122, 0]
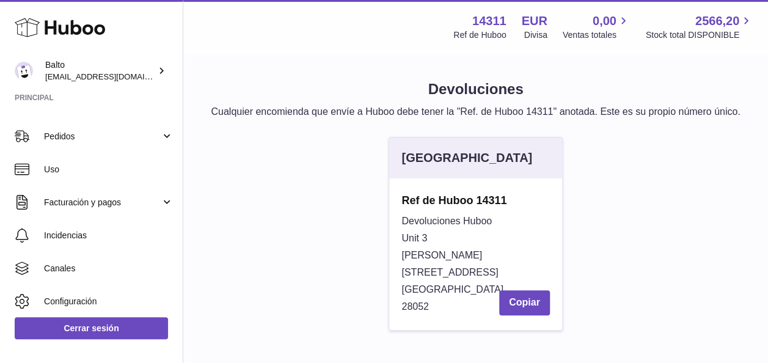
click at [707, 286] on div "[GEOGRAPHIC_DATA] Ref de Huboo 14311 Devoluciones Huboo [STREET_ADDRESS][PERSON…" at bounding box center [476, 240] width 558 height 206
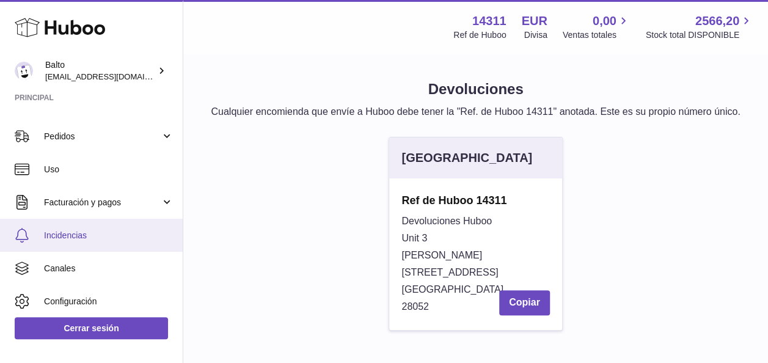
scroll to position [61, 0]
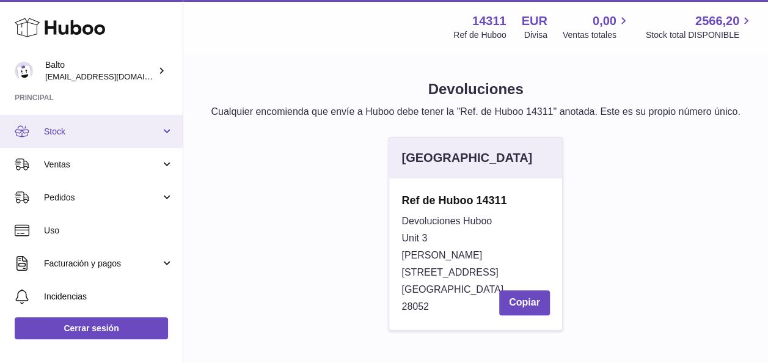
click at [87, 133] on span "Stock" at bounding box center [102, 132] width 117 height 12
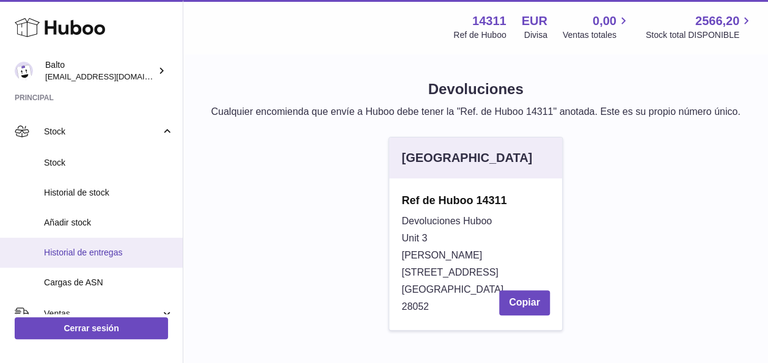
click at [102, 251] on span "Historial de entregas" at bounding box center [108, 253] width 129 height 12
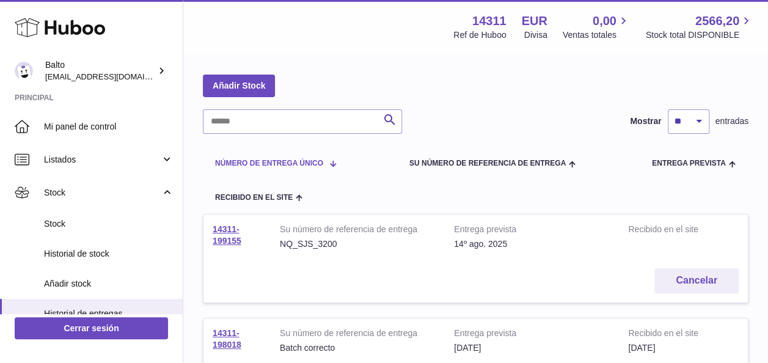
scroll to position [61, 0]
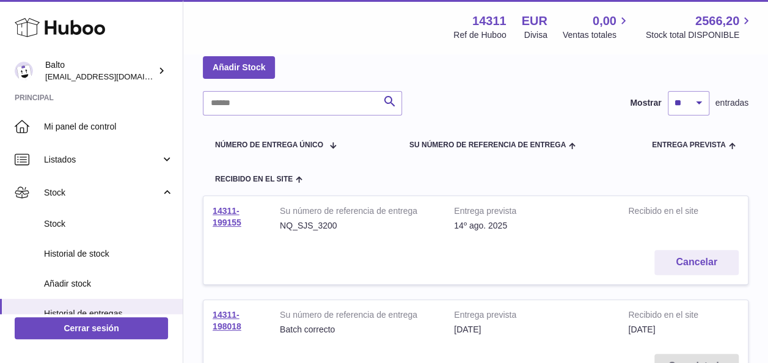
drag, startPoint x: 246, startPoint y: 189, endPoint x: 211, endPoint y: 173, distance: 38.3
click at [211, 196] on td "14311-199155" at bounding box center [236, 218] width 67 height 45
drag, startPoint x: 211, startPoint y: 173, endPoint x: 246, endPoint y: 199, distance: 43.2
click at [246, 199] on td "14311-199155" at bounding box center [236, 218] width 67 height 45
click at [240, 196] on td "14311-199155" at bounding box center [236, 218] width 67 height 45
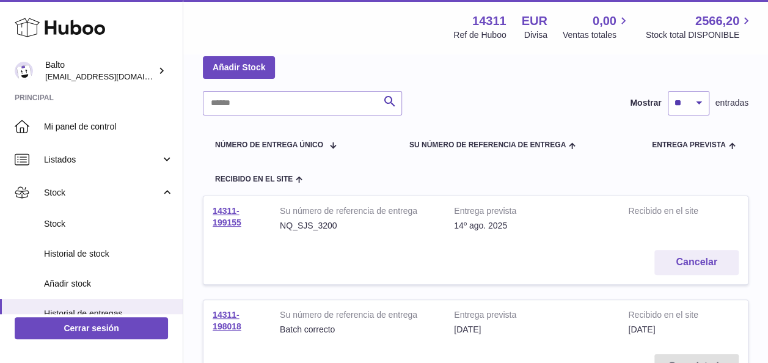
drag, startPoint x: 245, startPoint y: 188, endPoint x: 198, endPoint y: 188, distance: 47.0
drag, startPoint x: 198, startPoint y: 188, endPoint x: 273, endPoint y: 219, distance: 81.3
click at [273, 241] on td "Cancelar" at bounding box center [475, 262] width 544 height 43
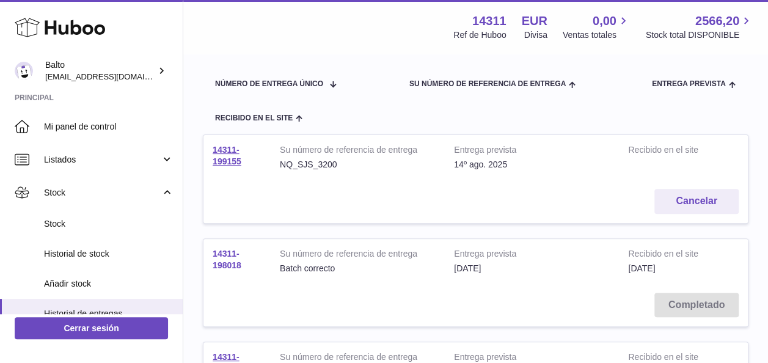
click at [225, 249] on link "14311-198018" at bounding box center [227, 259] width 29 height 21
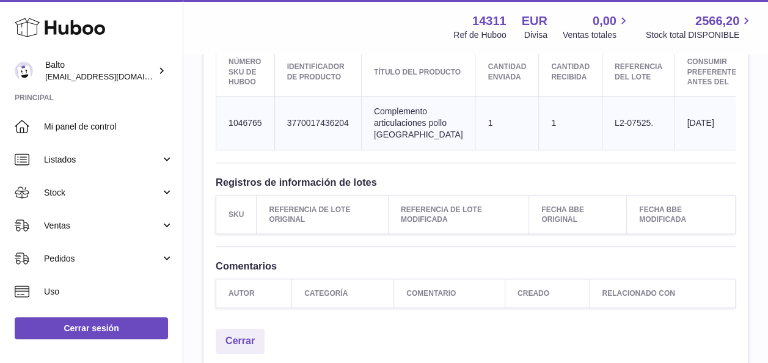
scroll to position [550, 0]
